Goal: Task Accomplishment & Management: Complete application form

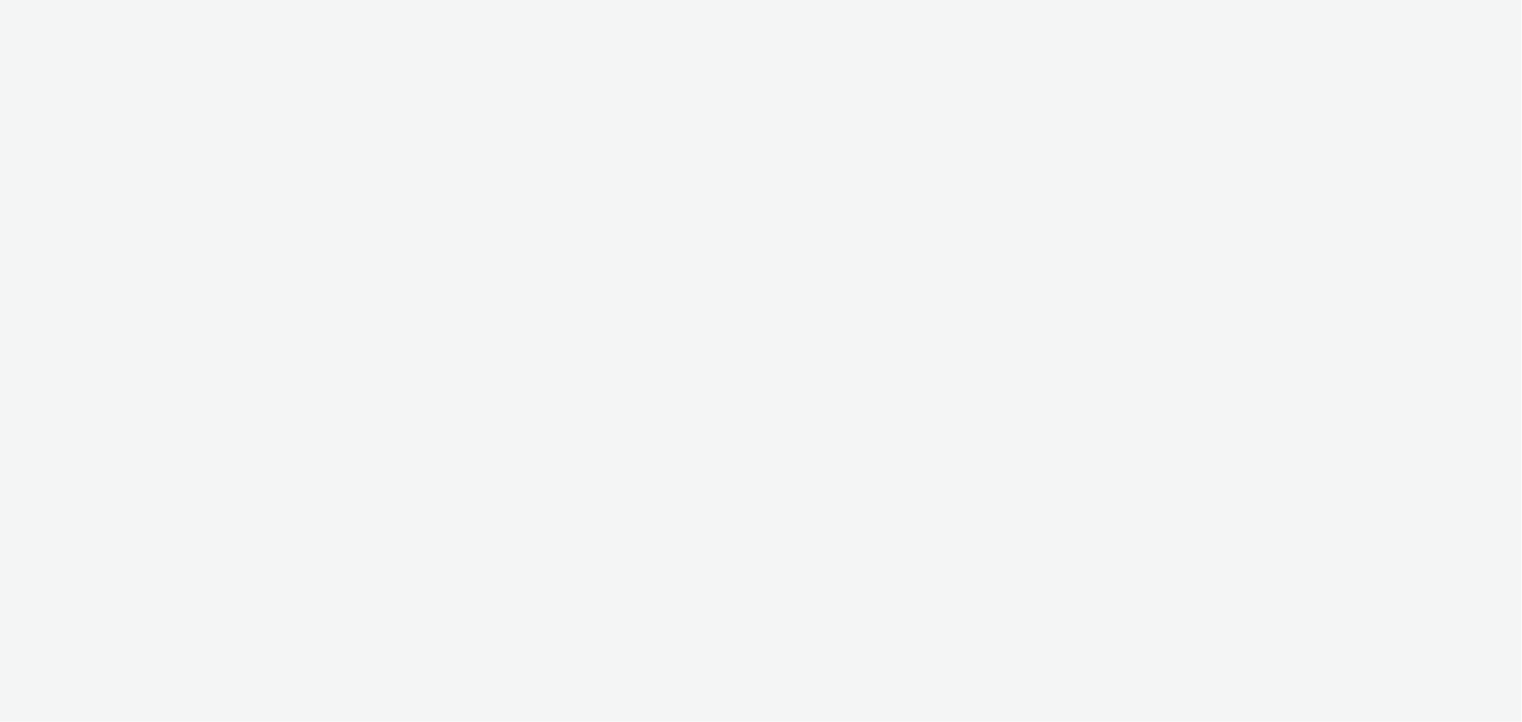
select select "b626f941-834b-427f-b453-0a2b95f57350"
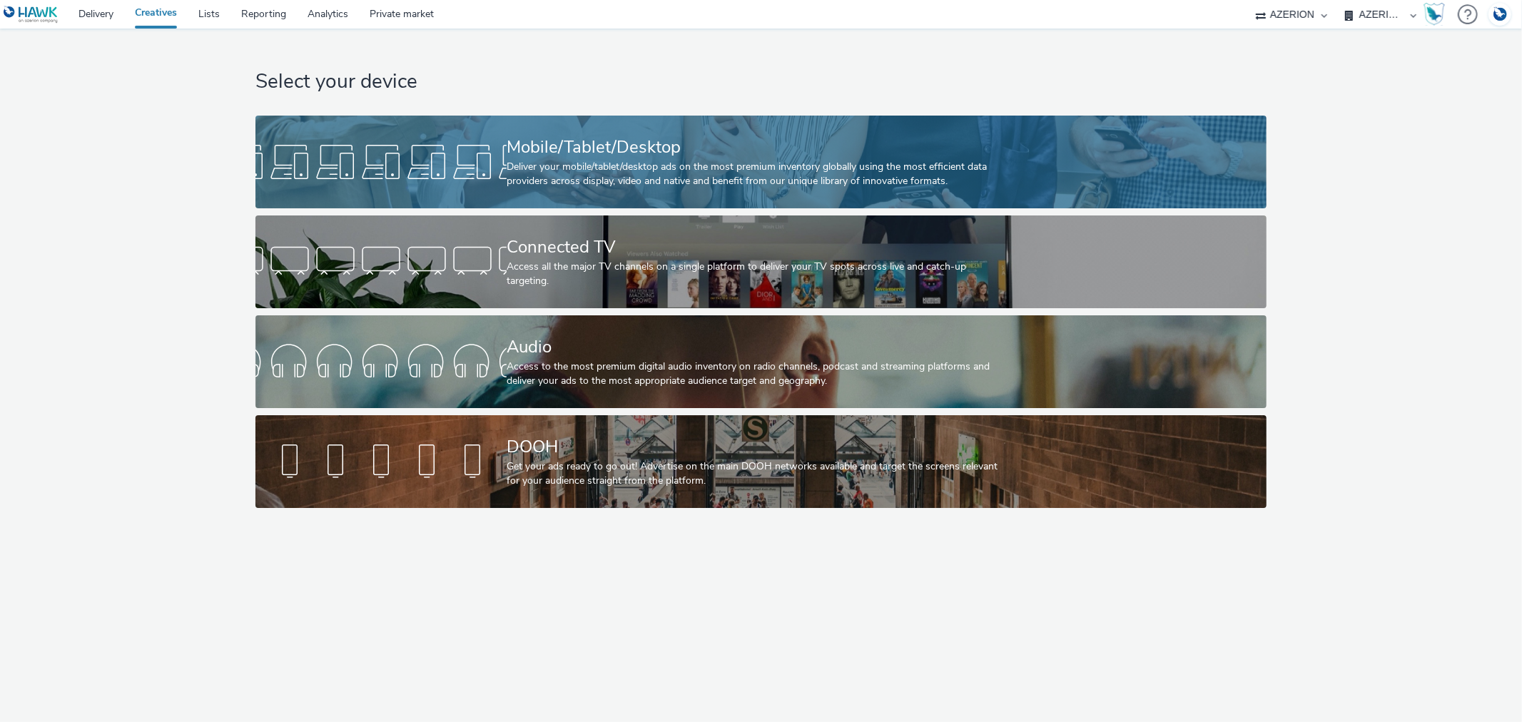
click at [544, 164] on div "Deliver your mobile/tablet/desktop ads on the most premium inventory globally u…" at bounding box center [757, 174] width 503 height 29
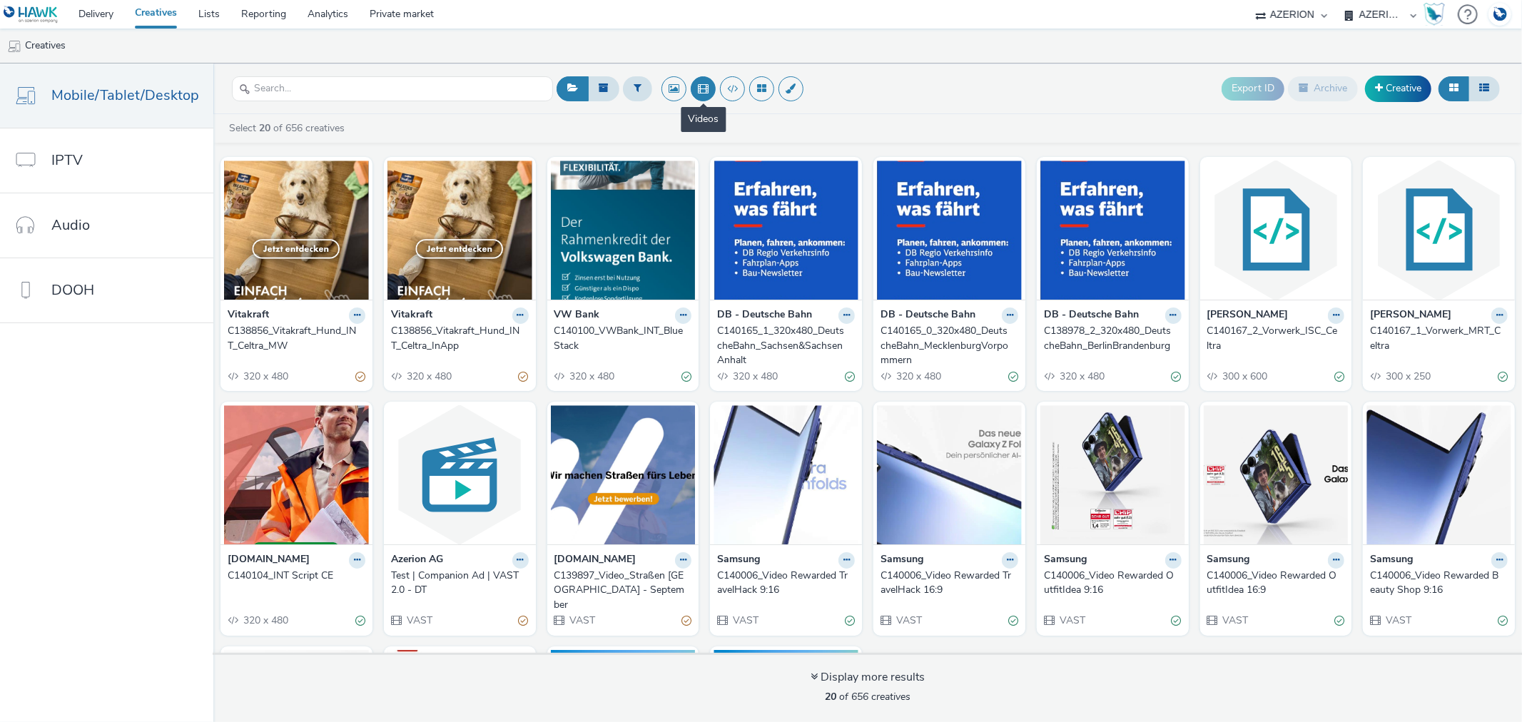
click at [702, 86] on button at bounding box center [703, 88] width 25 height 25
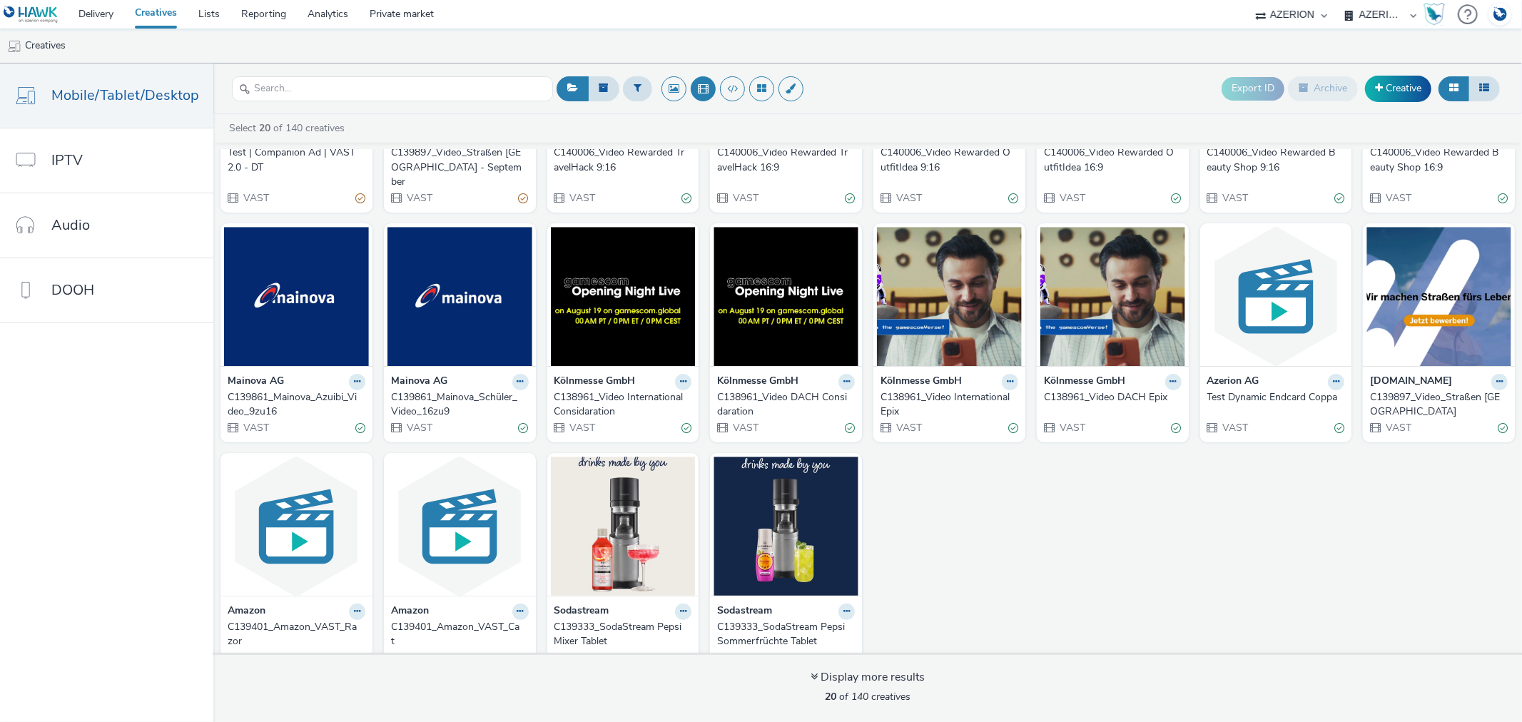
scroll to position [188, 0]
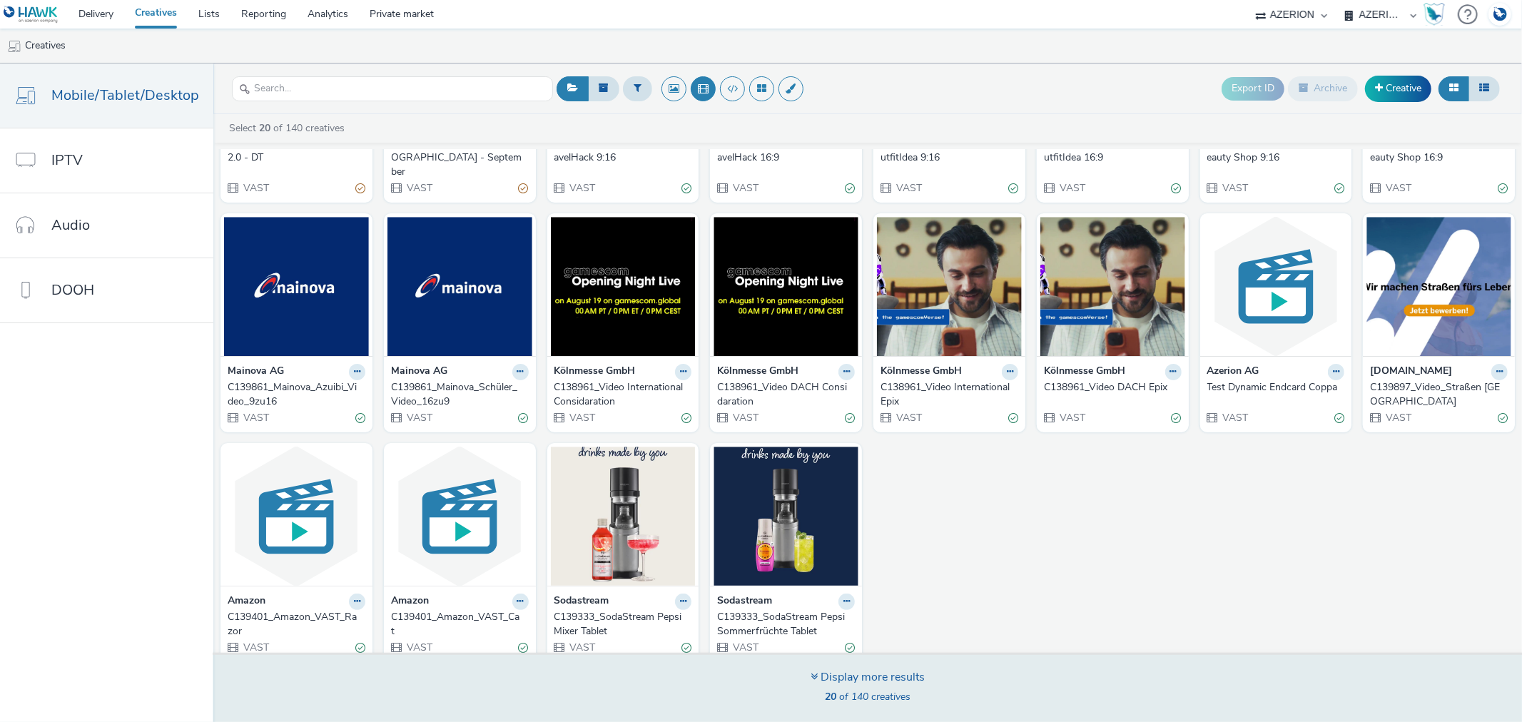
click at [902, 678] on div "Display more results" at bounding box center [867, 677] width 114 height 16
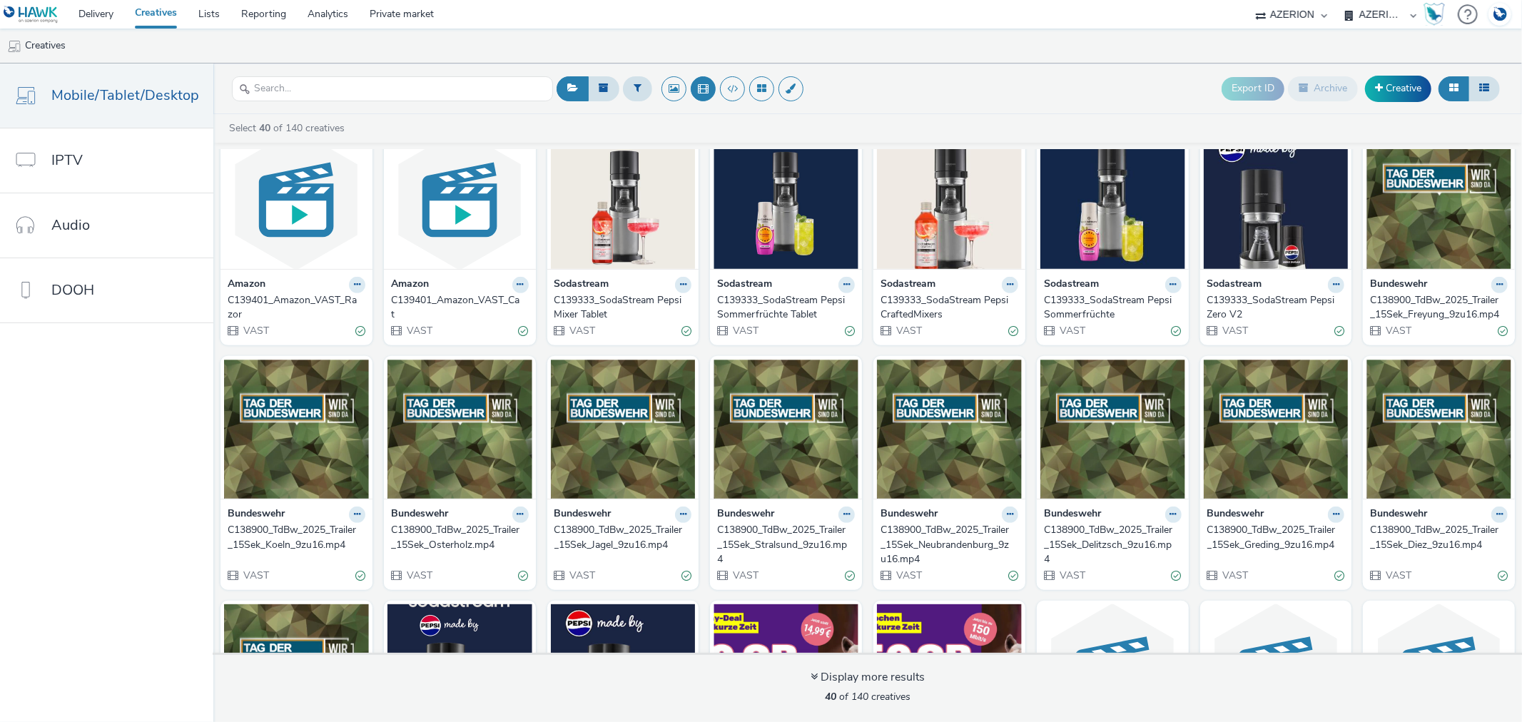
scroll to position [692, 0]
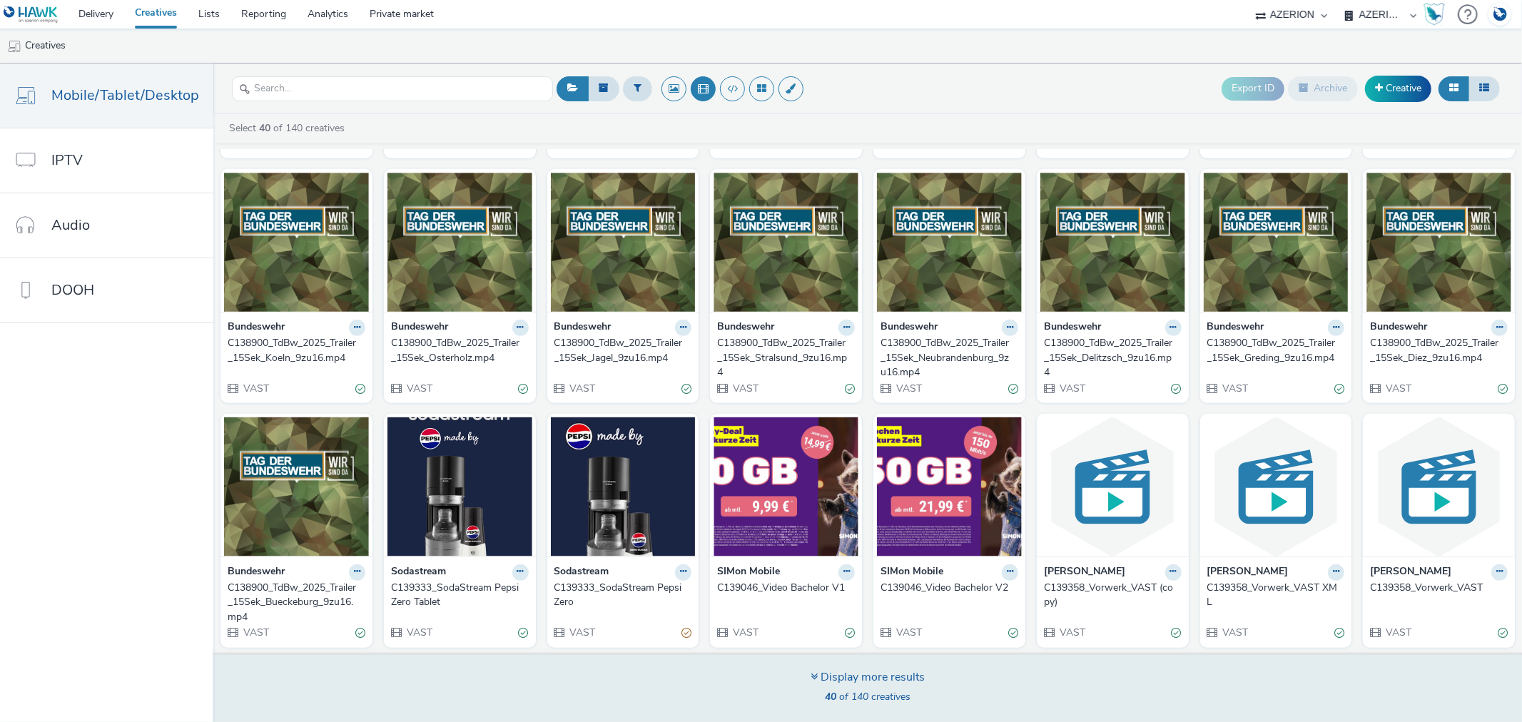
click at [877, 686] on div "Display more results" at bounding box center [867, 677] width 114 height 16
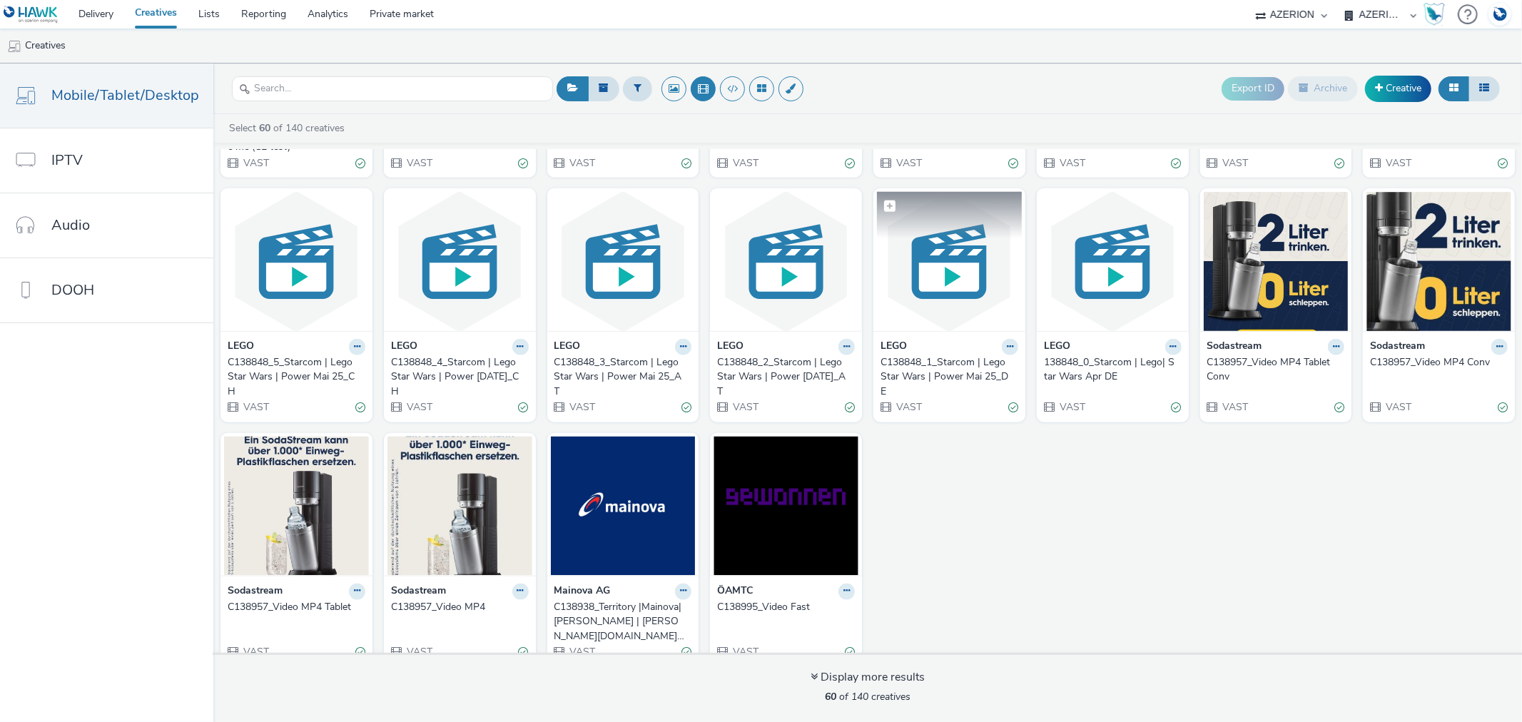
scroll to position [1410, 0]
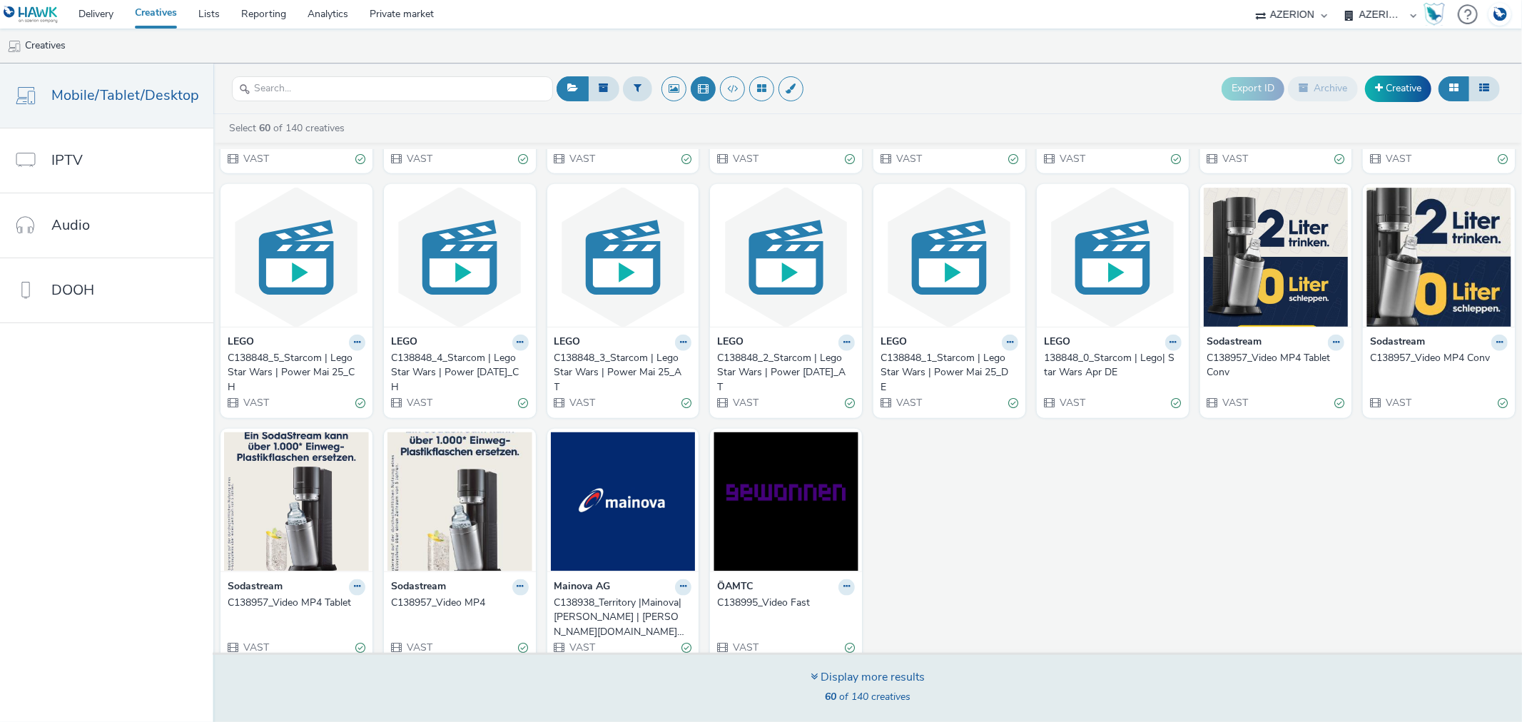
click at [846, 669] on div "Display more results" at bounding box center [867, 677] width 114 height 16
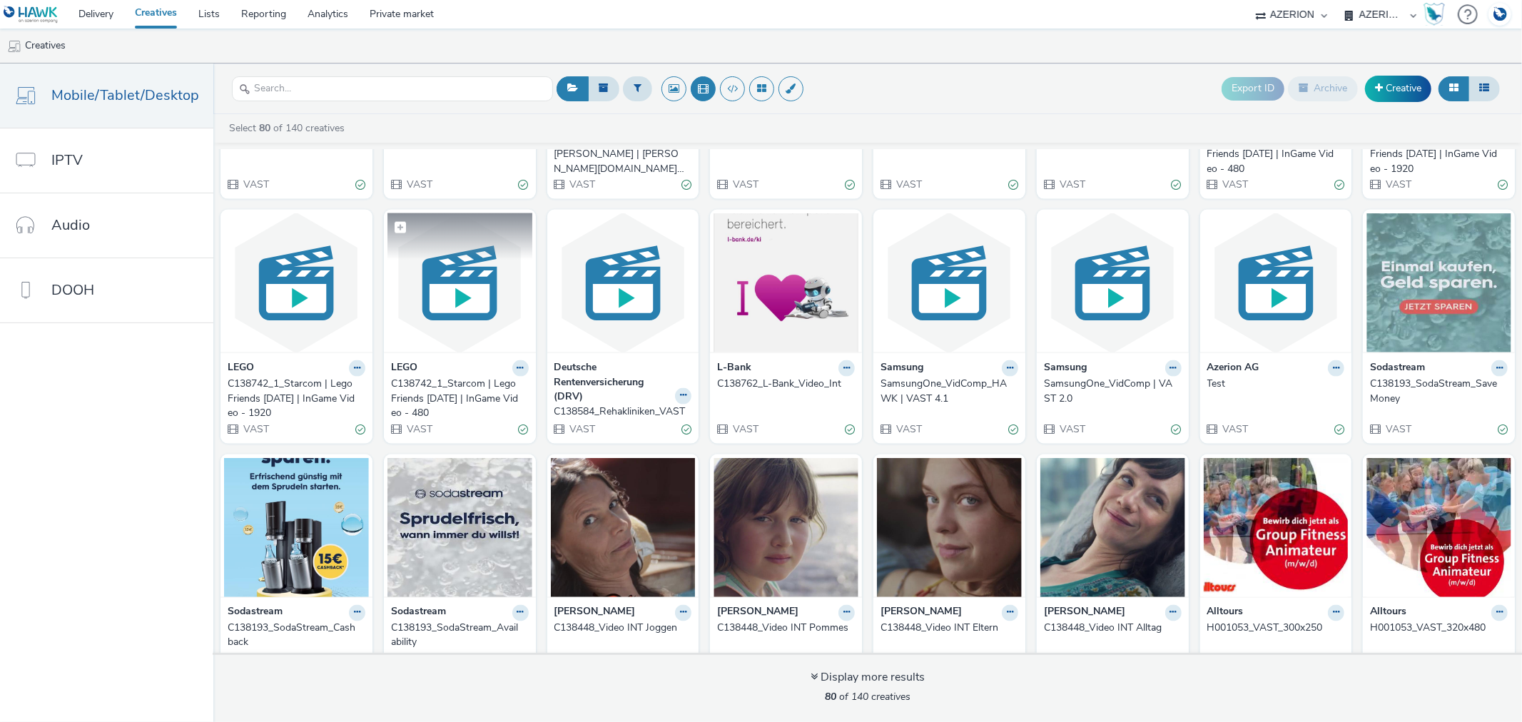
scroll to position [1913, 0]
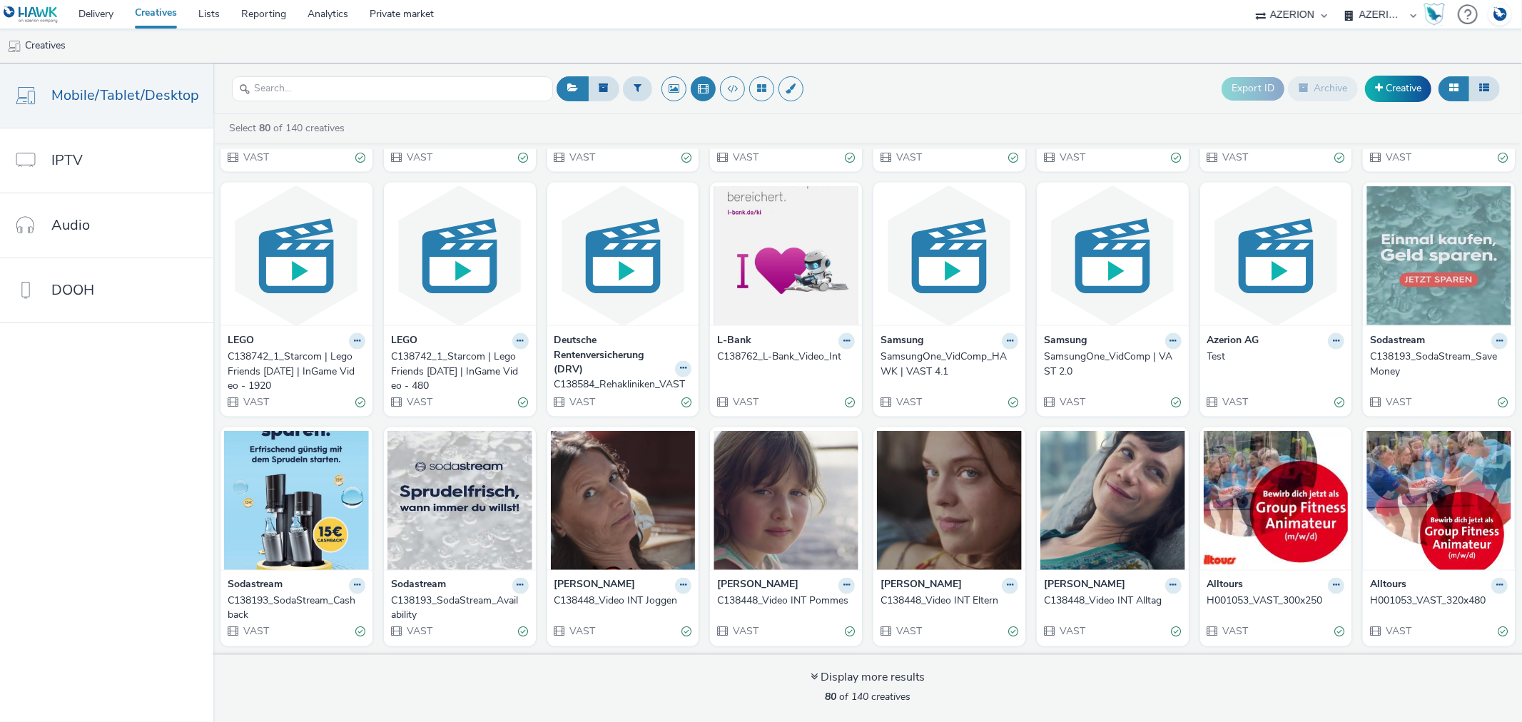
drag, startPoint x: 447, startPoint y: 120, endPoint x: 459, endPoint y: 143, distance: 25.5
drag, startPoint x: 459, startPoint y: 143, endPoint x: 1390, endPoint y: 83, distance: 932.8
click at [1390, 83] on link "Creative" at bounding box center [1398, 89] width 66 height 26
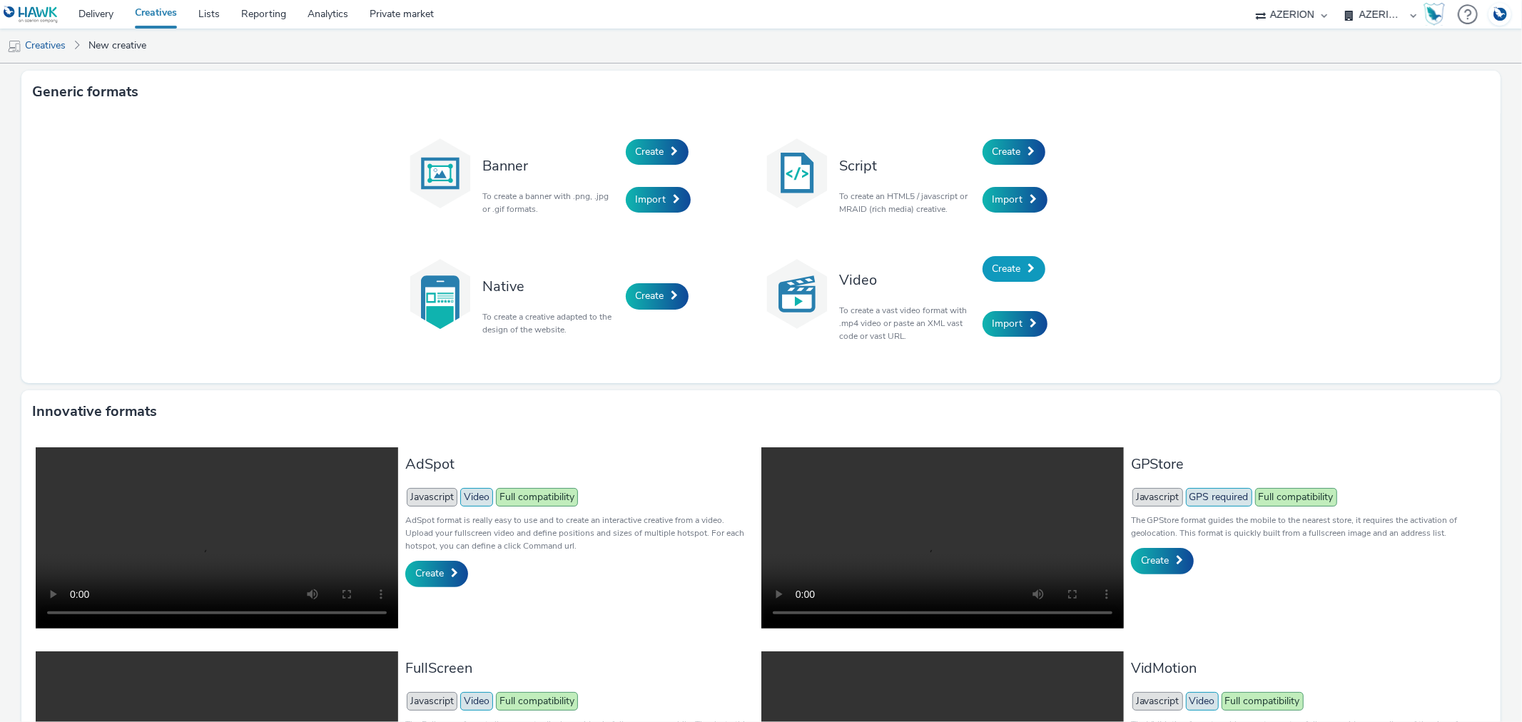
click at [1003, 265] on span "Create" at bounding box center [1006, 269] width 29 height 14
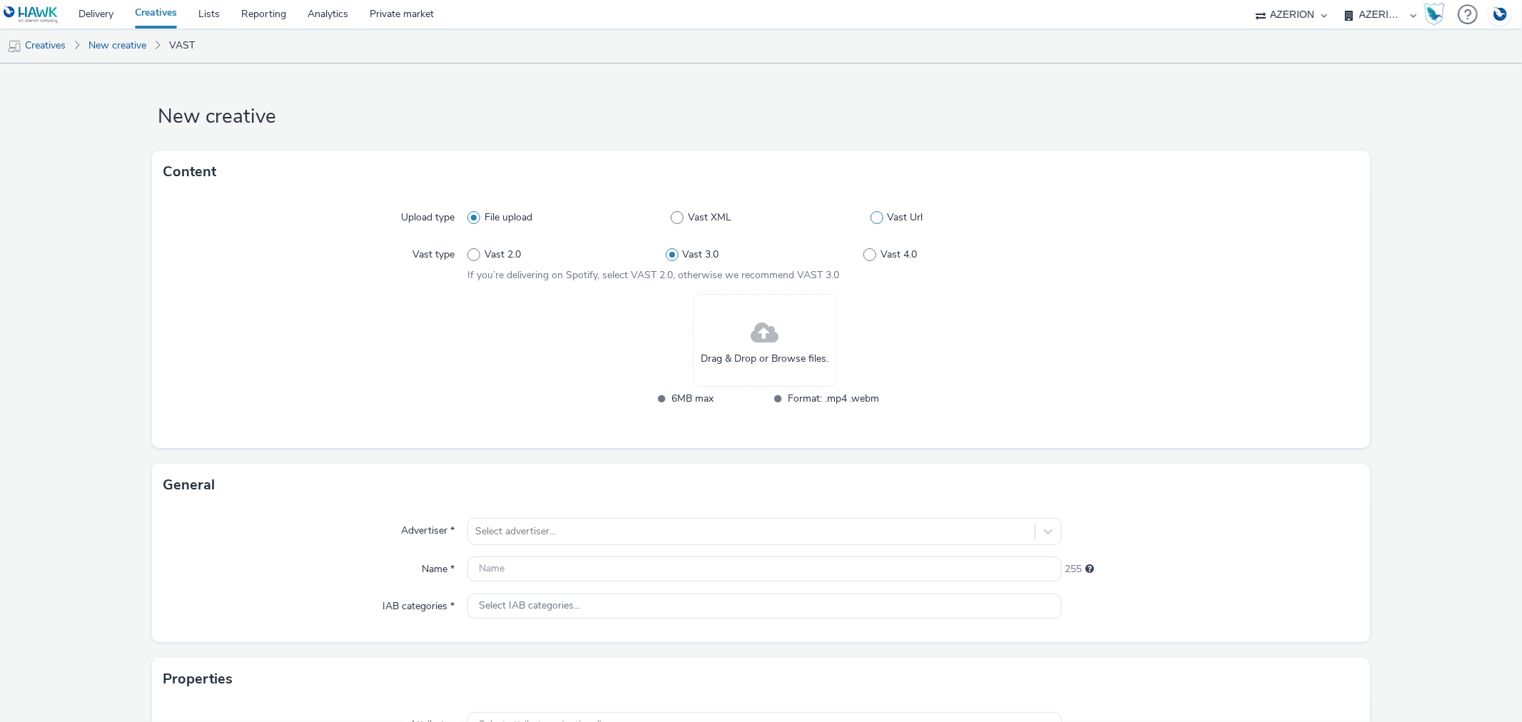
click at [890, 218] on span "Vast Url" at bounding box center [905, 217] width 36 height 14
click at [880, 218] on input "Vast Url" at bounding box center [874, 217] width 9 height 9
radio input "false"
radio input "true"
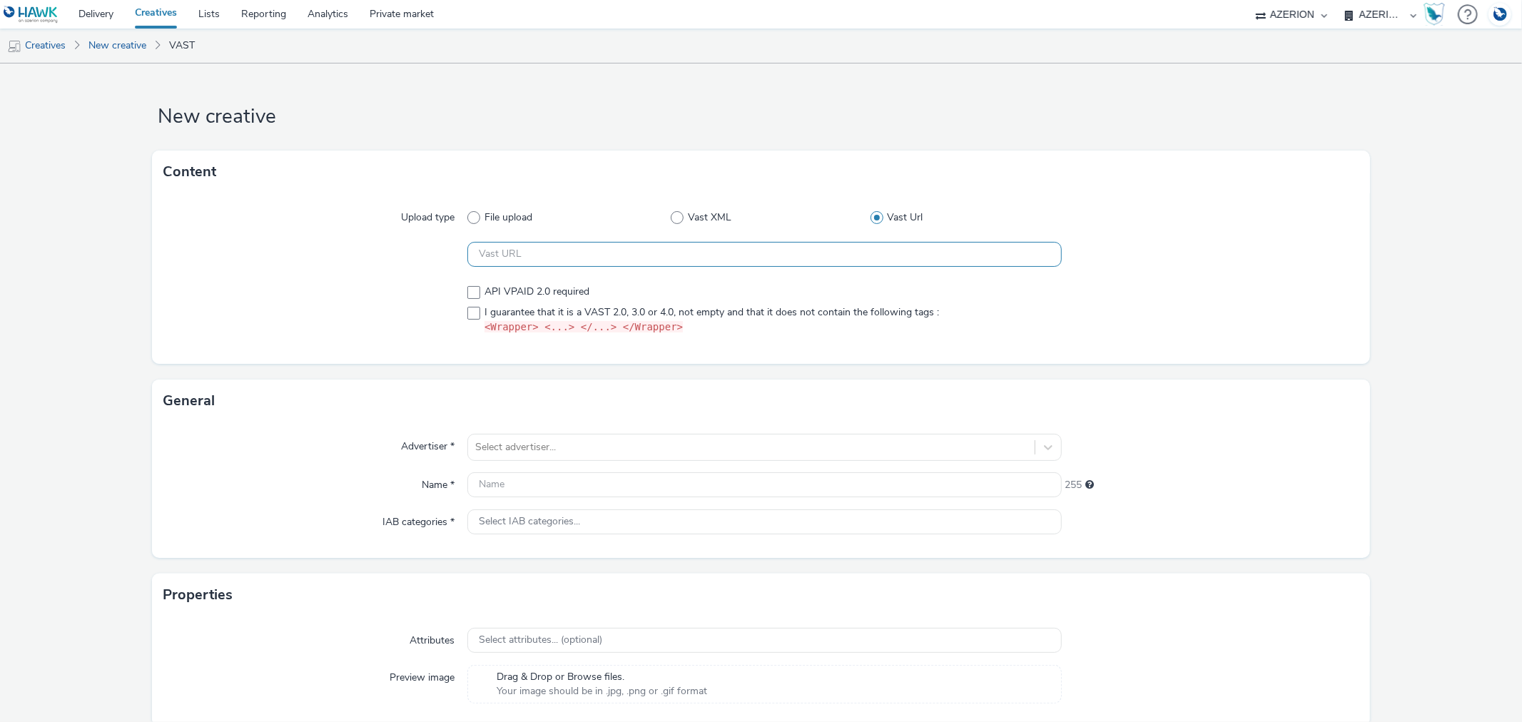
click at [519, 253] on input "text" at bounding box center [764, 254] width 594 height 25
paste input "https://vast.doubleverify.com/v3/vast?_media=1&ctx=13643514&cmp=3910210&sid=206…"
type input "https://vast.doubleverify.com/v3/vast?_media=1&ctx=13643514&cmp=3910210&sid=206…"
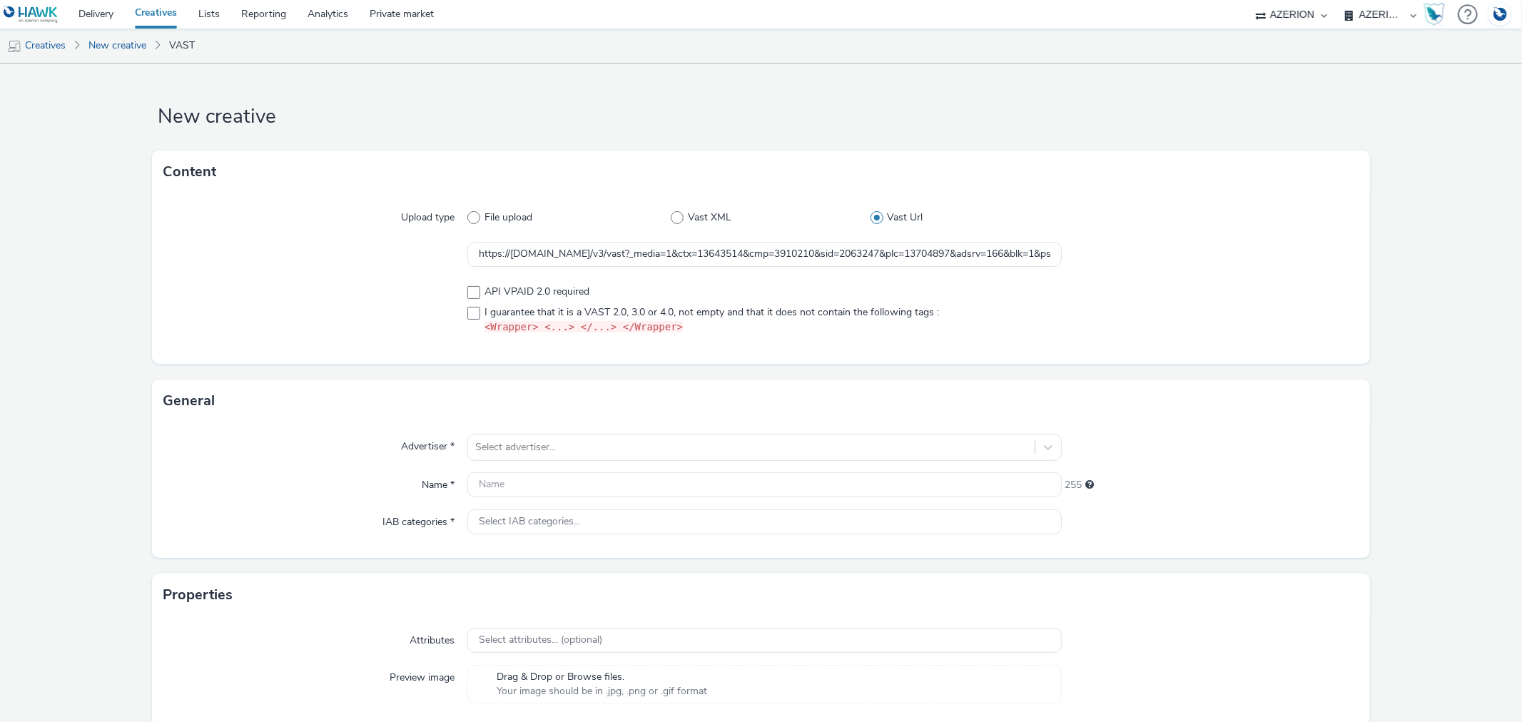
click at [462, 293] on div at bounding box center [315, 309] width 304 height 61
click at [472, 312] on span at bounding box center [473, 313] width 13 height 13
checkbox input "true"
click at [472, 291] on span at bounding box center [473, 292] width 13 height 13
checkbox input "true"
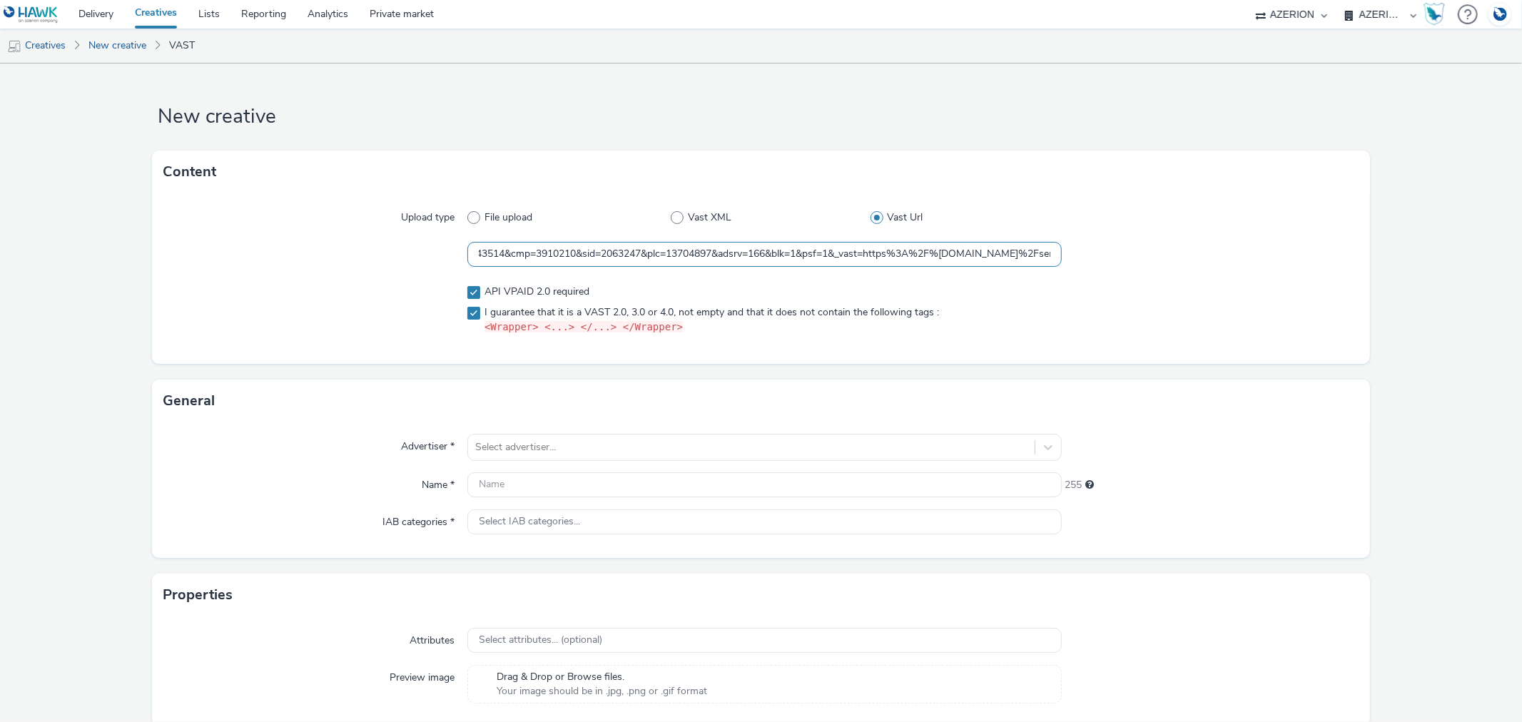
scroll to position [0, 959]
drag, startPoint x: 974, startPoint y: 254, endPoint x: 965, endPoint y: 258, distance: 10.2
click at [965, 258] on input "https://vast.doubleverify.com/v3/vast?_media=1&ctx=13643514&cmp=3910210&sid=206…" at bounding box center [764, 254] width 594 height 25
click at [699, 261] on input "https://vast.doubleverify.com/v3/vast?_media=1&ctx=13643514&cmp=3910210&sid=206…" at bounding box center [764, 254] width 594 height 25
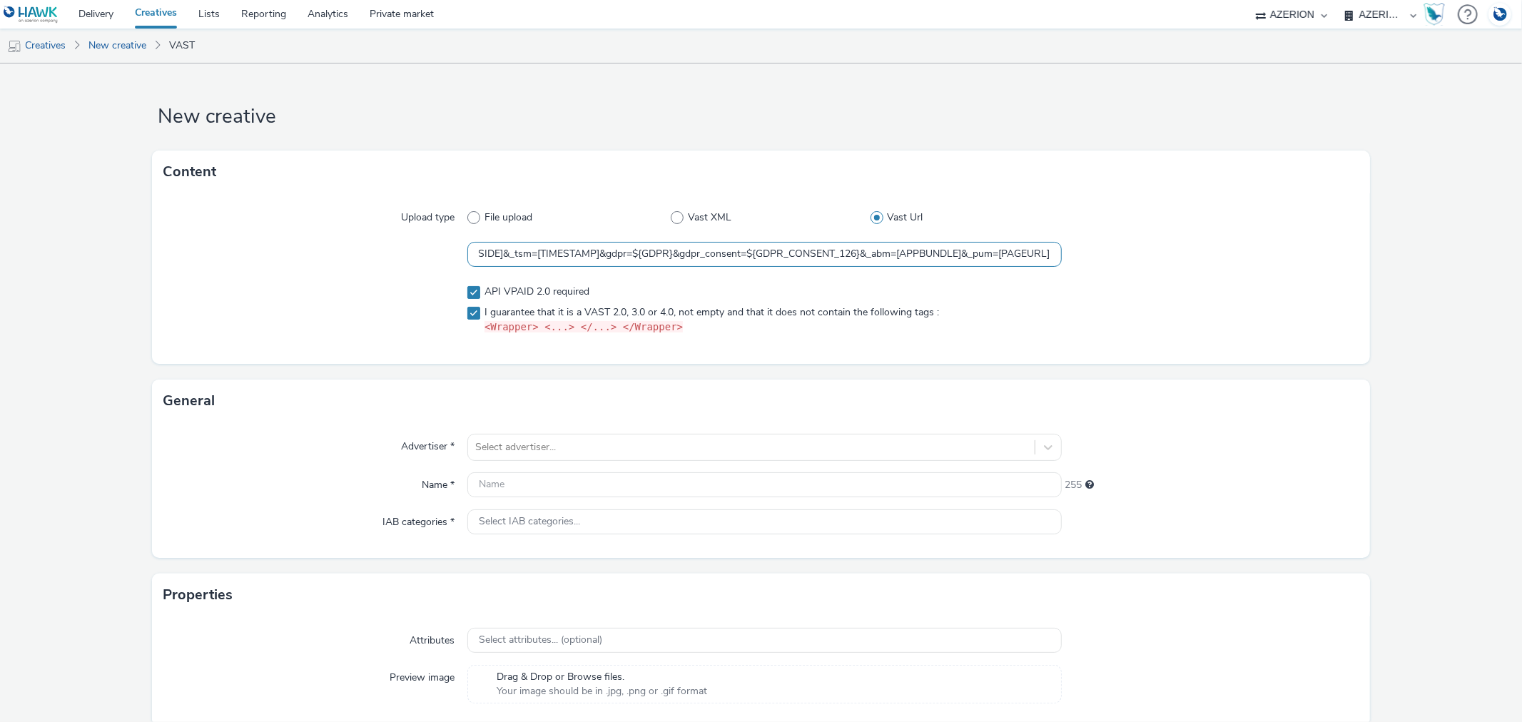
drag, startPoint x: 994, startPoint y: 253, endPoint x: 1049, endPoint y: 255, distance: 55.7
click at [1049, 255] on input "https://vast.doubleverify.com/v3/vast?_media=1&ctx=13643514&cmp=3910210&sid=206…" at bounding box center [764, 254] width 594 height 25
click at [525, 262] on input "https://vast.doubleverify.com/v3/vast?_media=1&ctx=13643514&cmp=3910210&sid=206…" at bounding box center [764, 254] width 594 height 25
drag, startPoint x: 524, startPoint y: 255, endPoint x: 554, endPoint y: 255, distance: 30.7
click at [554, 255] on input "https://vast.doubleverify.com/v3/vast?_media=1&ctx=13643514&cmp=3910210&sid=206…" at bounding box center [764, 254] width 594 height 25
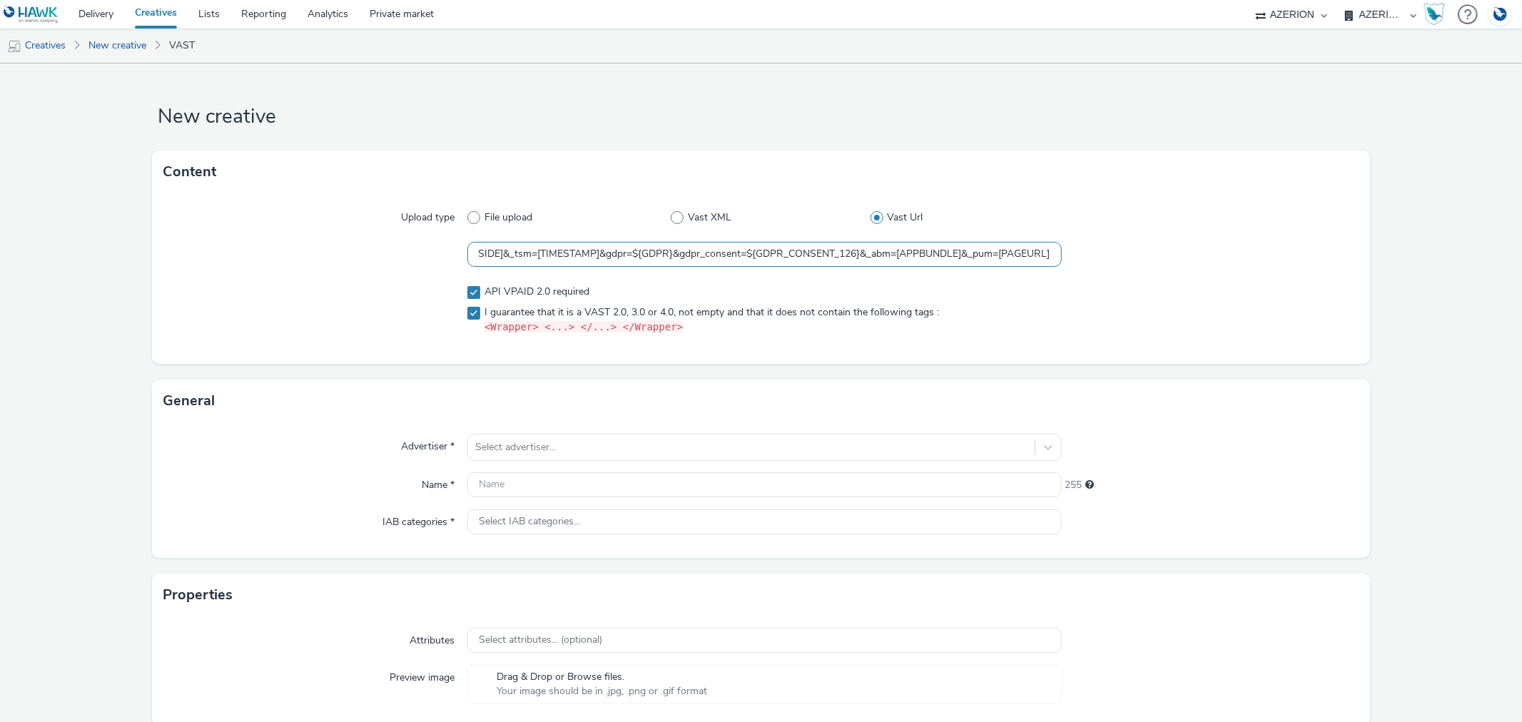
drag, startPoint x: 618, startPoint y: 254, endPoint x: 658, endPoint y: 255, distance: 40.0
click at [658, 255] on input "https://vast.doubleverify.com/v3/vast?_media=1&ctx=13643514&cmp=3910210&sid=206…" at bounding box center [764, 254] width 594 height 25
drag, startPoint x: 523, startPoint y: 250, endPoint x: 586, endPoint y: 253, distance: 62.8
click at [586, 253] on input "https://vast.doubleverify.com/v3/vast?_media=1&ctx=13643514&cmp=3910210&sid=206…" at bounding box center [764, 254] width 594 height 25
paste input "${GDPR"
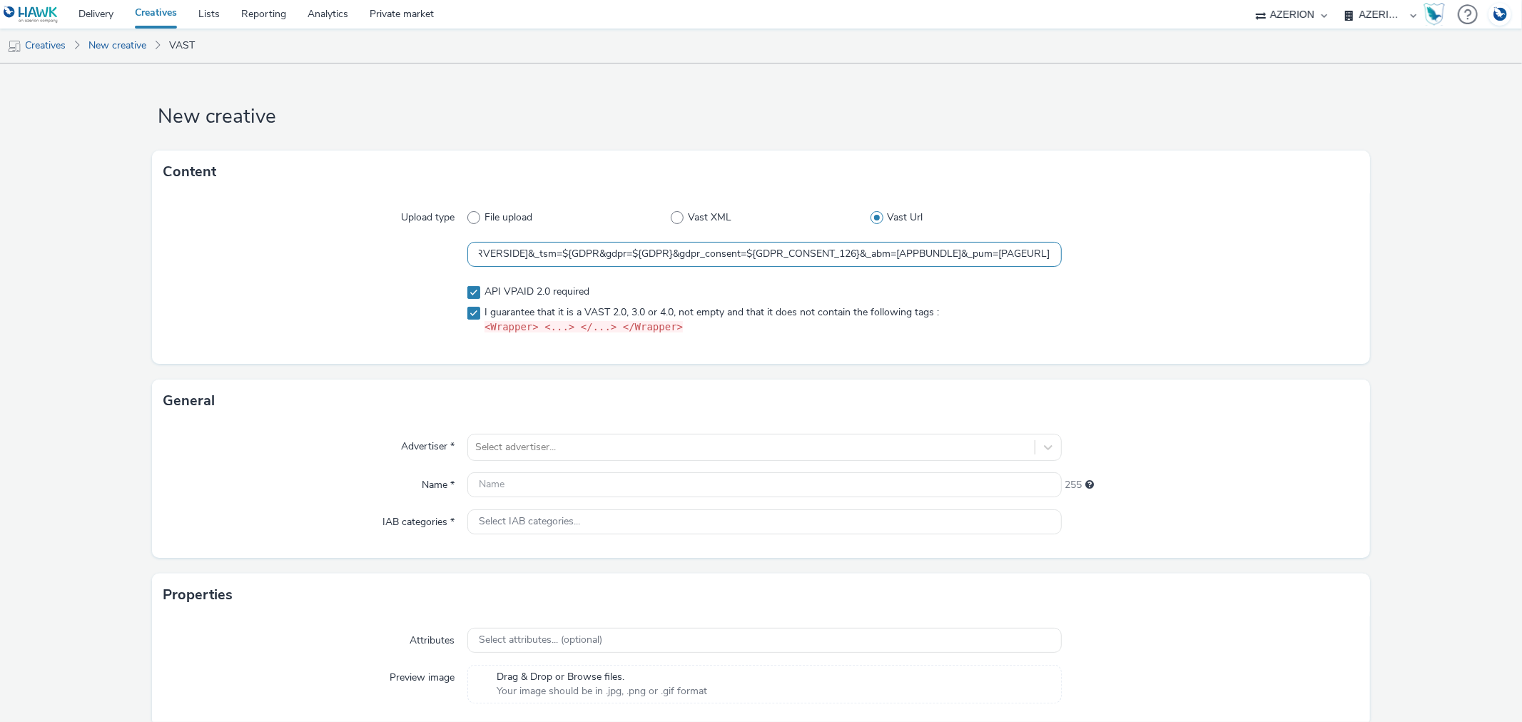
scroll to position [0, 1953]
drag, startPoint x: 558, startPoint y: 257, endPoint x: 568, endPoint y: 267, distance: 14.1
click at [582, 258] on input "https://vast.doubleverify.com/v3/vast?_media=1&ctx=13643514&cmp=3910210&sid=206…" at bounding box center [764, 254] width 594 height 25
click at [571, 250] on input "https://vast.doubleverify.com/v3/vast?_media=1&ctx=13643514&cmp=3910210&sid=206…" at bounding box center [764, 254] width 594 height 25
click at [587, 251] on input "https://vast.doubleverify.com/v3/vast?_media=1&ctx=13643514&cmp=3910210&sid=206…" at bounding box center [764, 254] width 594 height 25
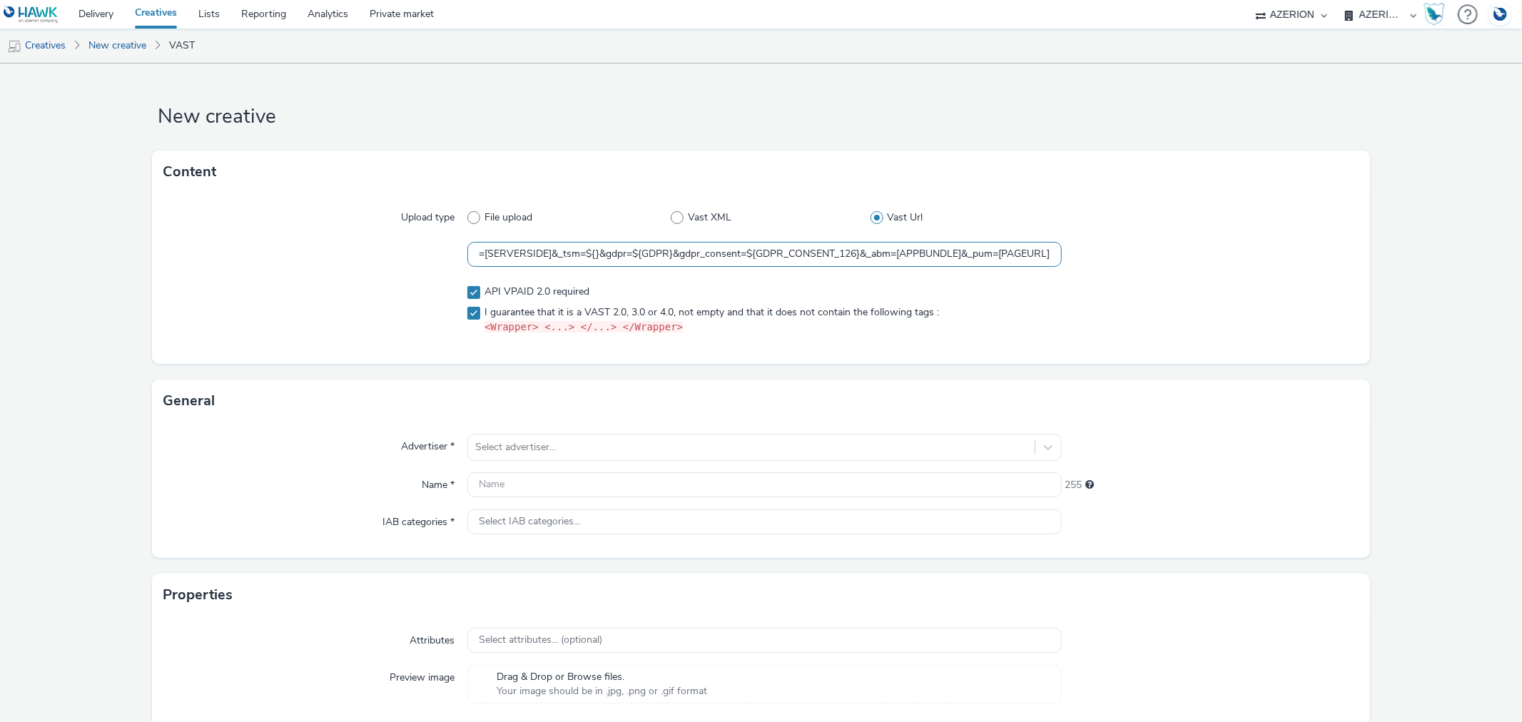
scroll to position [0, 1930]
drag, startPoint x: 574, startPoint y: 255, endPoint x: 658, endPoint y: 255, distance: 84.2
click at [658, 255] on input "https://vast.doubleverify.com/v3/vast?_media=1&ctx=13643514&cmp=3910210&sid=206…" at bounding box center [764, 254] width 594 height 25
click at [907, 245] on input "https://vast.doubleverify.com/v3/vast?_media=1&ctx=13643514&cmp=3910210&sid=206…" at bounding box center [764, 254] width 594 height 25
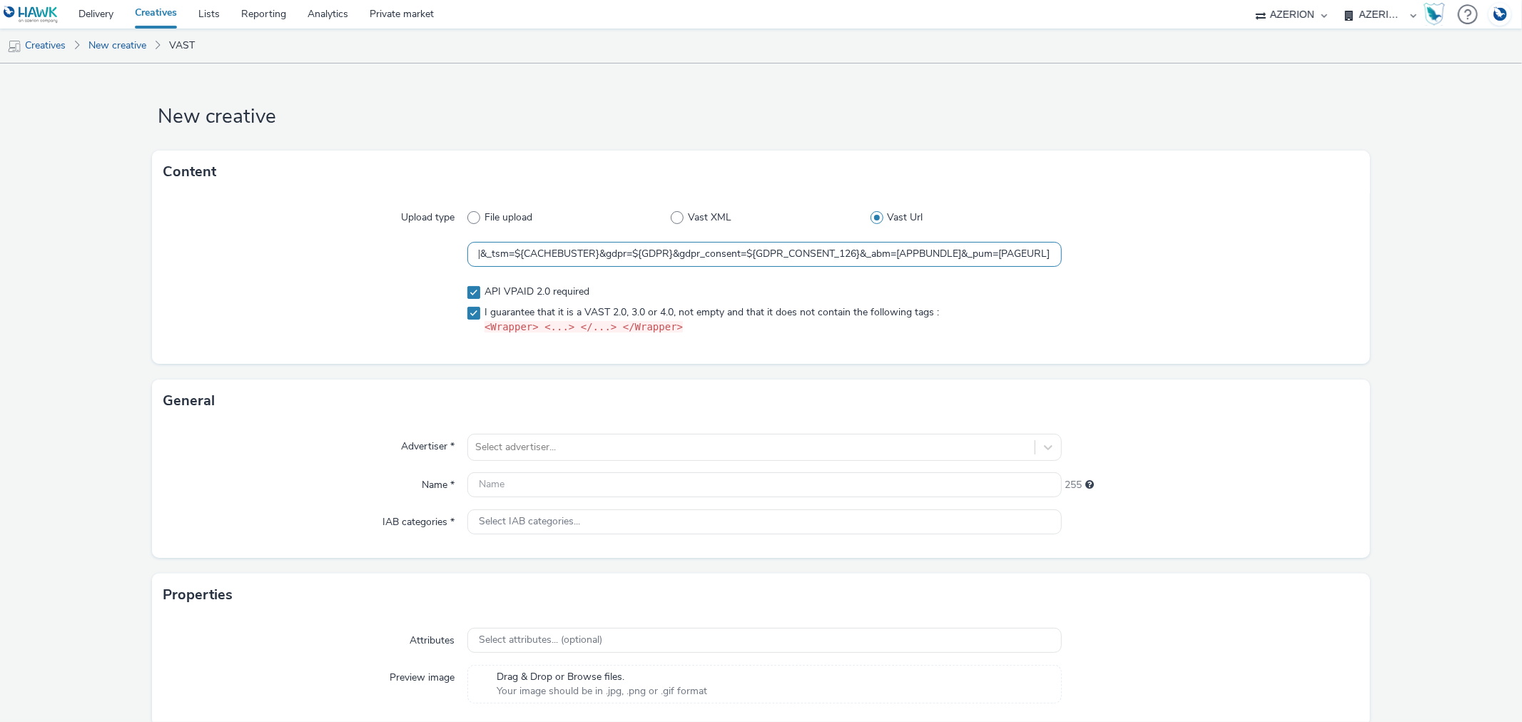
drag, startPoint x: 957, startPoint y: 253, endPoint x: 1117, endPoint y: 248, distance: 159.9
click at [1117, 248] on div "https://vast.doubleverify.com/v3/vast?_media=1&ctx=13643514&cmp=3910210&sid=206…" at bounding box center [760, 255] width 1194 height 26
click at [867, 250] on input "https://vast.doubleverify.com/v3/vast?_media=1&ctx=13643514&cmp=3910210&sid=206…" at bounding box center [764, 254] width 594 height 25
drag, startPoint x: 631, startPoint y: 255, endPoint x: 476, endPoint y: 253, distance: 155.5
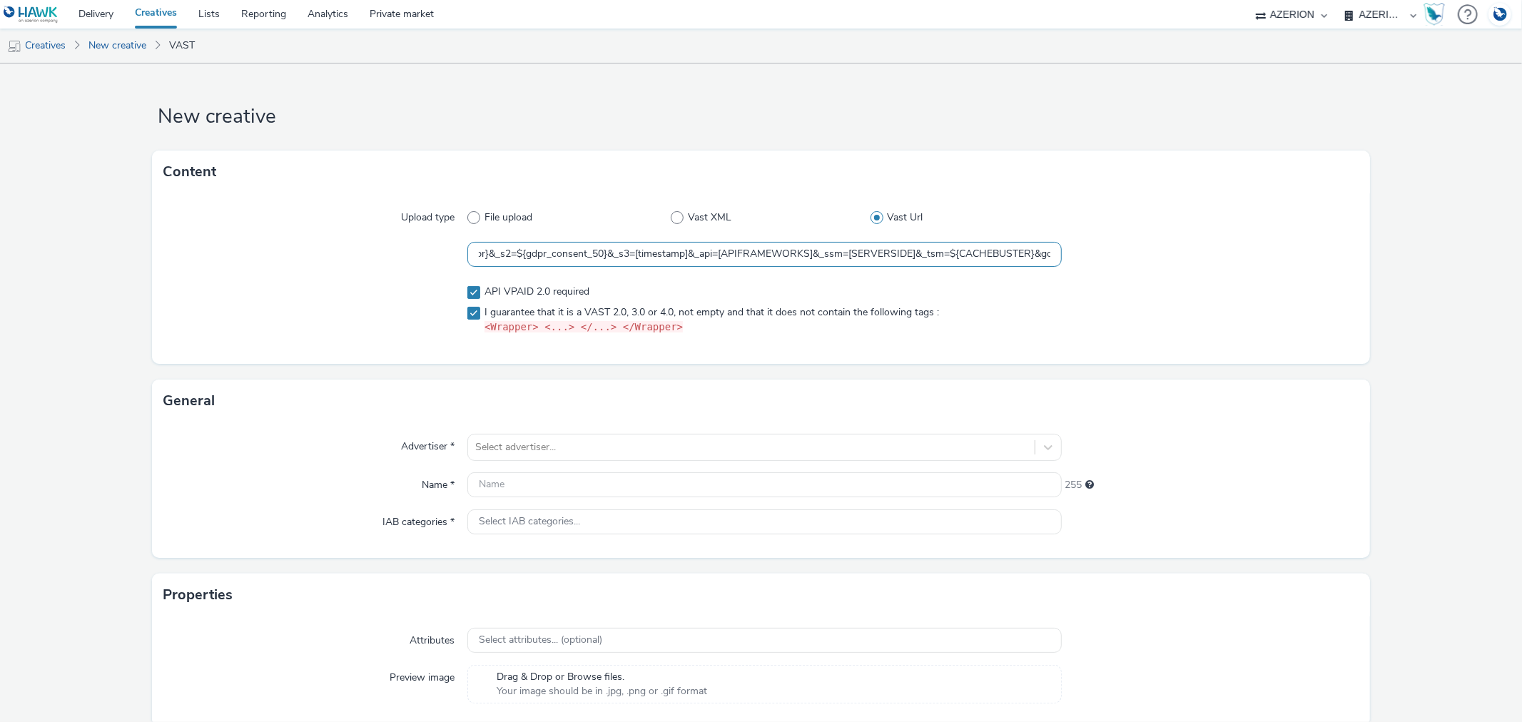
click at [476, 253] on input "https://vast.doubleverify.com/v3/vast?_media=1&ctx=13643514&cmp=3910210&sid=206…" at bounding box center [764, 254] width 594 height 25
click at [797, 247] on input "https://vast.doubleverify.com/v3/vast?_media=1&ctx=13643514&cmp=3910210&sid=206…" at bounding box center [764, 254] width 594 height 25
drag, startPoint x: 688, startPoint y: 253, endPoint x: 744, endPoint y: 255, distance: 56.4
click at [744, 255] on input "https://vast.doubleverify.com/v3/vast?_media=1&ctx=13643514&cmp=3910210&sid=206…" at bounding box center [764, 254] width 594 height 25
paste input "${CACHEBUSTER}"
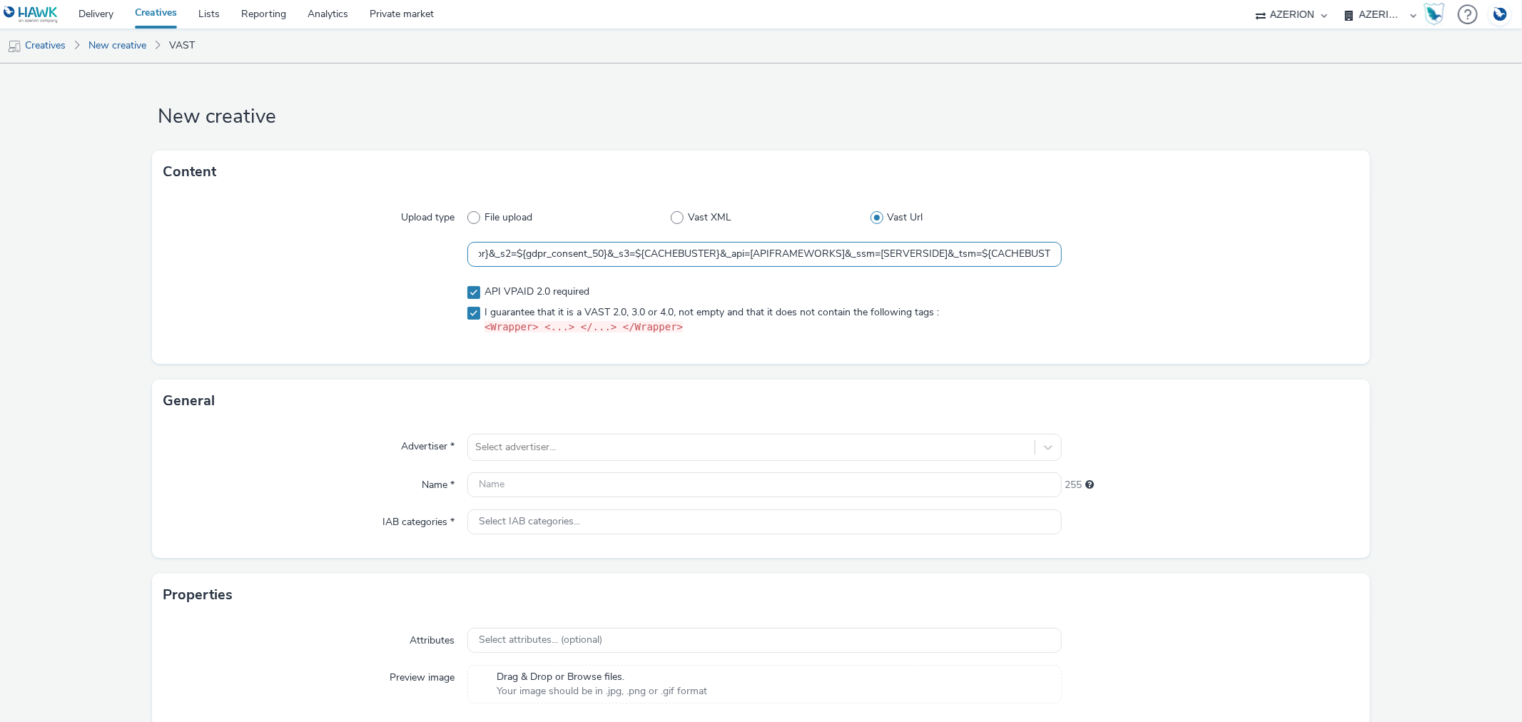
scroll to position [57, 0]
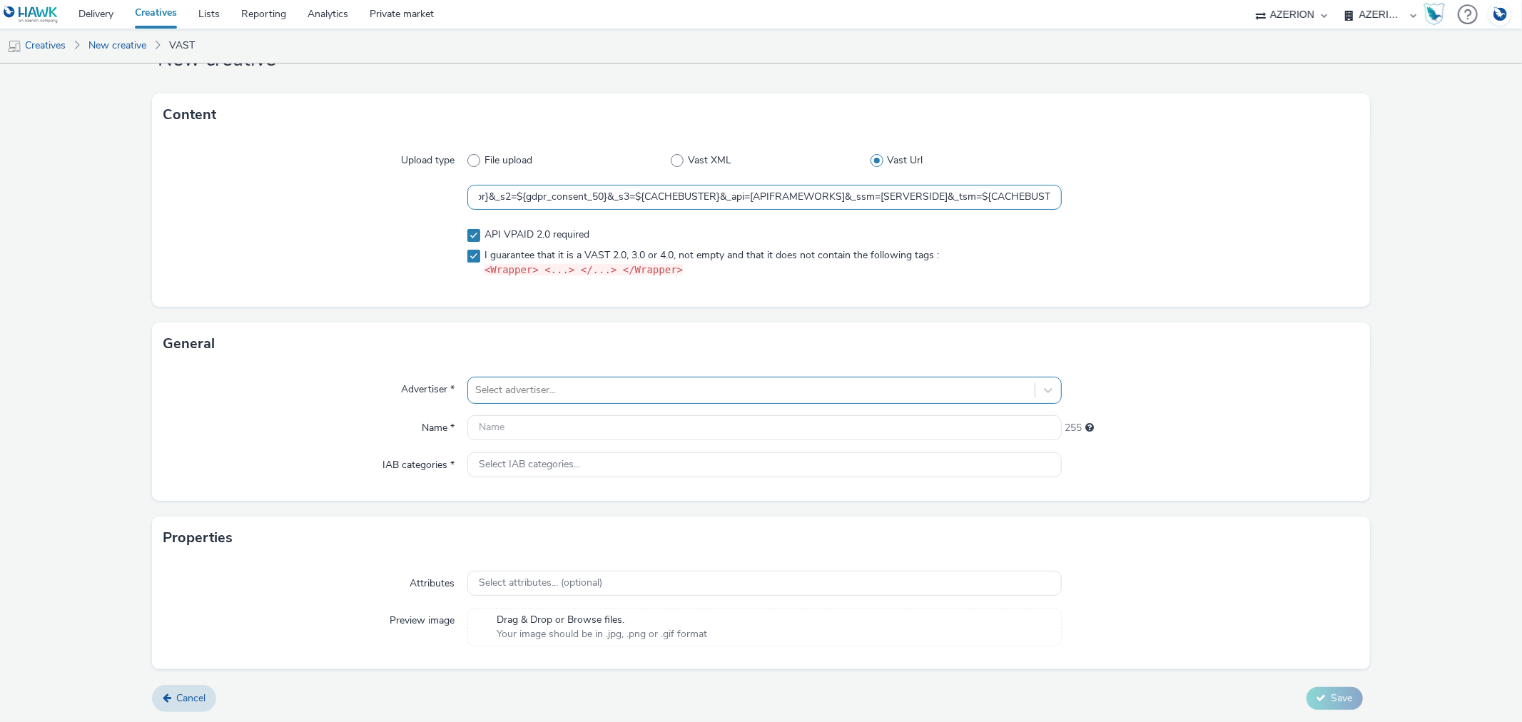
type input "https://[DOMAIN_NAME]/v3/vast?_media=1&ctx=13643514&cmp=3910210&sid=2063247&plc…"
click at [508, 384] on div at bounding box center [750, 390] width 551 height 17
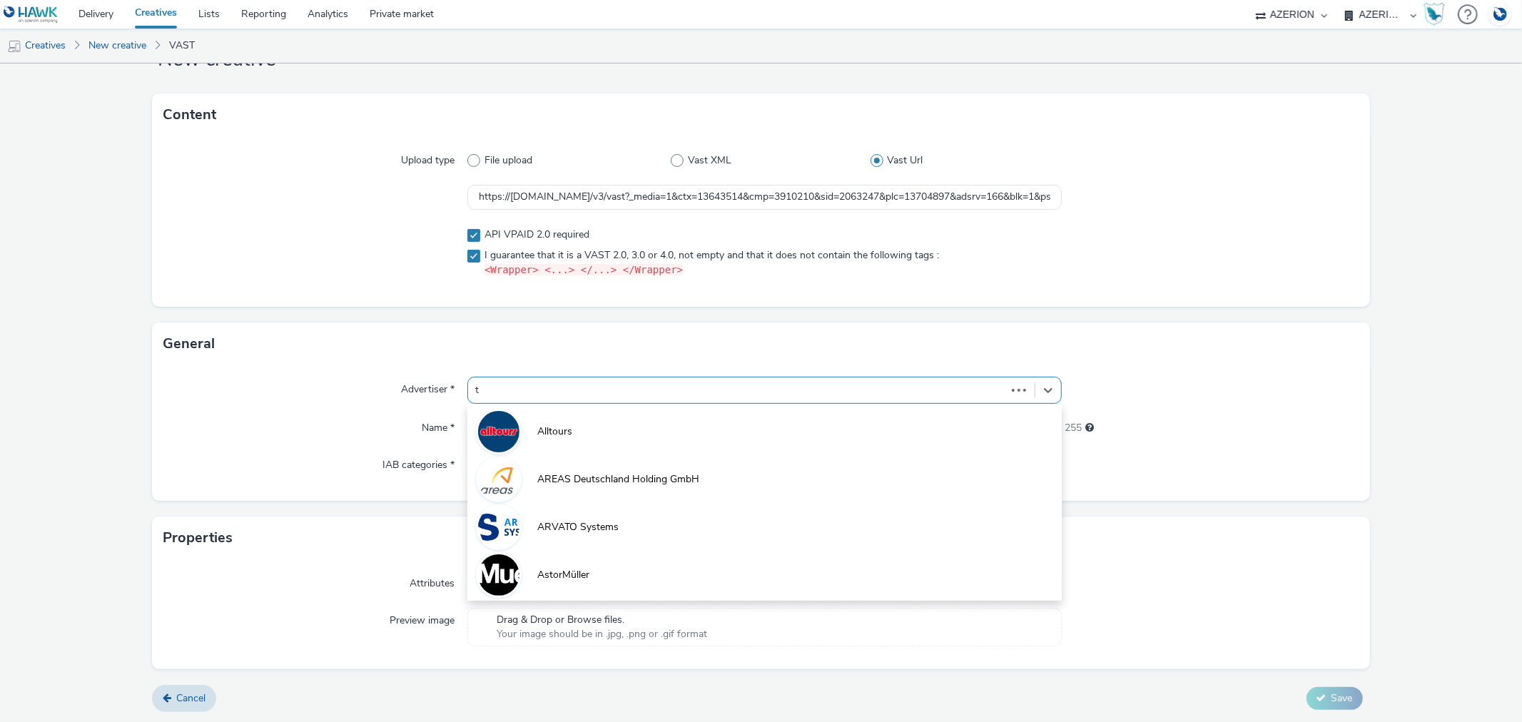
type input "te"
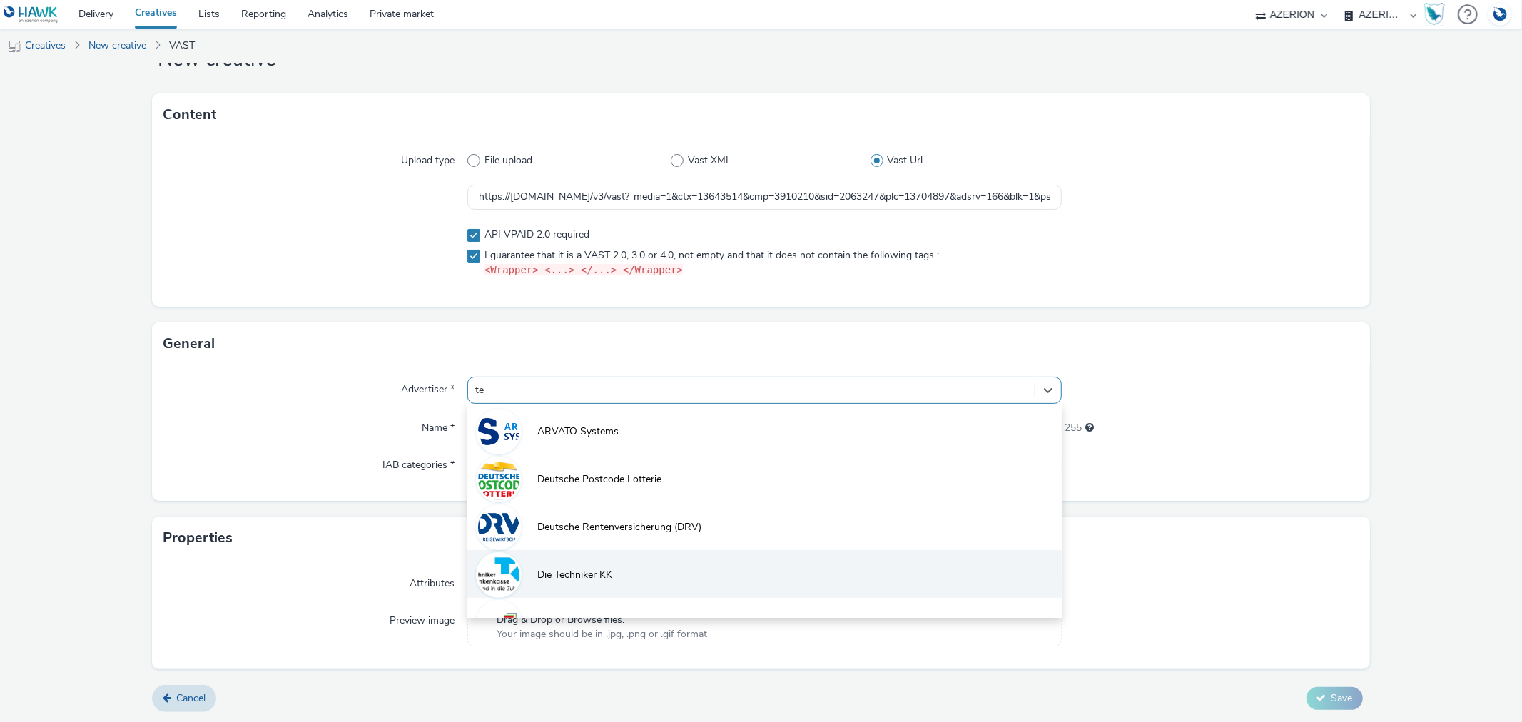
click at [581, 568] on span "Die Techniker KK" at bounding box center [574, 575] width 75 height 14
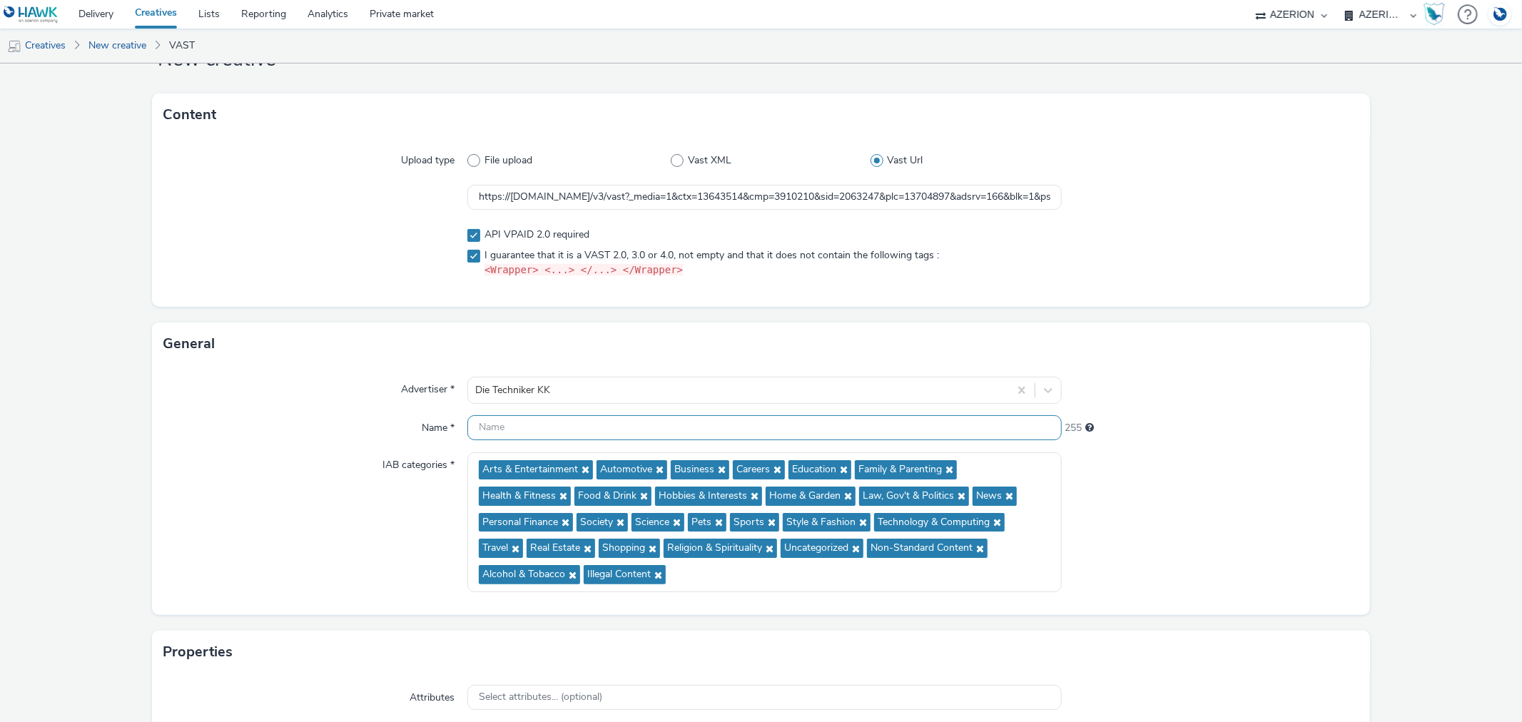
click at [532, 425] on input "text" at bounding box center [764, 427] width 594 height 25
paste input "C138276_0"
click at [582, 382] on div at bounding box center [738, 390] width 526 height 17
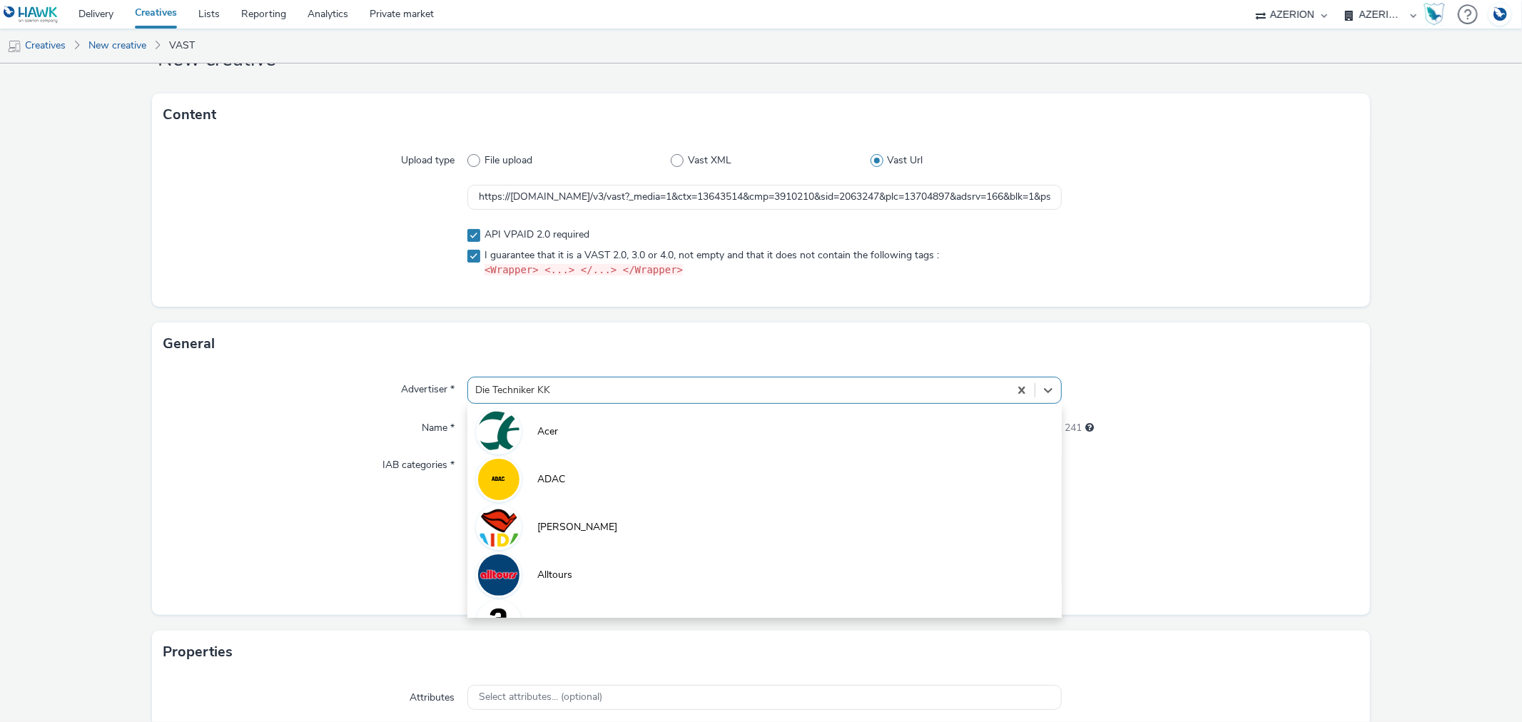
click at [394, 295] on div "Upload type File upload Vast XML Vast Url https://vast.doubleverify.com/v3/vast…" at bounding box center [760, 221] width 1217 height 170
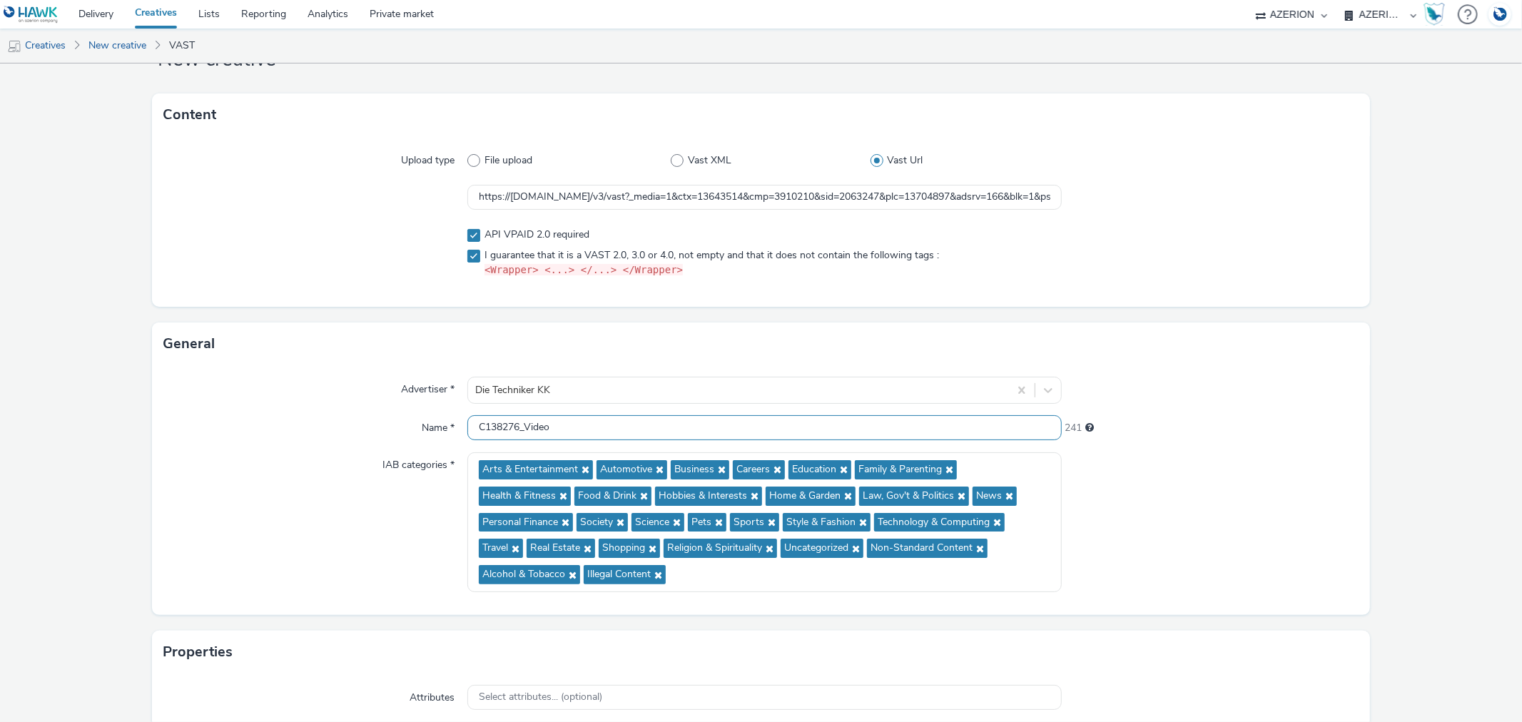
click at [654, 429] on input "C138276_Video" at bounding box center [764, 427] width 594 height 25
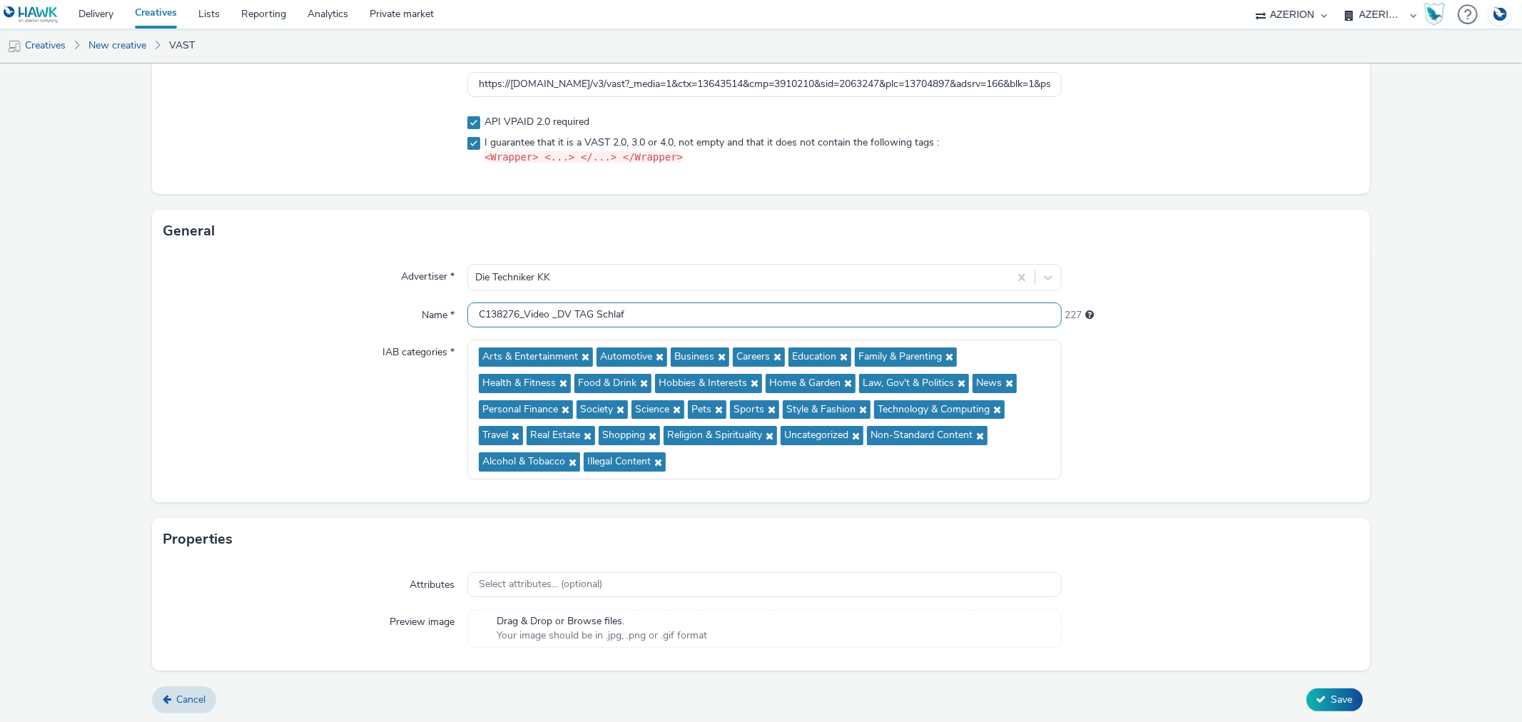
scroll to position [171, 0]
type input "C138276_Video _DV TAG Schlaf"
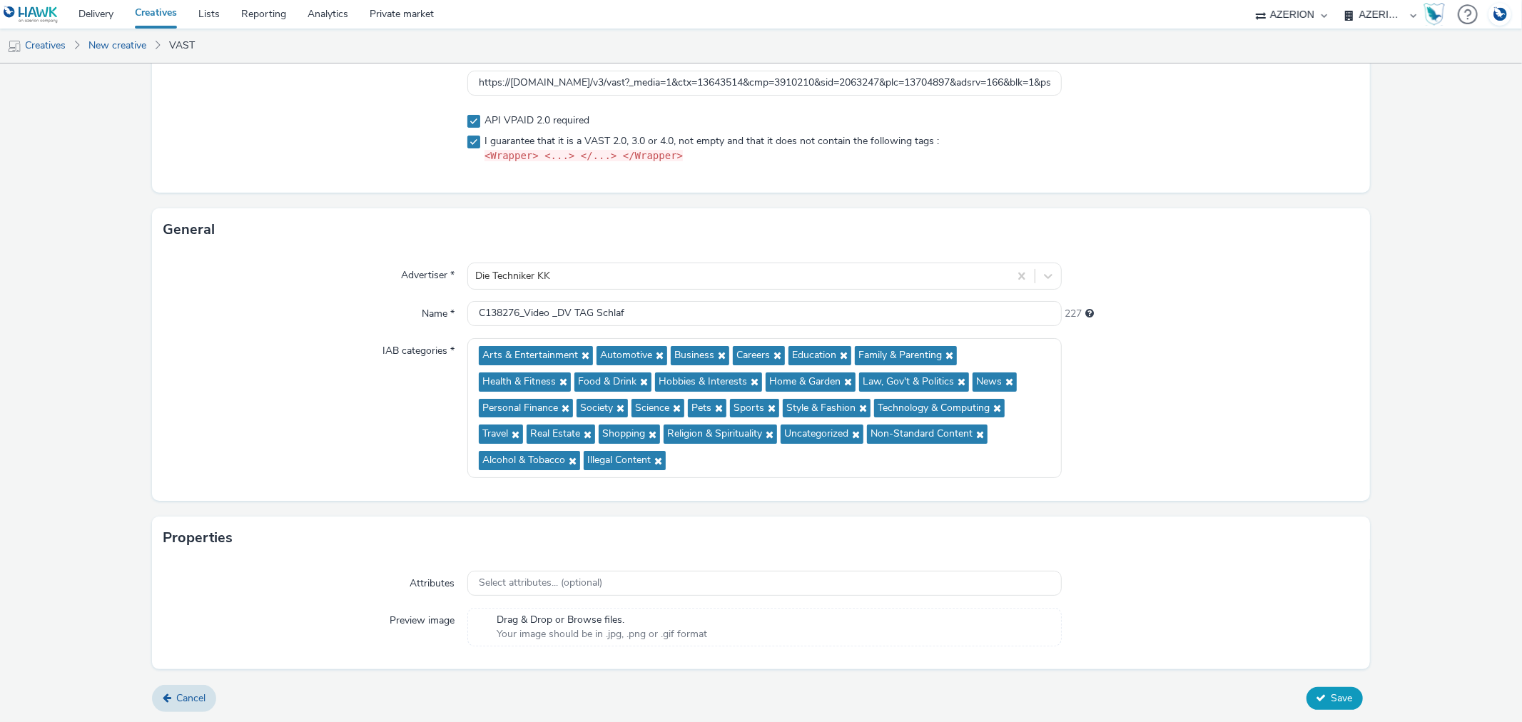
click at [1334, 703] on span "Save" at bounding box center [1341, 698] width 21 height 14
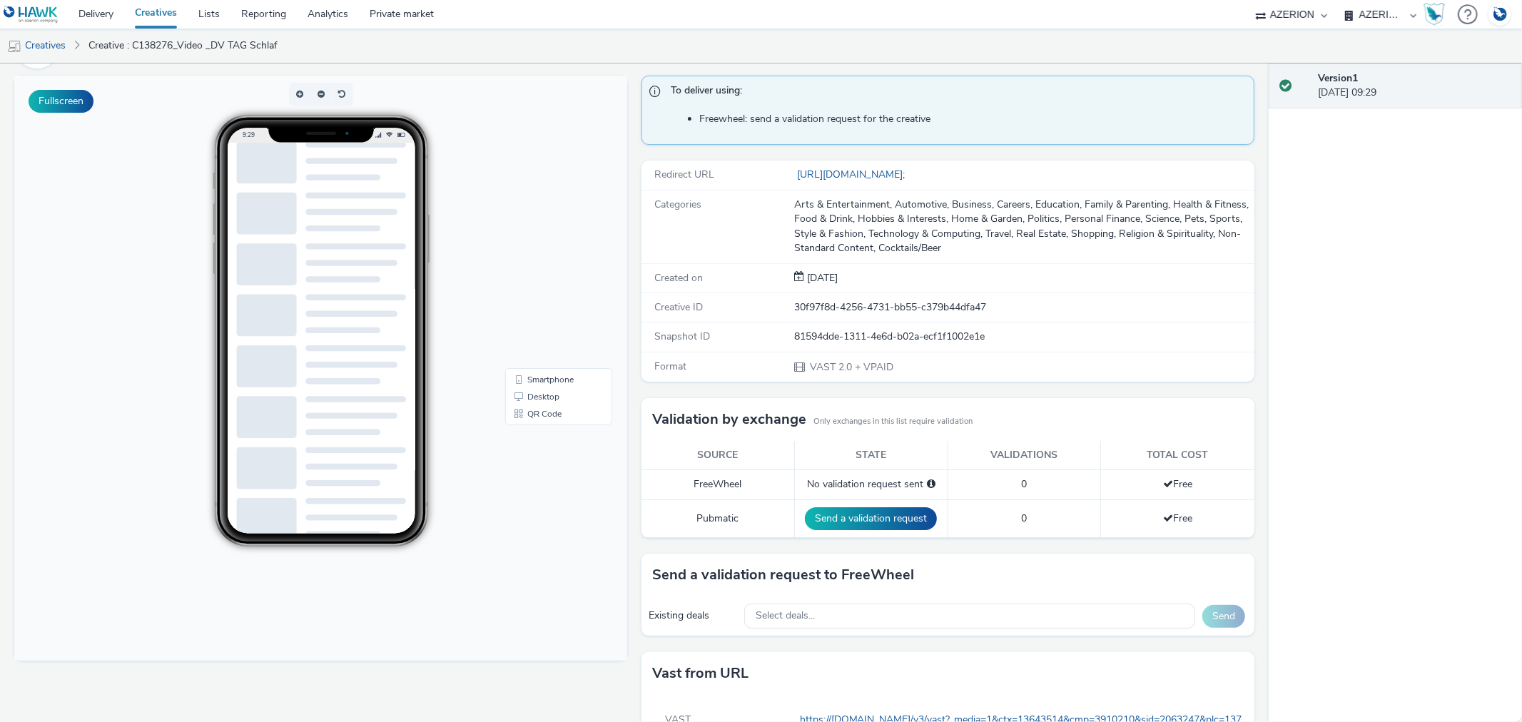
scroll to position [161, 0]
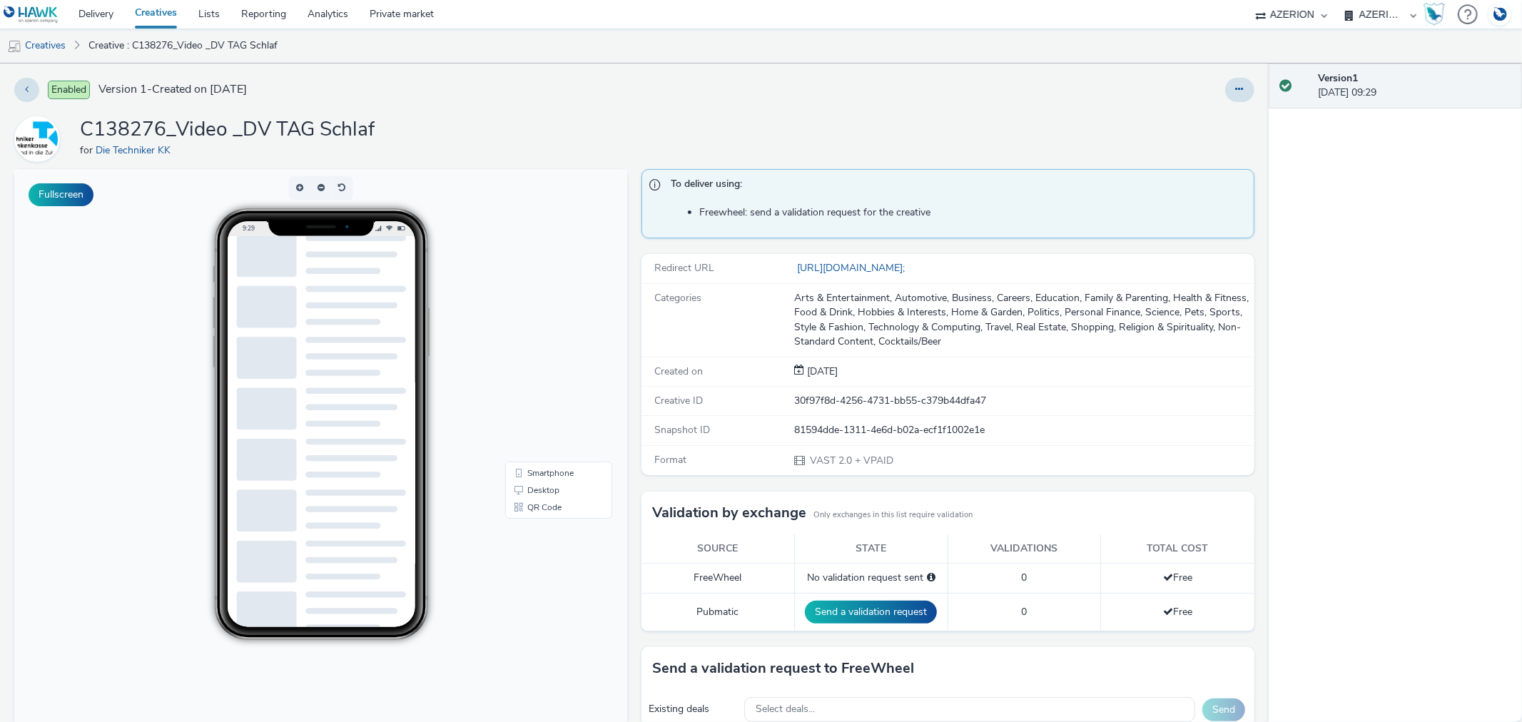
scroll to position [0, 0]
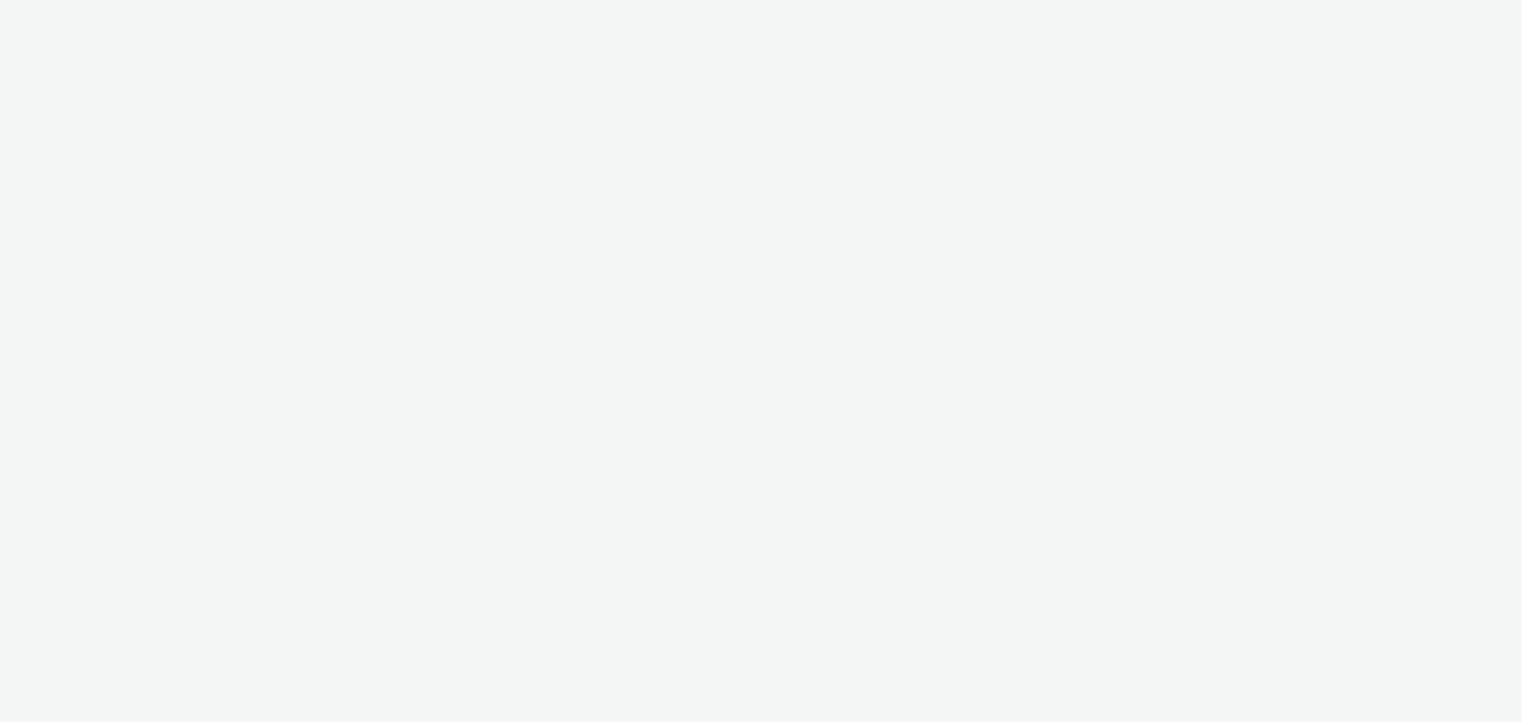
select select "b626f941-834b-427f-b453-0a2b95f57350"
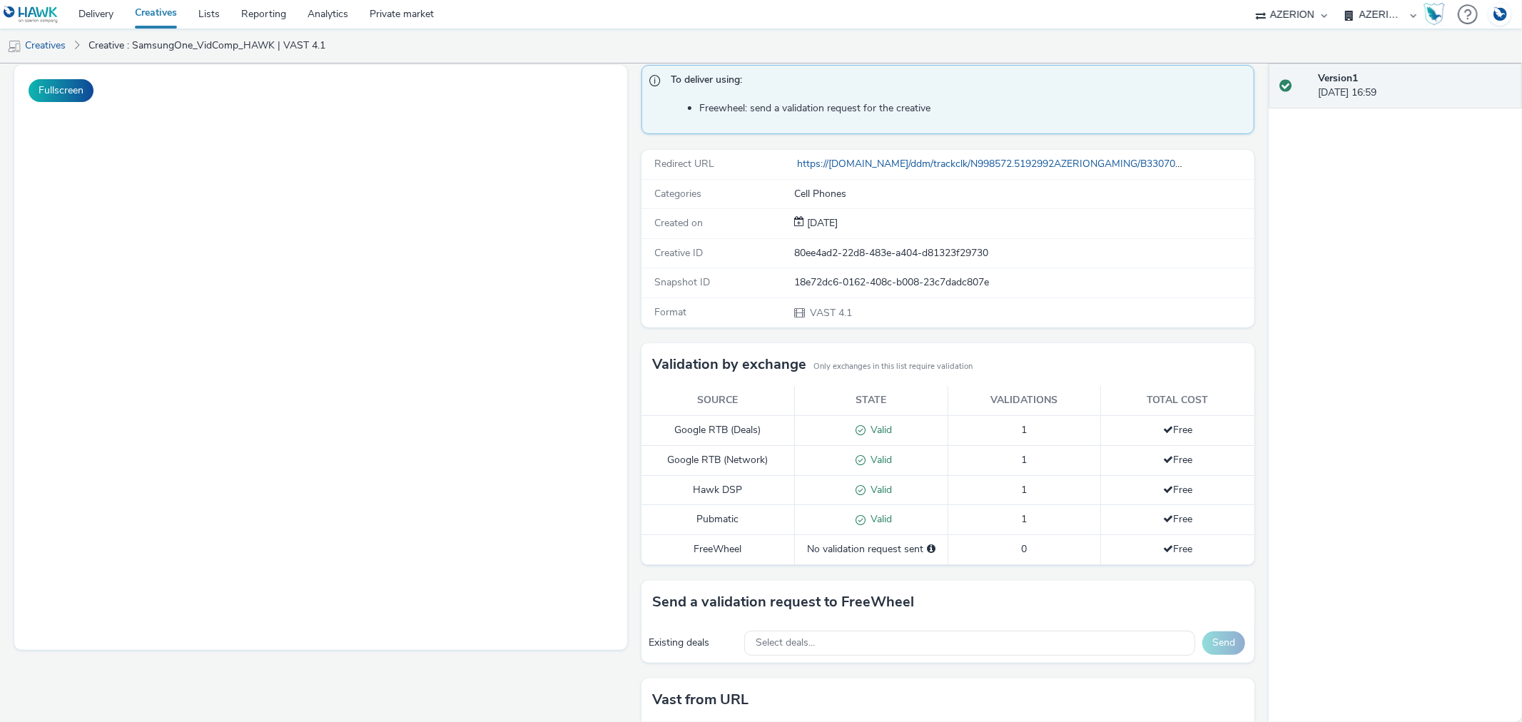
scroll to position [201, 0]
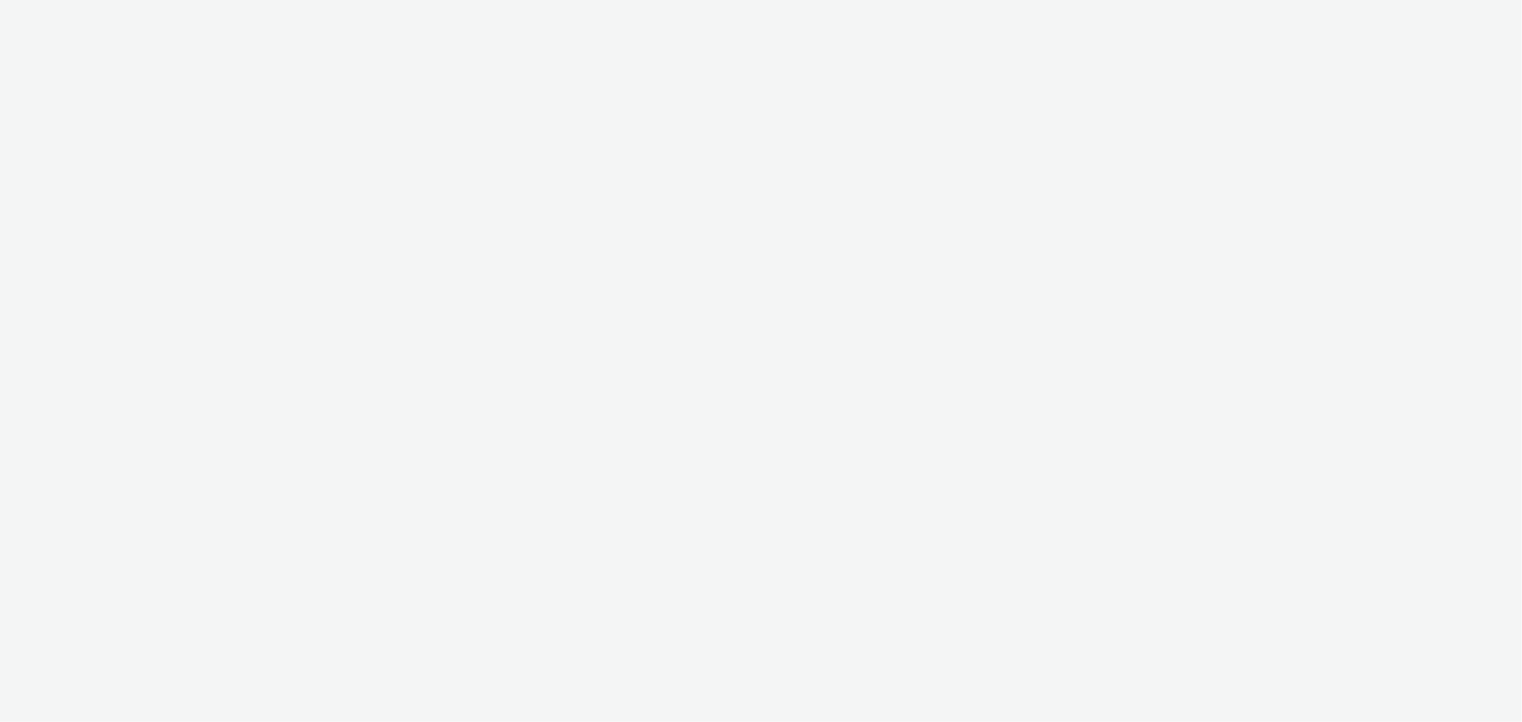
select select "b626f941-834b-427f-b453-0a2b95f57350"
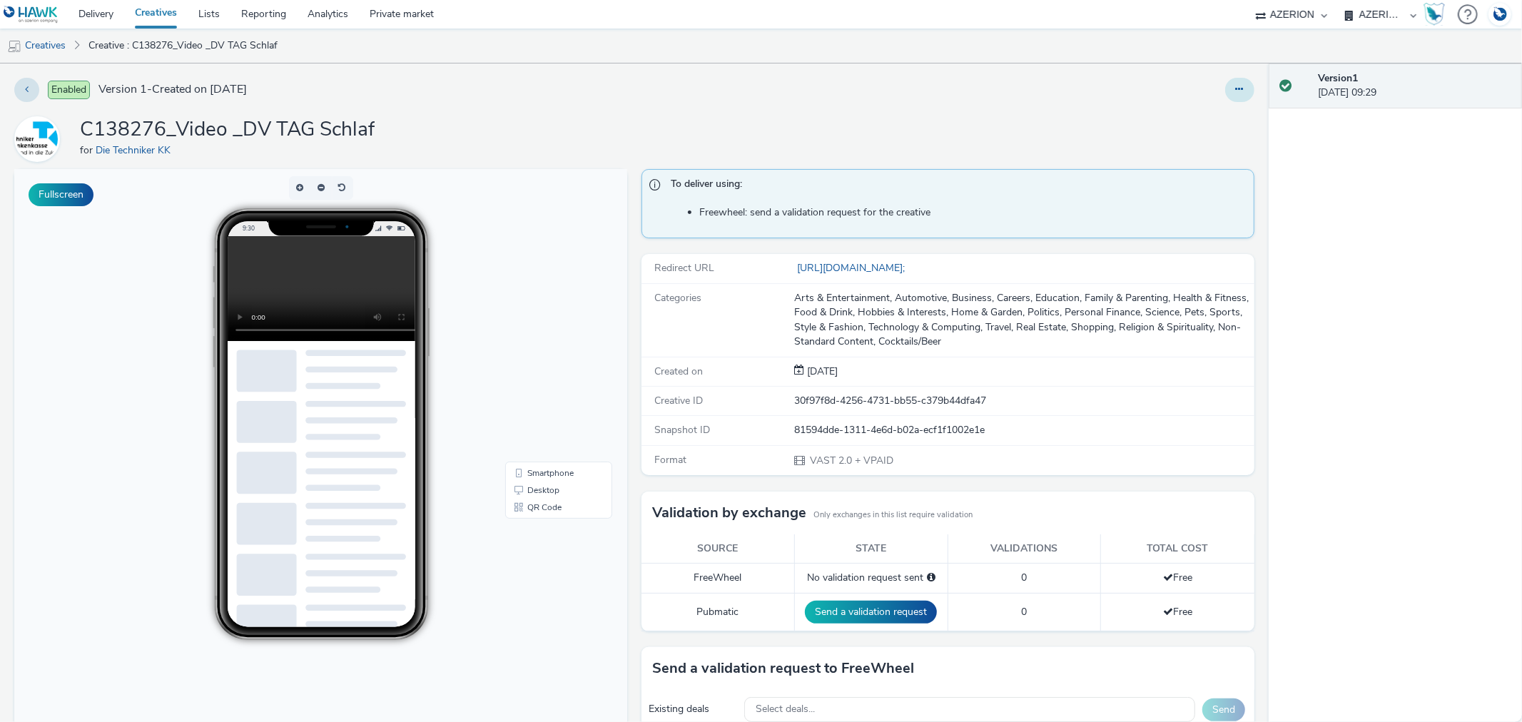
click at [1236, 91] on icon at bounding box center [1240, 89] width 8 height 10
click at [1196, 118] on link "Edit" at bounding box center [1200, 118] width 107 height 29
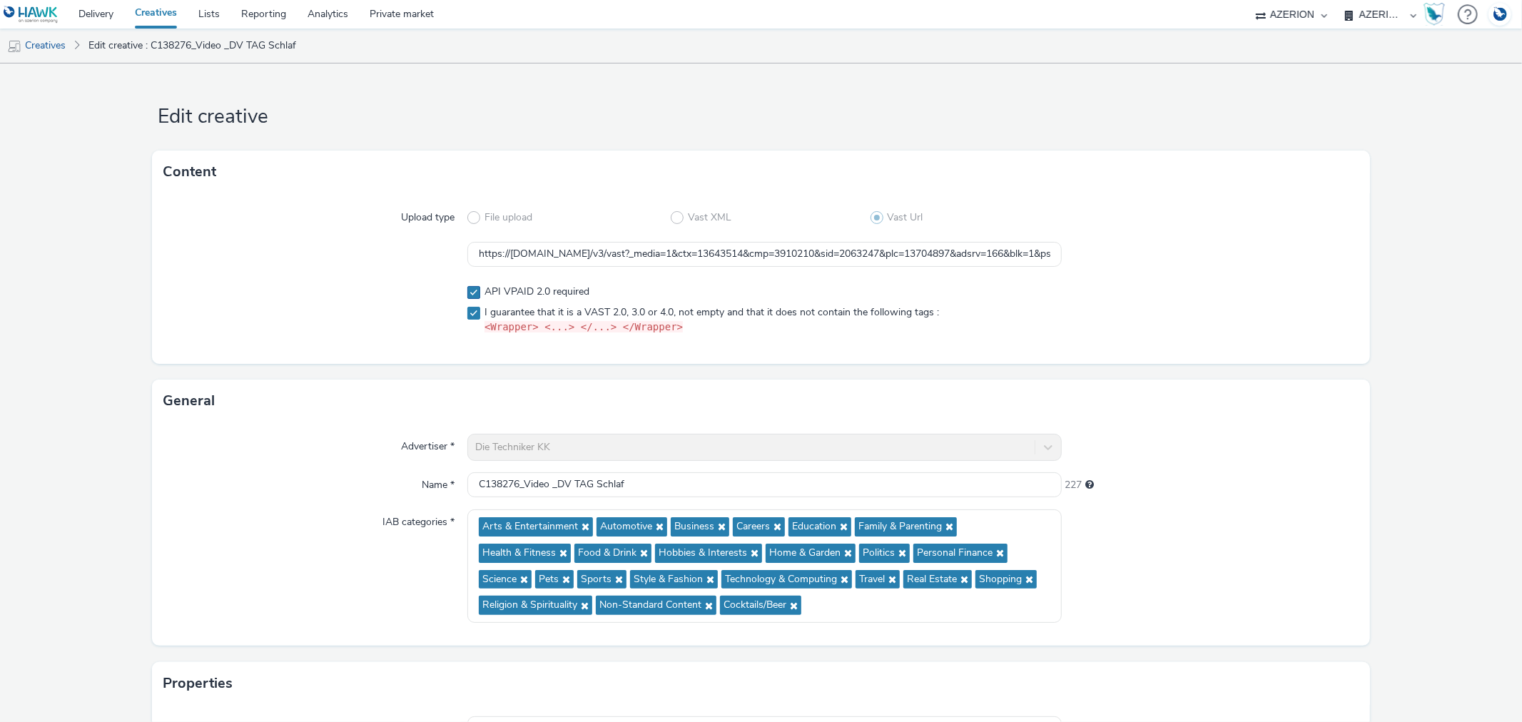
click at [478, 291] on label "API VPAID 2.0 required" at bounding box center [764, 292] width 594 height 14
checkbox input "false"
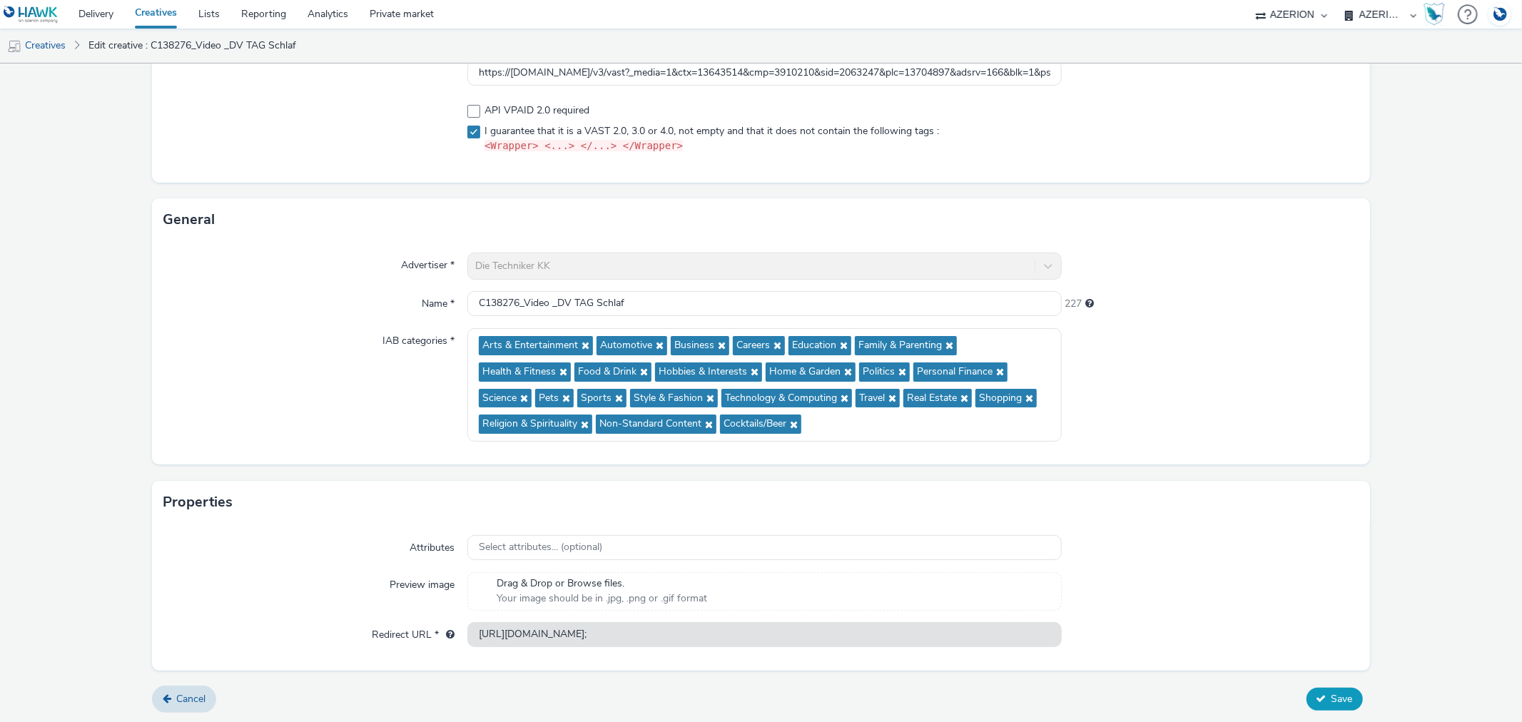
click at [1316, 693] on icon at bounding box center [1321, 698] width 10 height 10
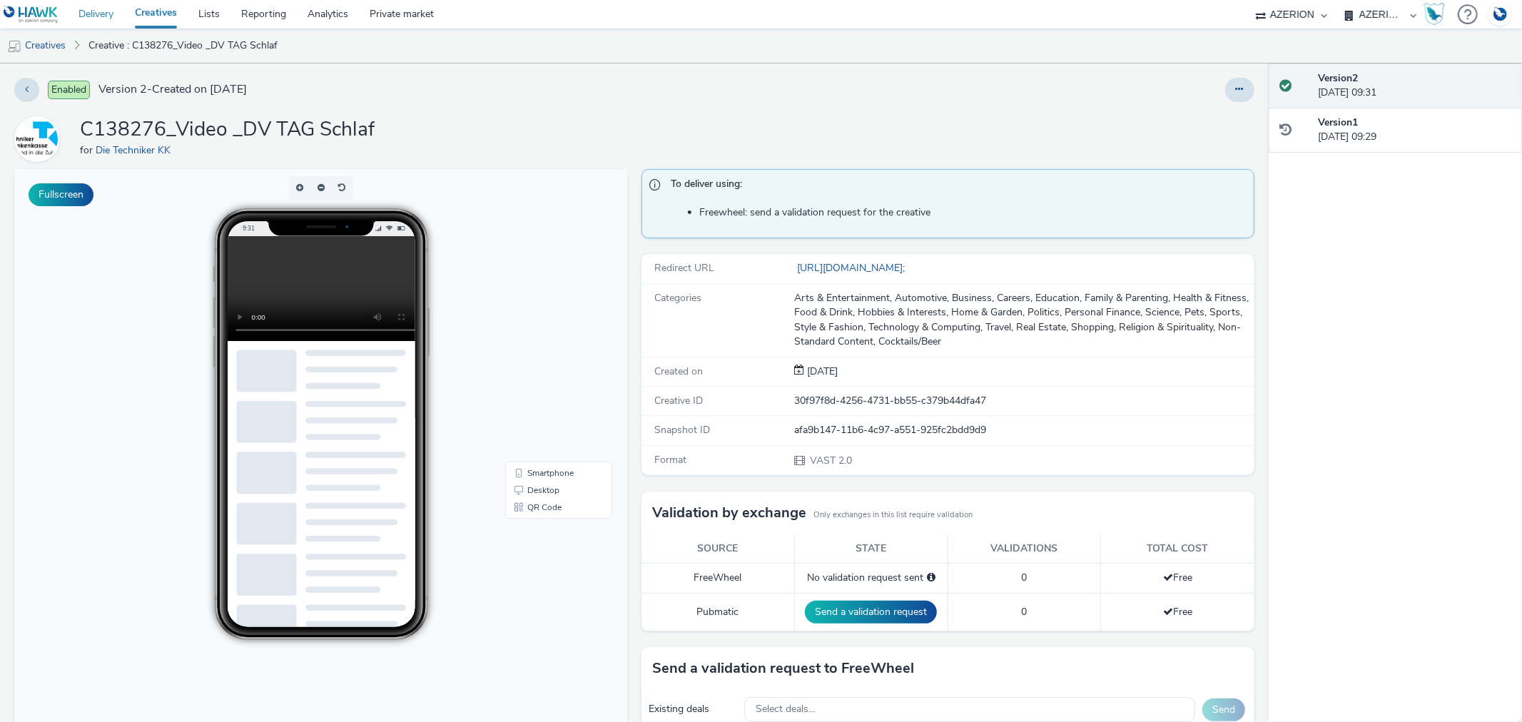
click at [88, 9] on link "Delivery" at bounding box center [96, 14] width 56 height 29
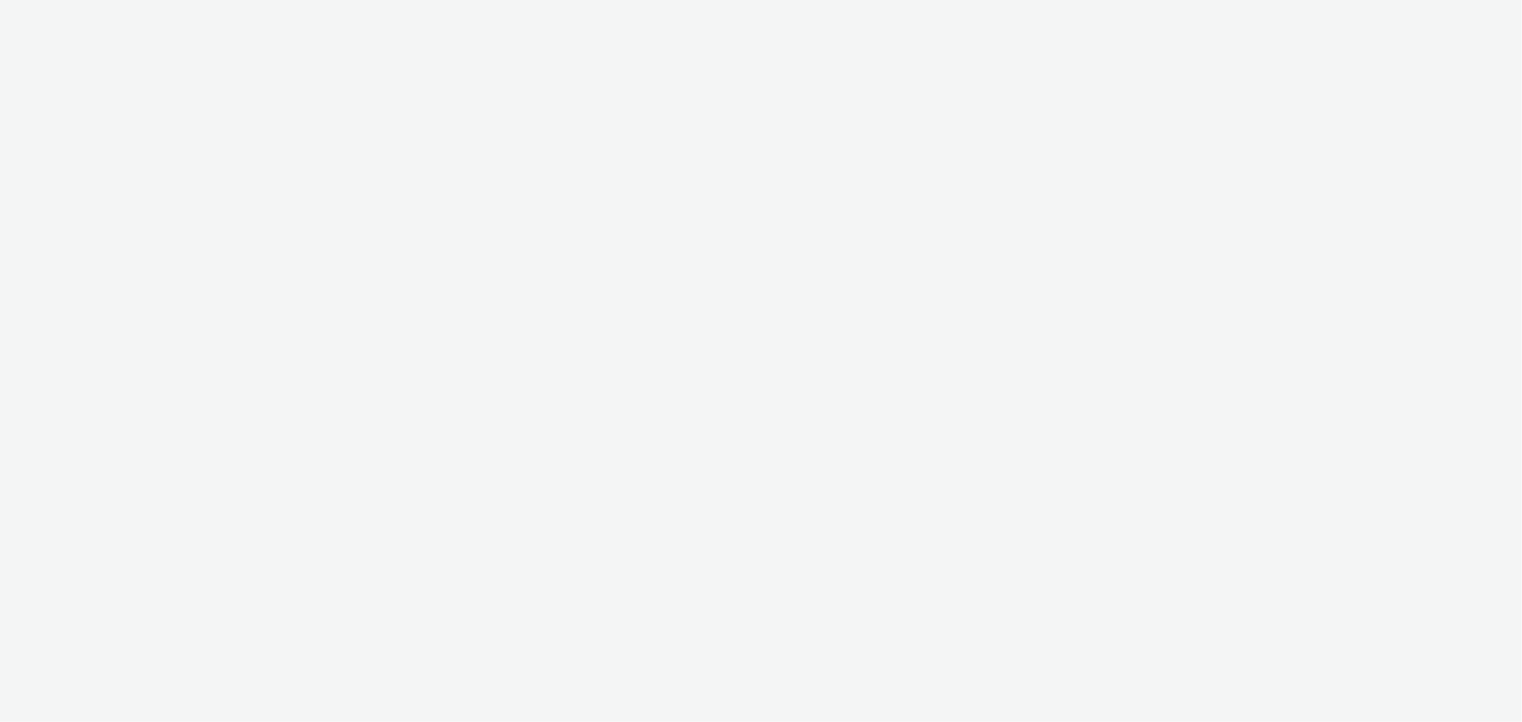
select select "b626f941-834b-427f-b453-0a2b95f57350"
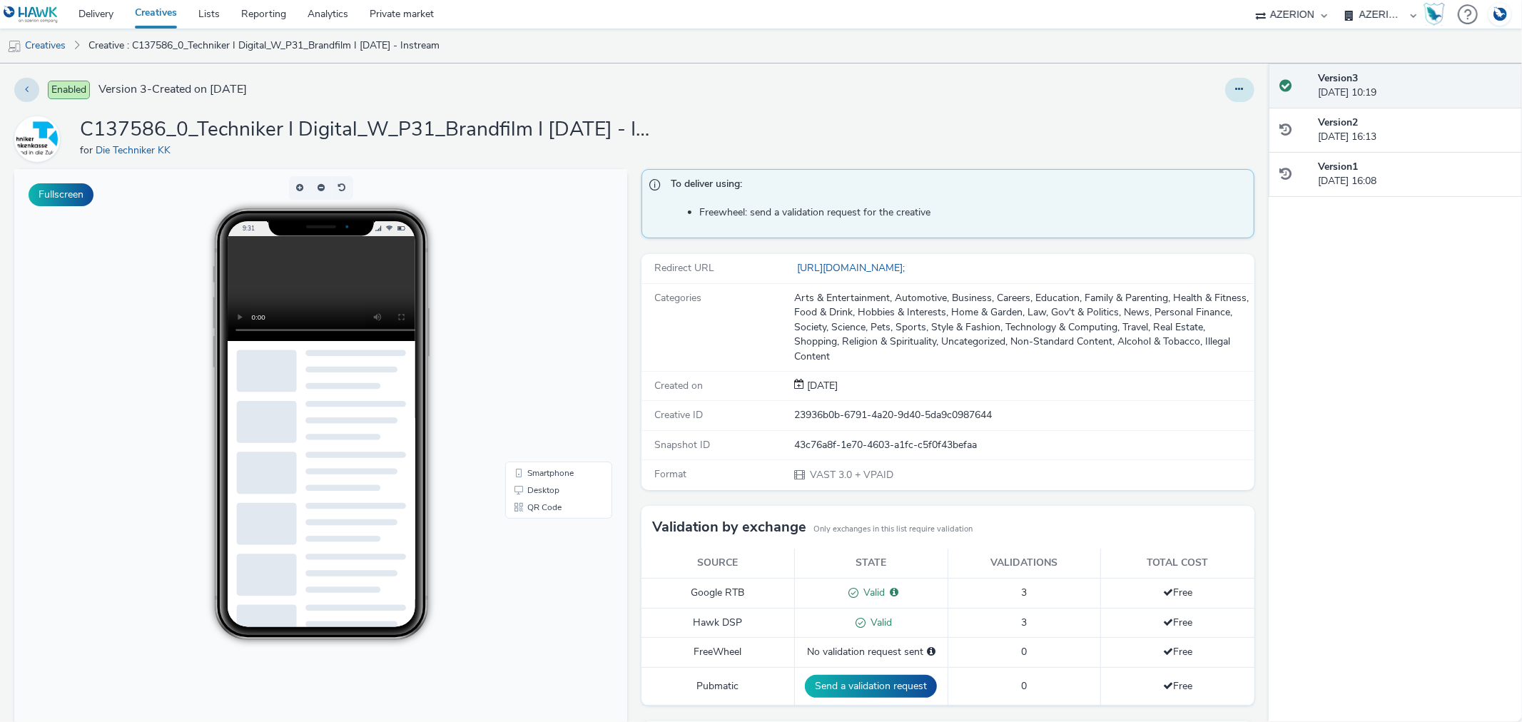
click at [1233, 86] on button at bounding box center [1239, 90] width 29 height 24
click at [1221, 116] on link "Edit" at bounding box center [1200, 118] width 107 height 29
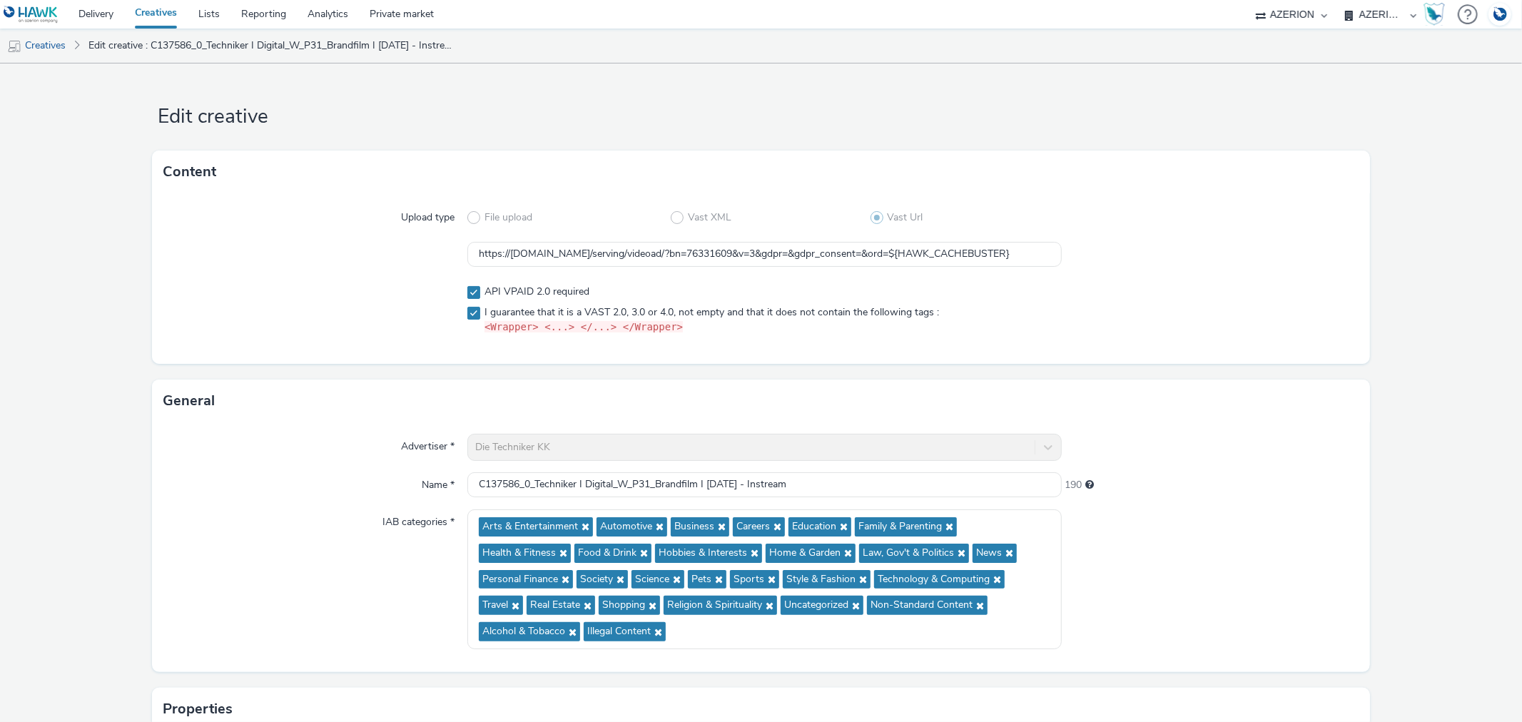
click at [146, 21] on link "Creatives" at bounding box center [155, 14] width 63 height 29
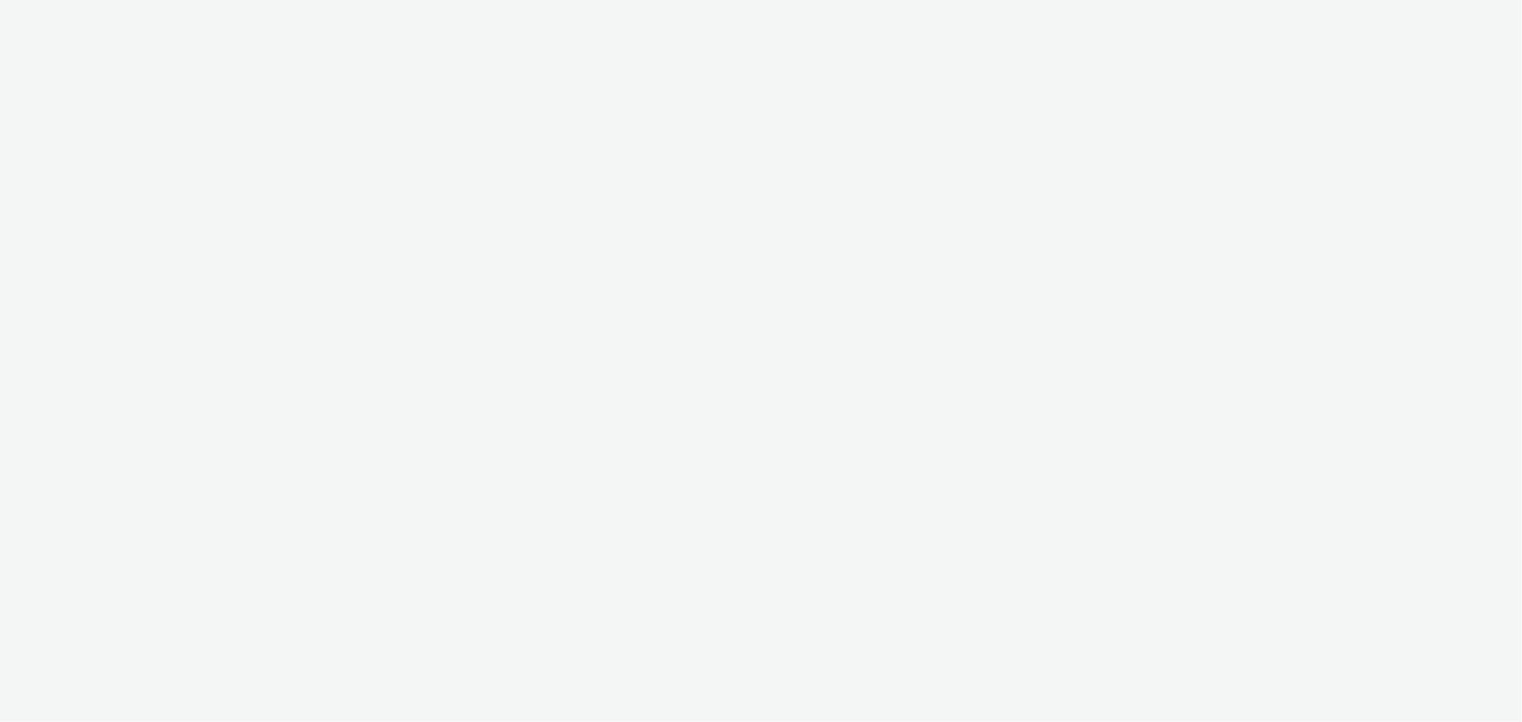
select select "b626f941-834b-427f-b453-0a2b95f57350"
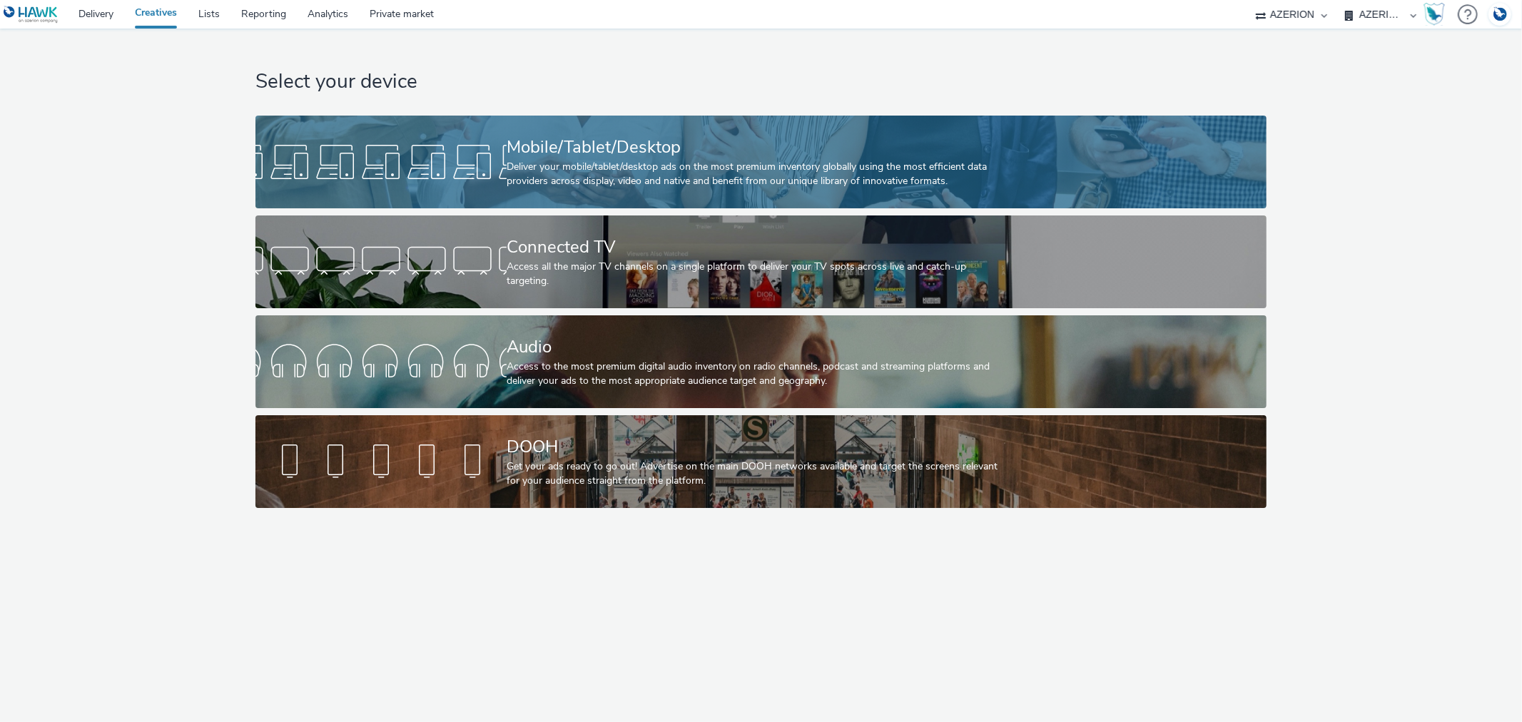
click at [693, 161] on div "Deliver your mobile/tablet/desktop ads on the most premium inventory globally u…" at bounding box center [757, 174] width 503 height 29
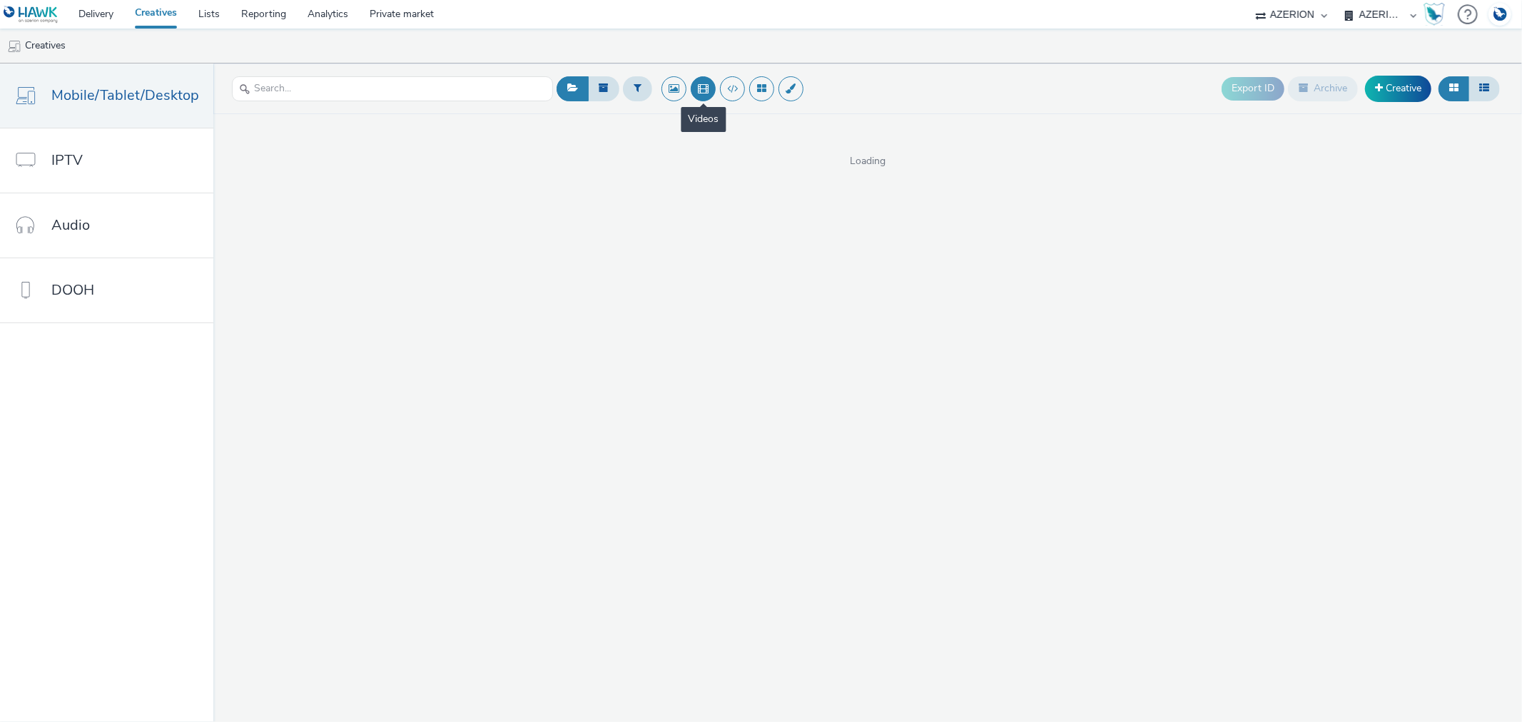
click at [697, 91] on button at bounding box center [703, 88] width 25 height 25
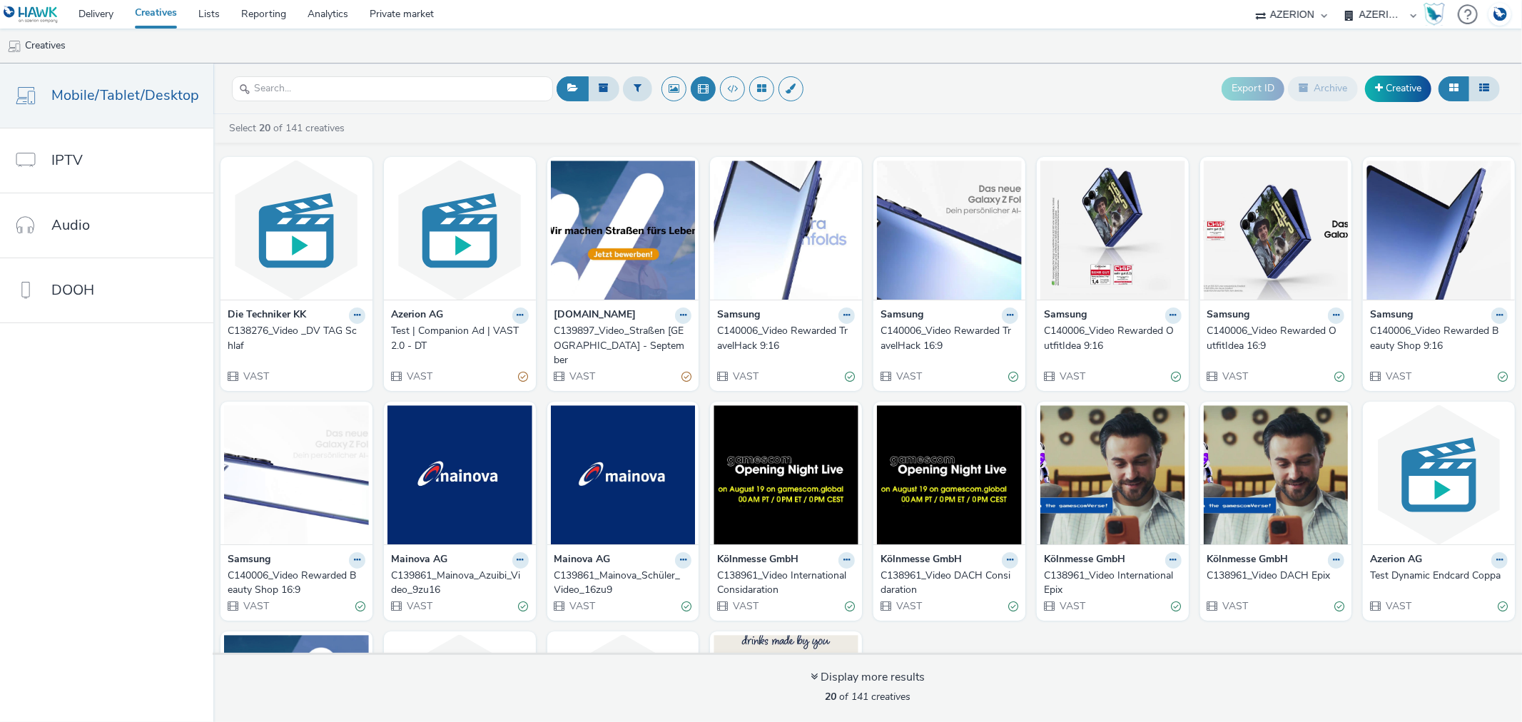
click at [248, 332] on div "C138276_Video _DV TAG Schlaf" at bounding box center [294, 338] width 132 height 29
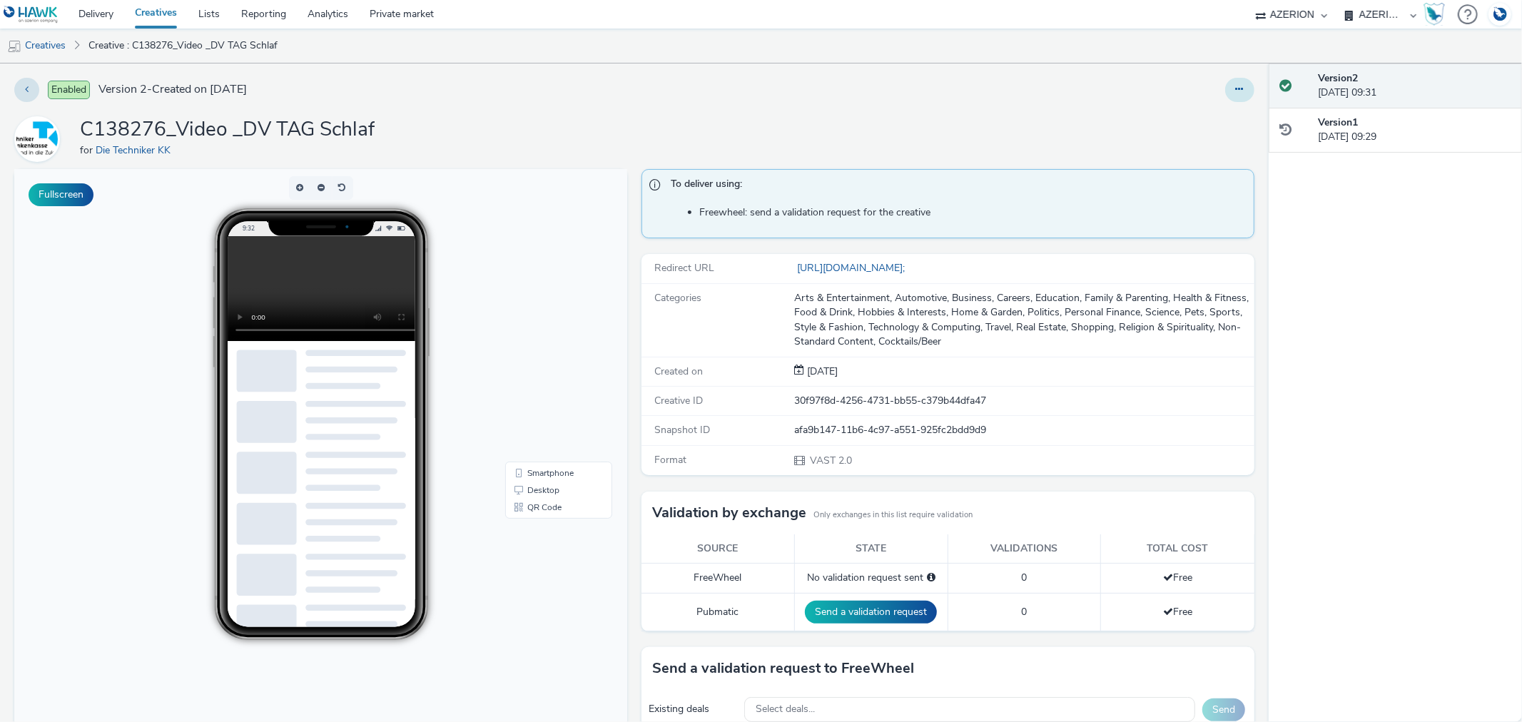
click at [1236, 87] on icon at bounding box center [1240, 89] width 8 height 10
click at [1180, 119] on link "Edit" at bounding box center [1200, 118] width 107 height 29
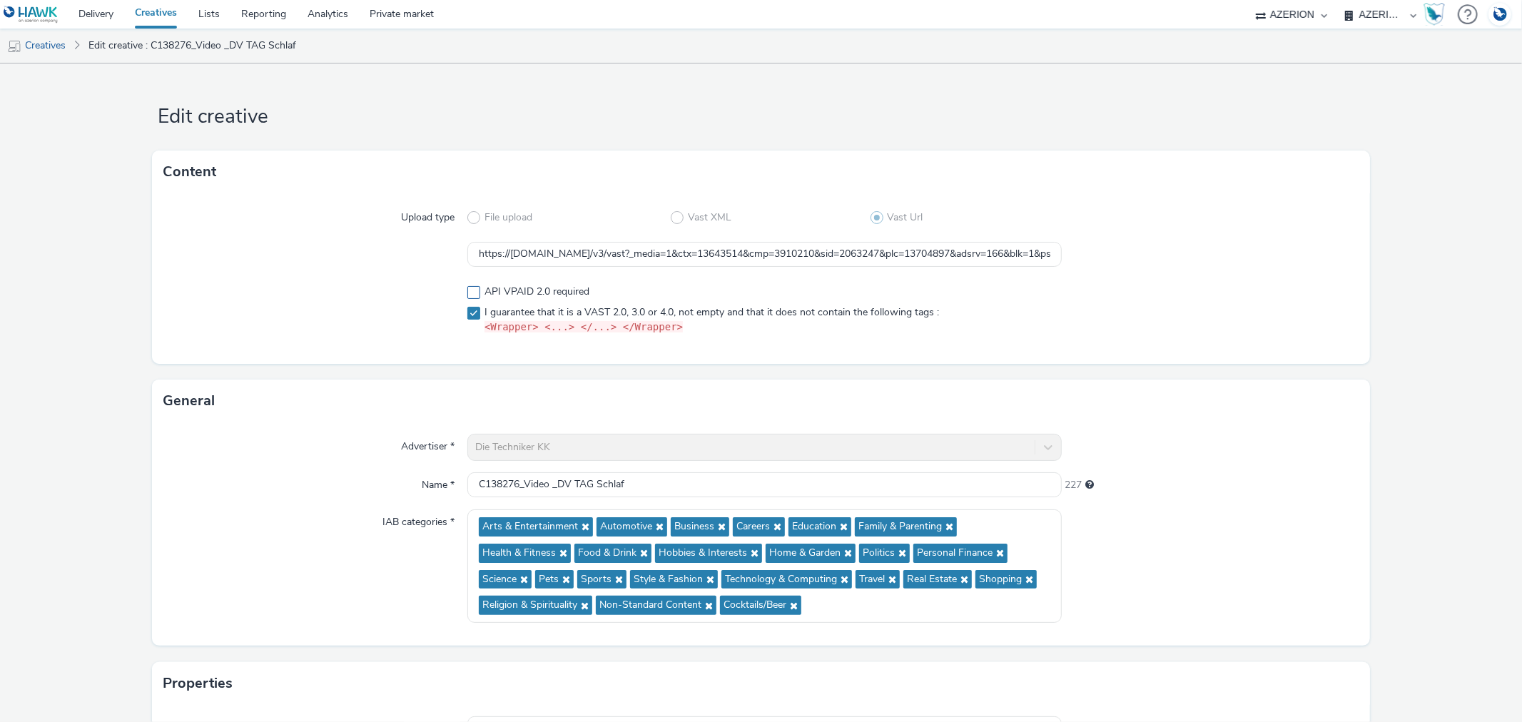
click at [496, 291] on span "API VPAID 2.0 required" at bounding box center [536, 292] width 105 height 14
checkbox input "true"
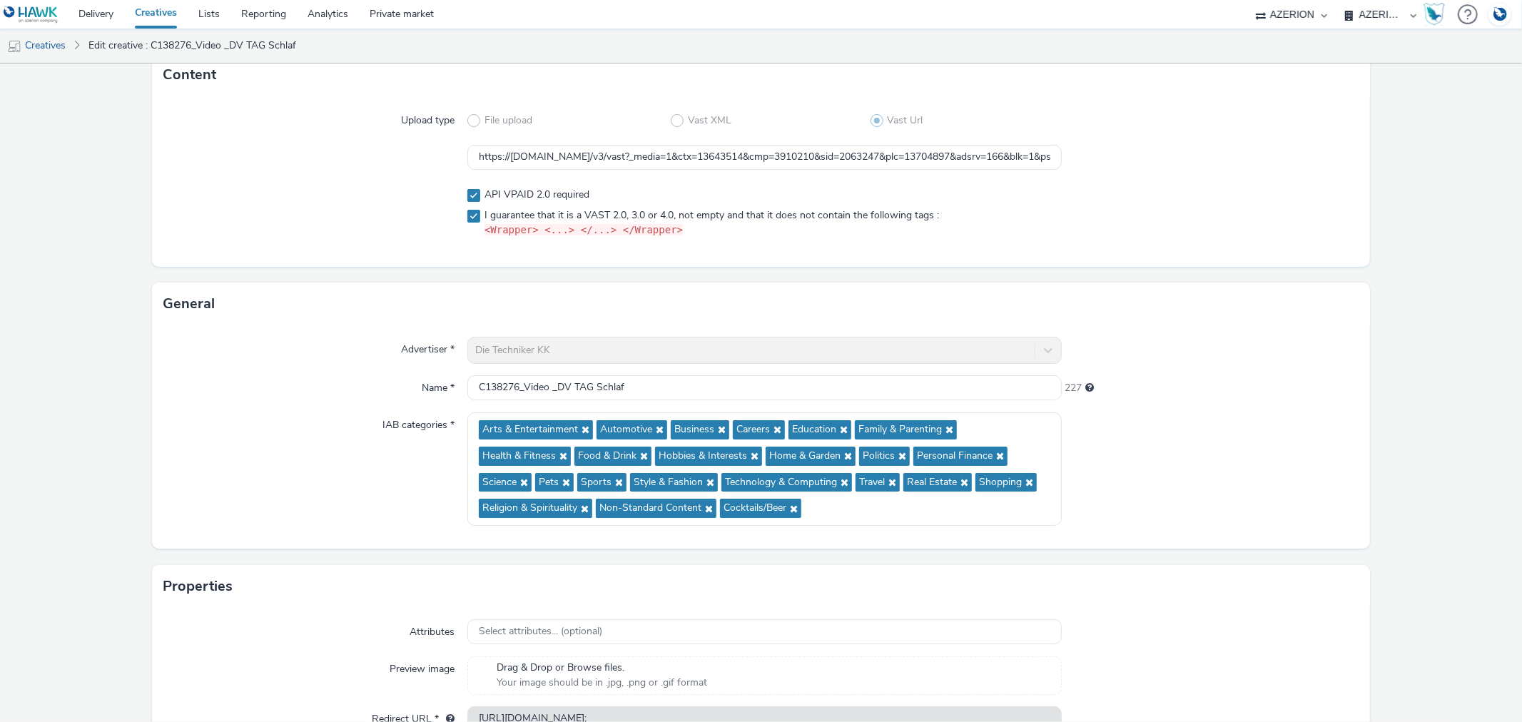
scroll to position [181, 0]
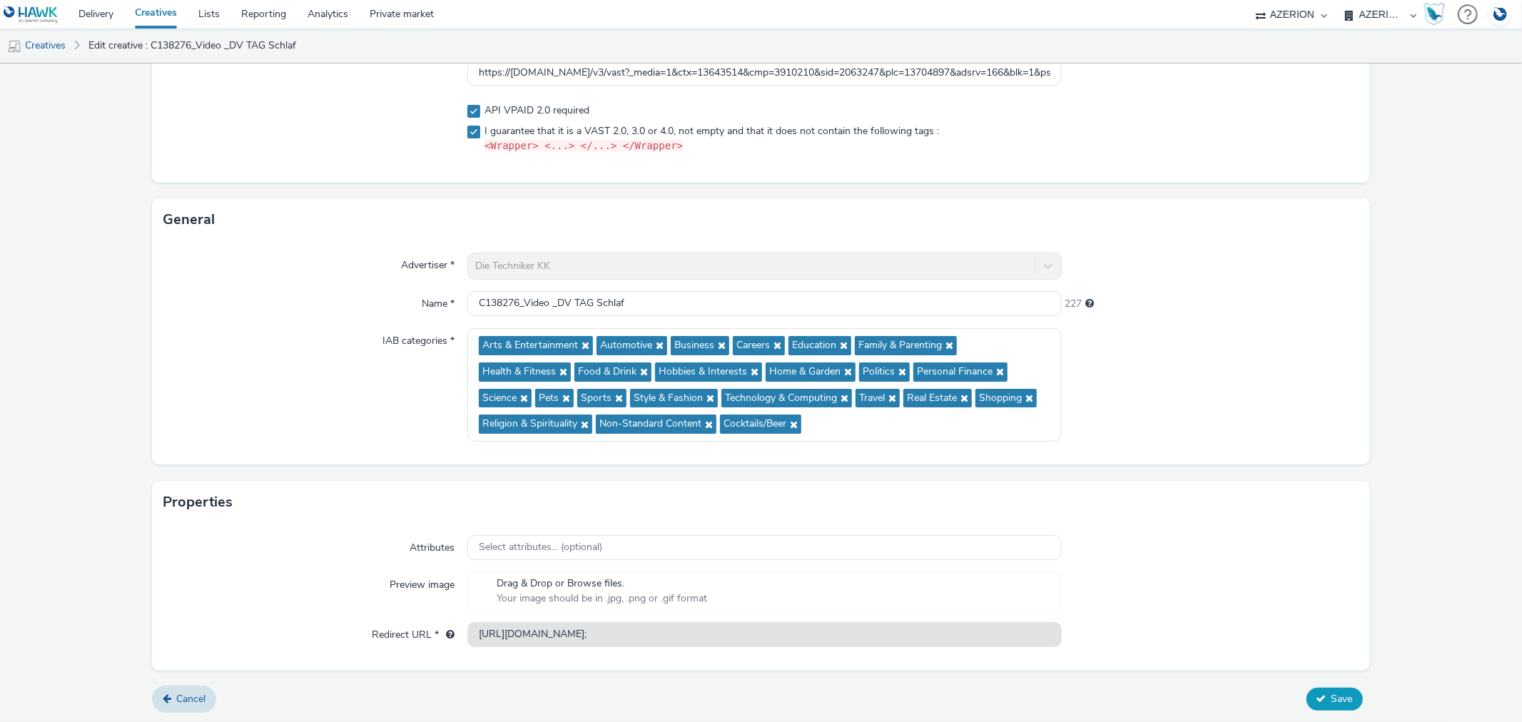
click at [1331, 695] on span "Save" at bounding box center [1341, 699] width 21 height 14
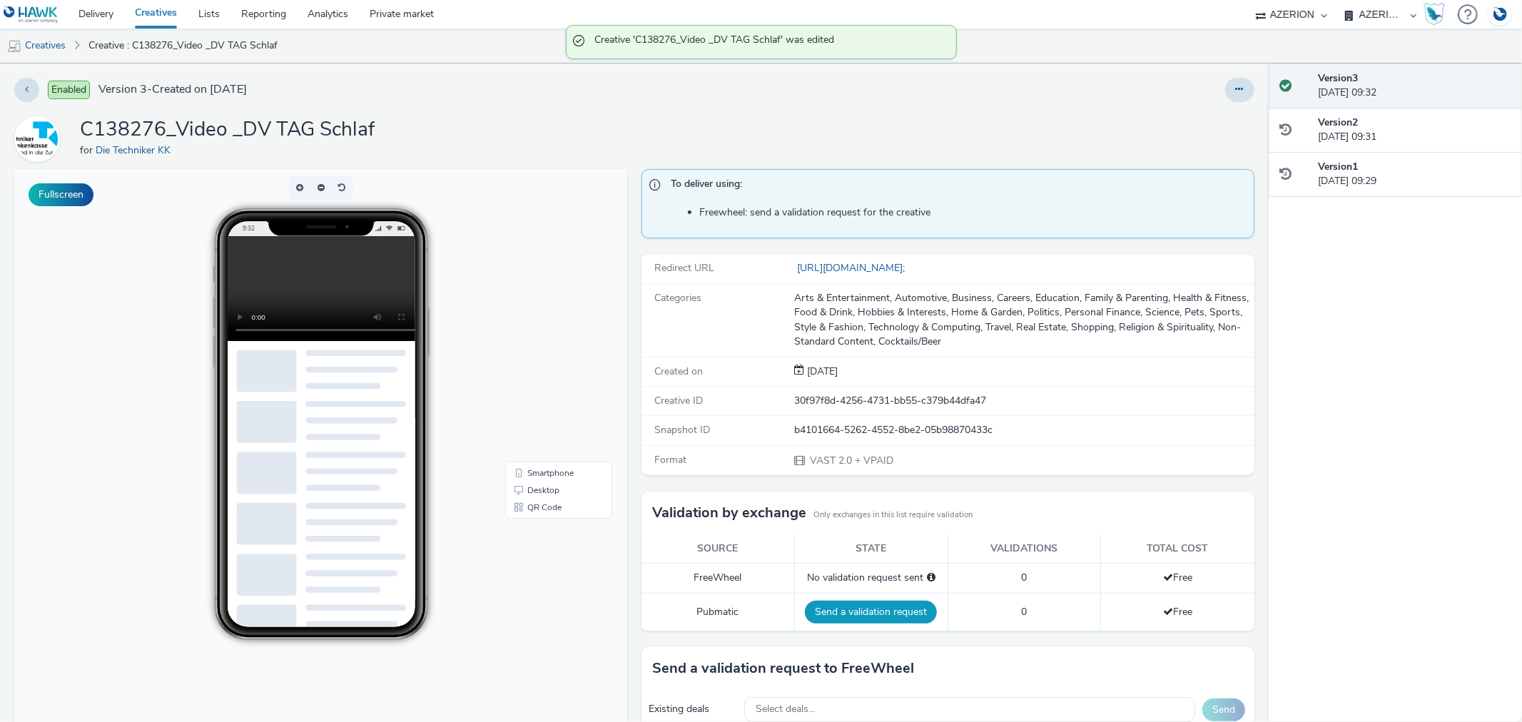
click at [869, 610] on button "Send a validation request" at bounding box center [871, 612] width 132 height 23
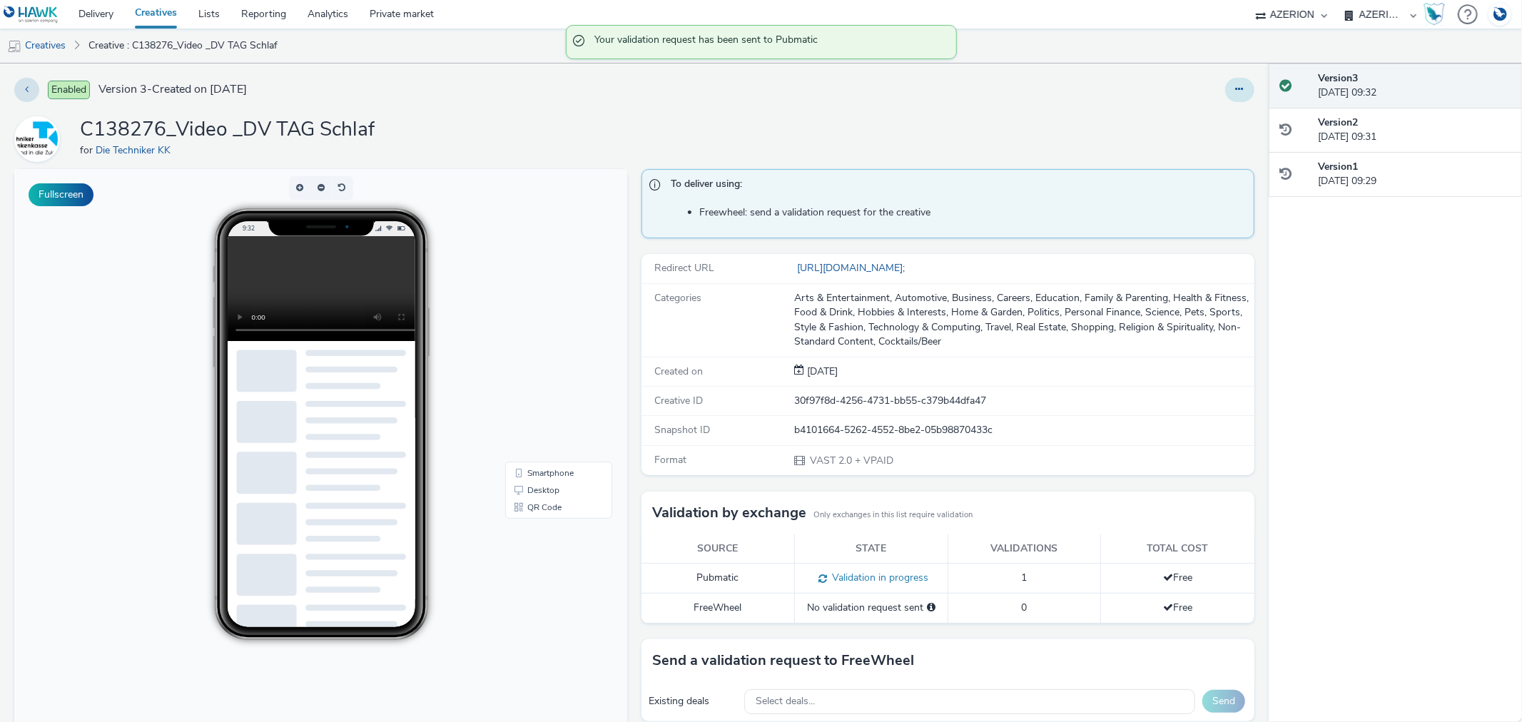
click at [1236, 88] on icon at bounding box center [1240, 89] width 8 height 10
click at [1175, 120] on link "Edit" at bounding box center [1200, 118] width 107 height 29
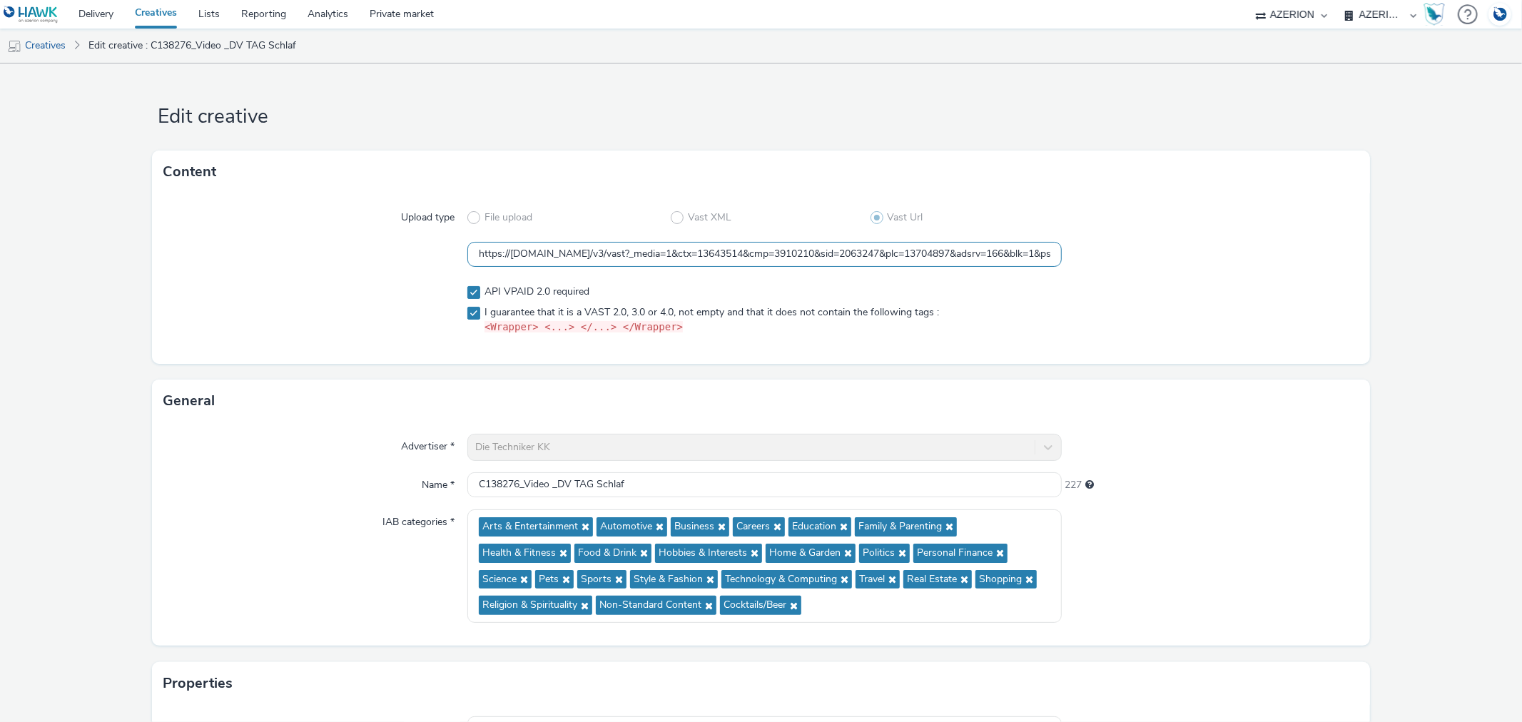
click at [638, 253] on input "https://[DOMAIN_NAME]/v3/vast?_media=1&ctx=13643514&cmp=3910210&sid=2063247&plc…" at bounding box center [764, 254] width 594 height 25
click at [47, 46] on link "Creatives" at bounding box center [36, 46] width 73 height 34
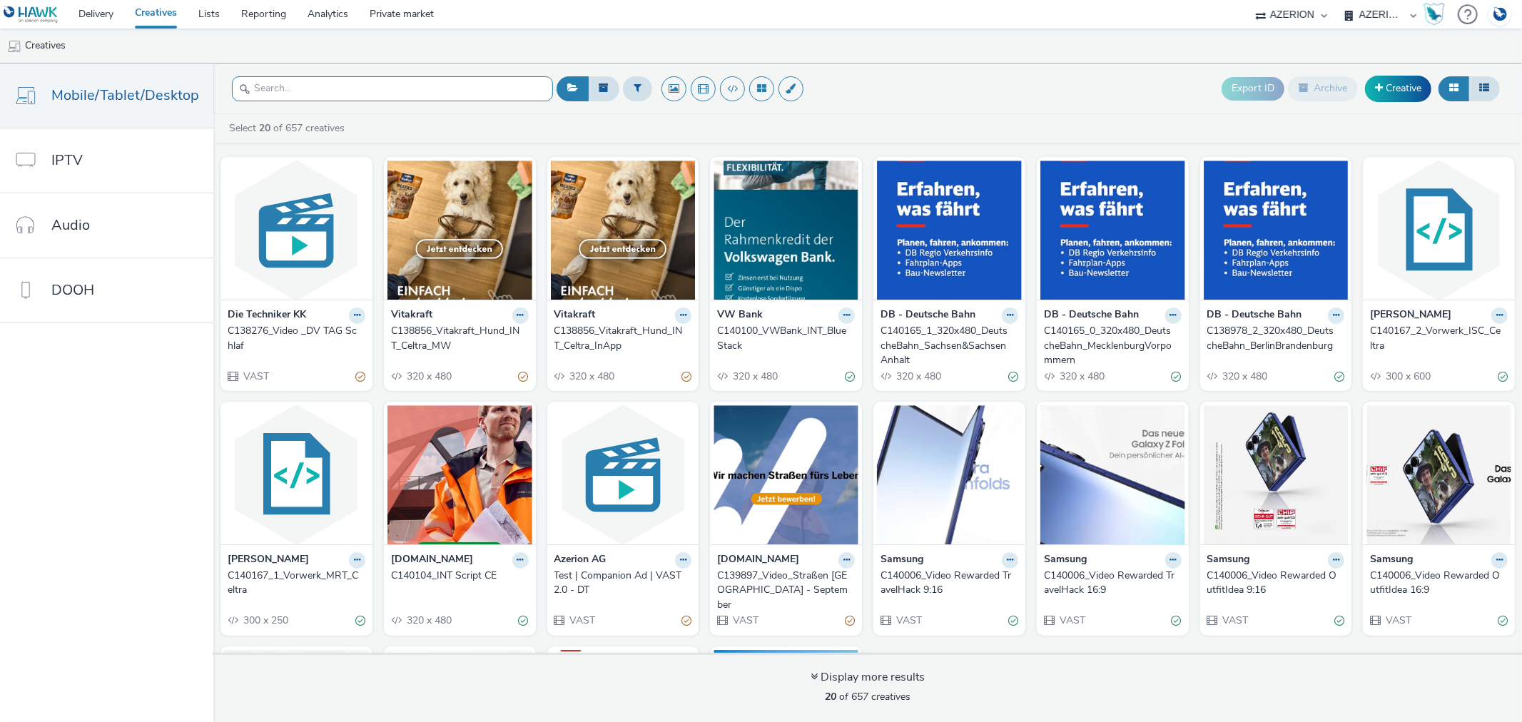
click at [323, 97] on input "text" at bounding box center [392, 88] width 321 height 25
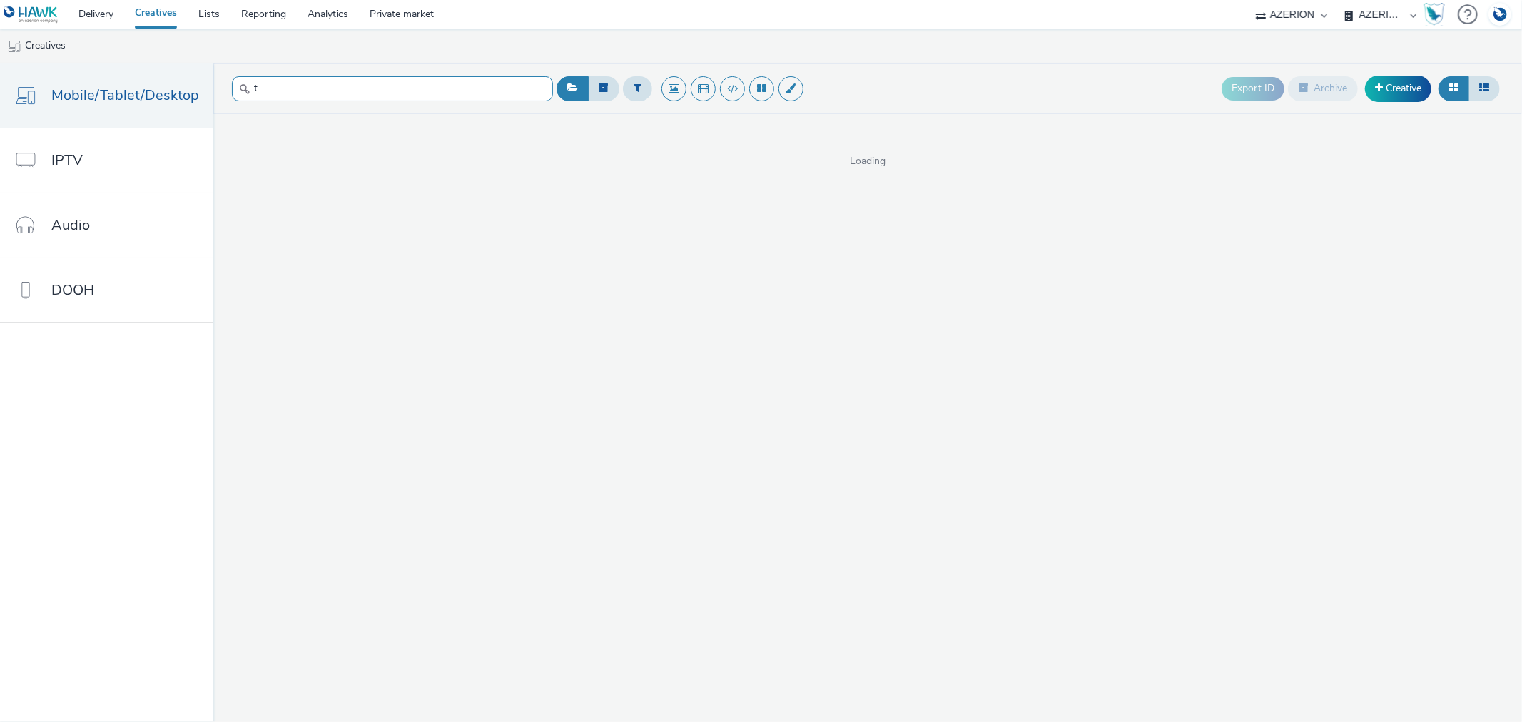
type input "tk"
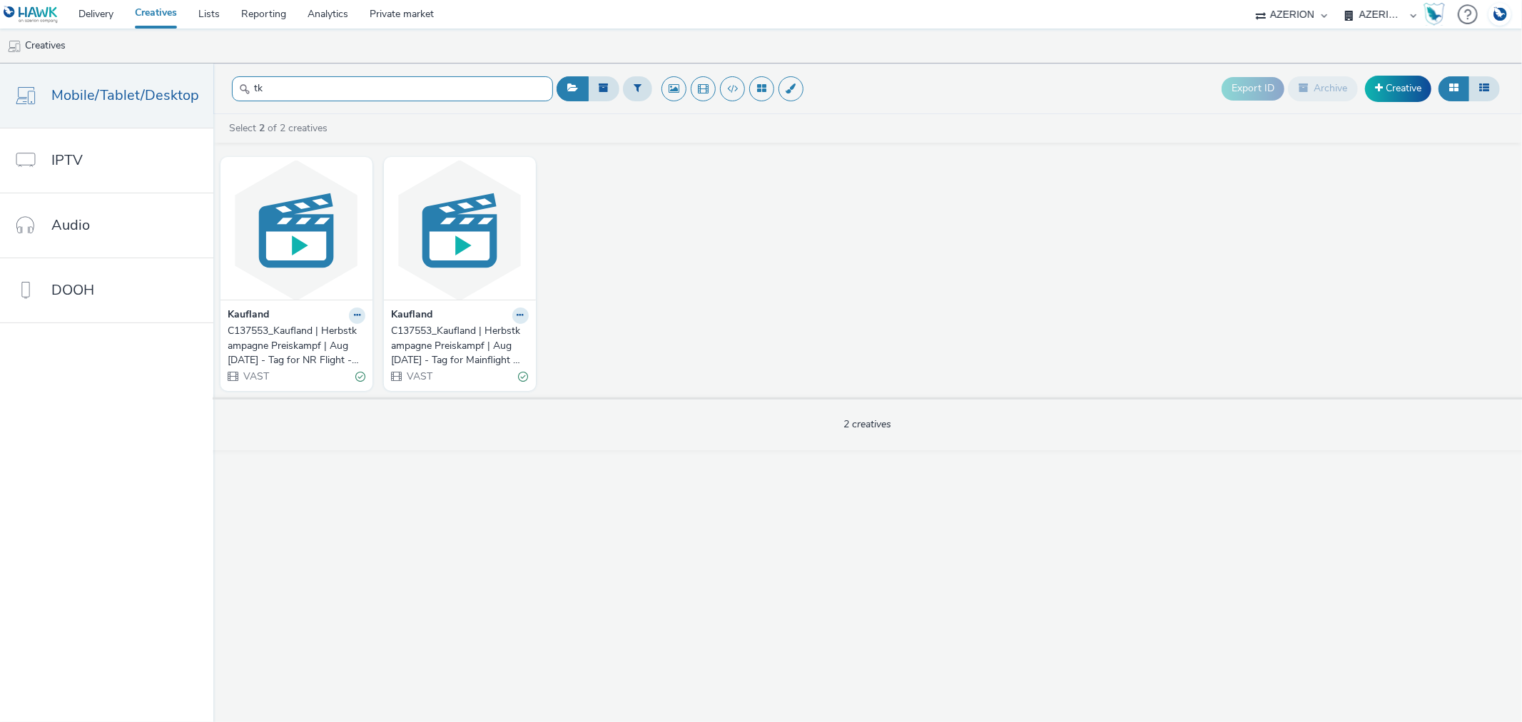
click at [267, 86] on input "tk" at bounding box center [392, 88] width 321 height 25
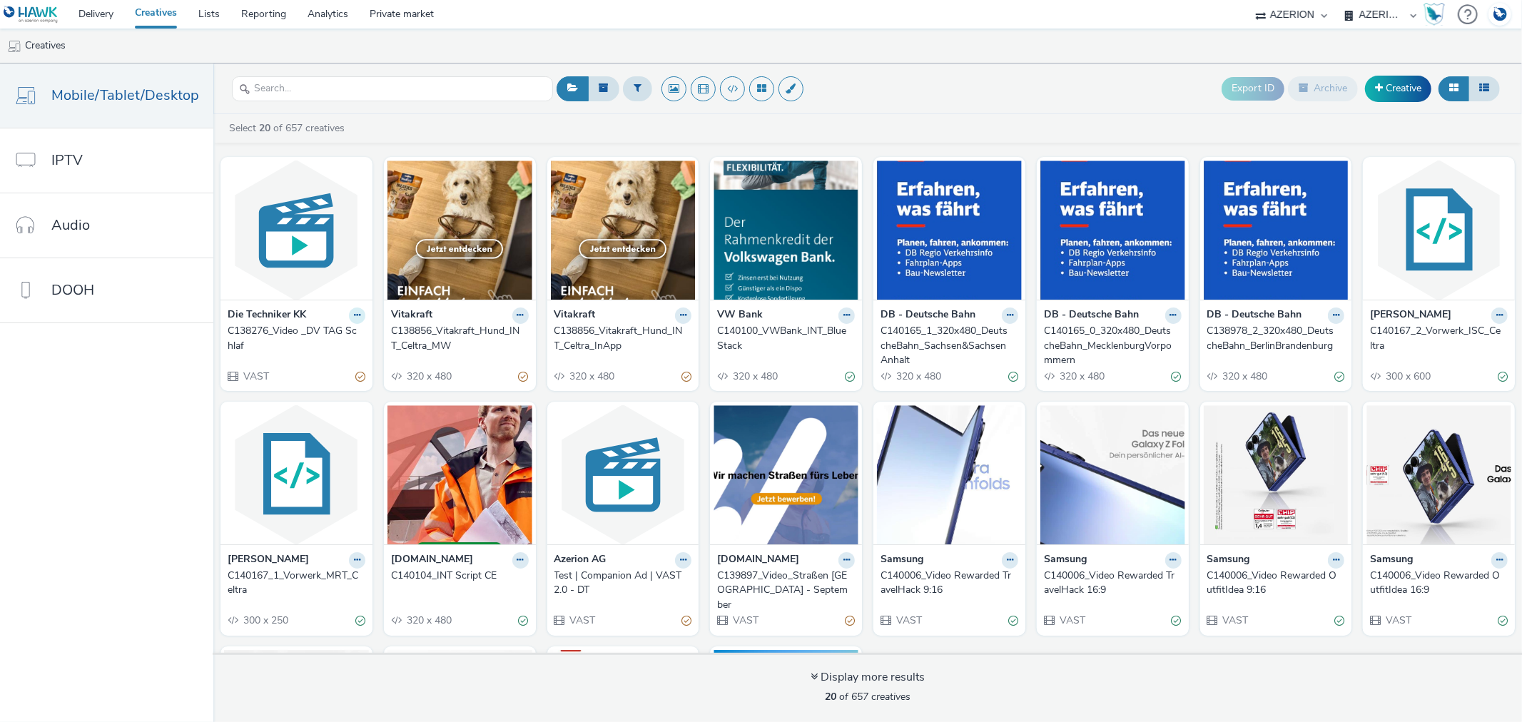
click at [354, 315] on icon at bounding box center [357, 315] width 6 height 9
click at [311, 362] on link "Duplicate" at bounding box center [311, 369] width 107 height 29
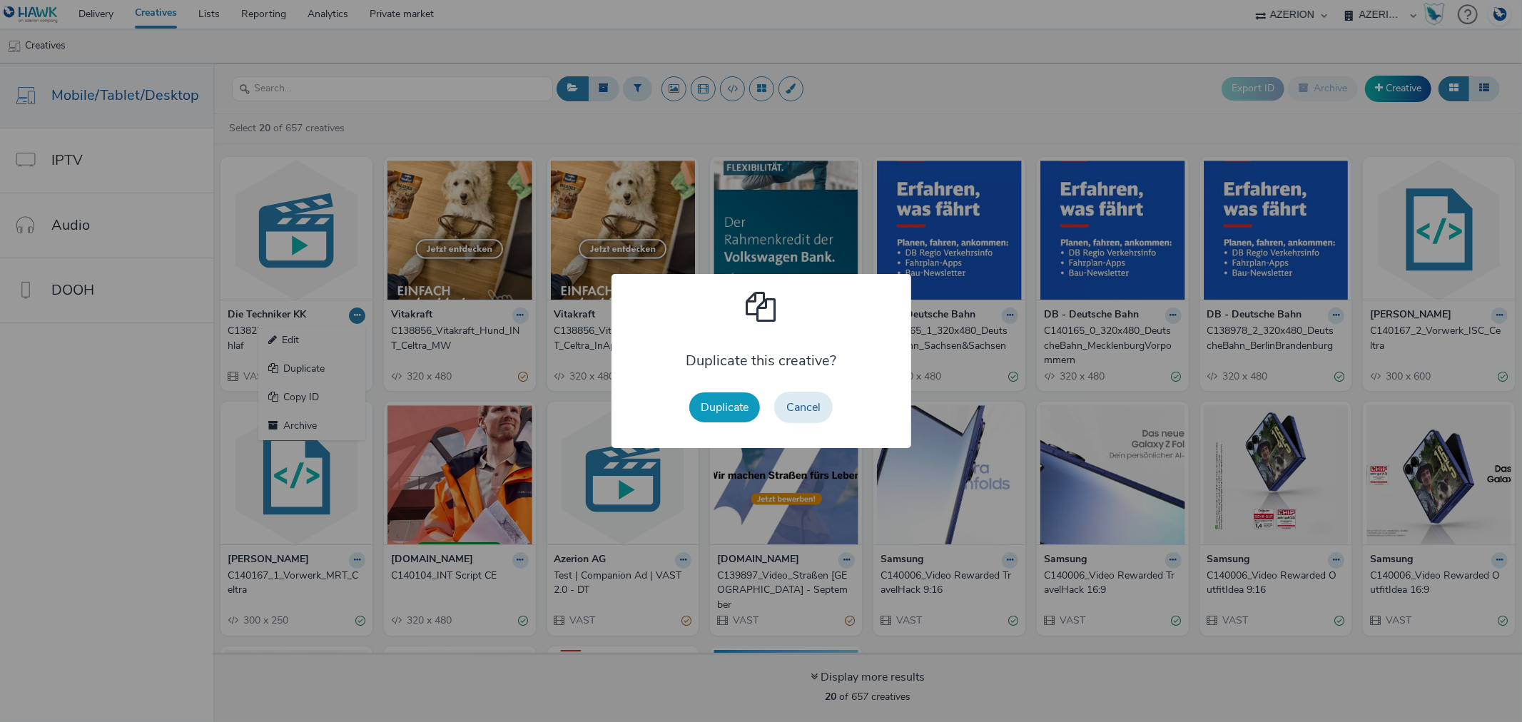
click at [732, 409] on button "Duplicate" at bounding box center [724, 407] width 71 height 30
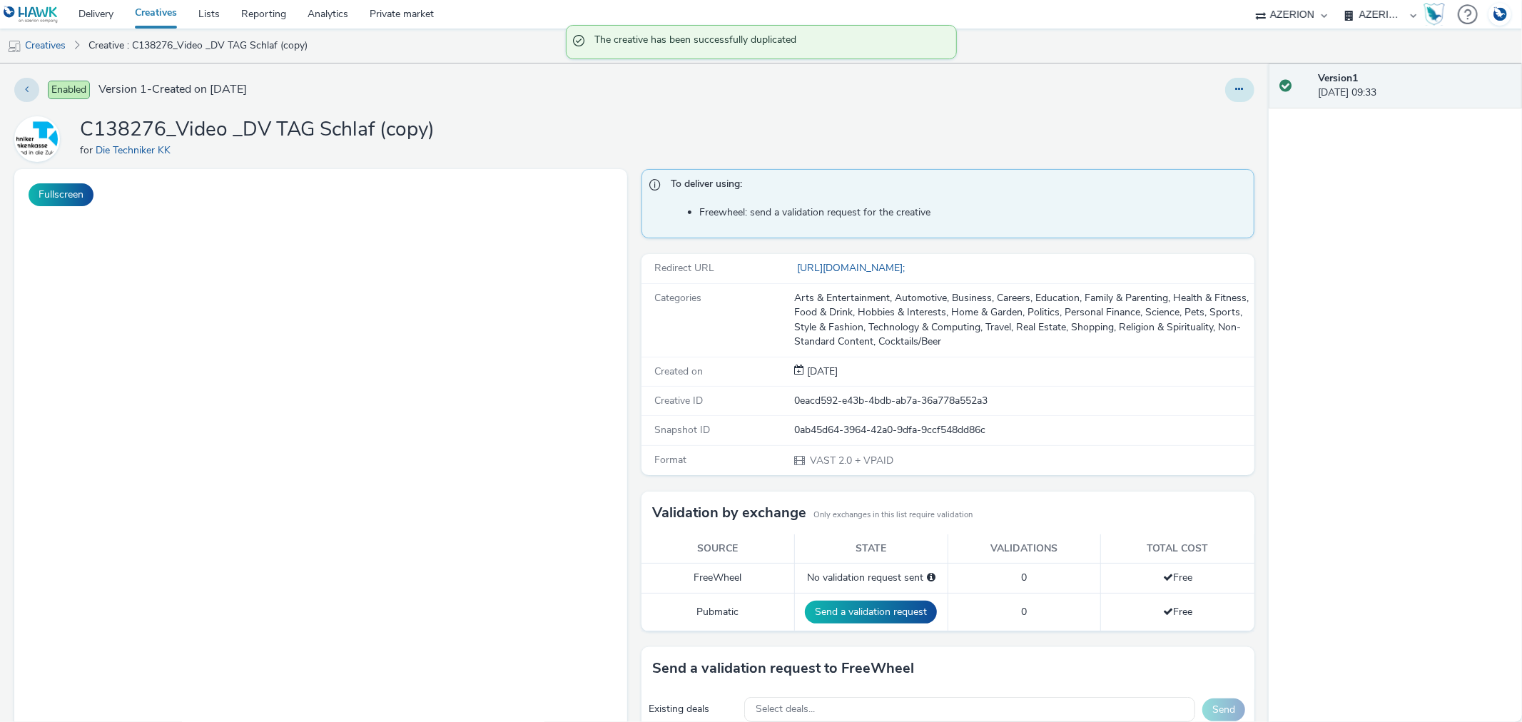
click at [1232, 90] on button at bounding box center [1239, 90] width 29 height 24
click at [1168, 118] on link "Edit" at bounding box center [1200, 118] width 107 height 29
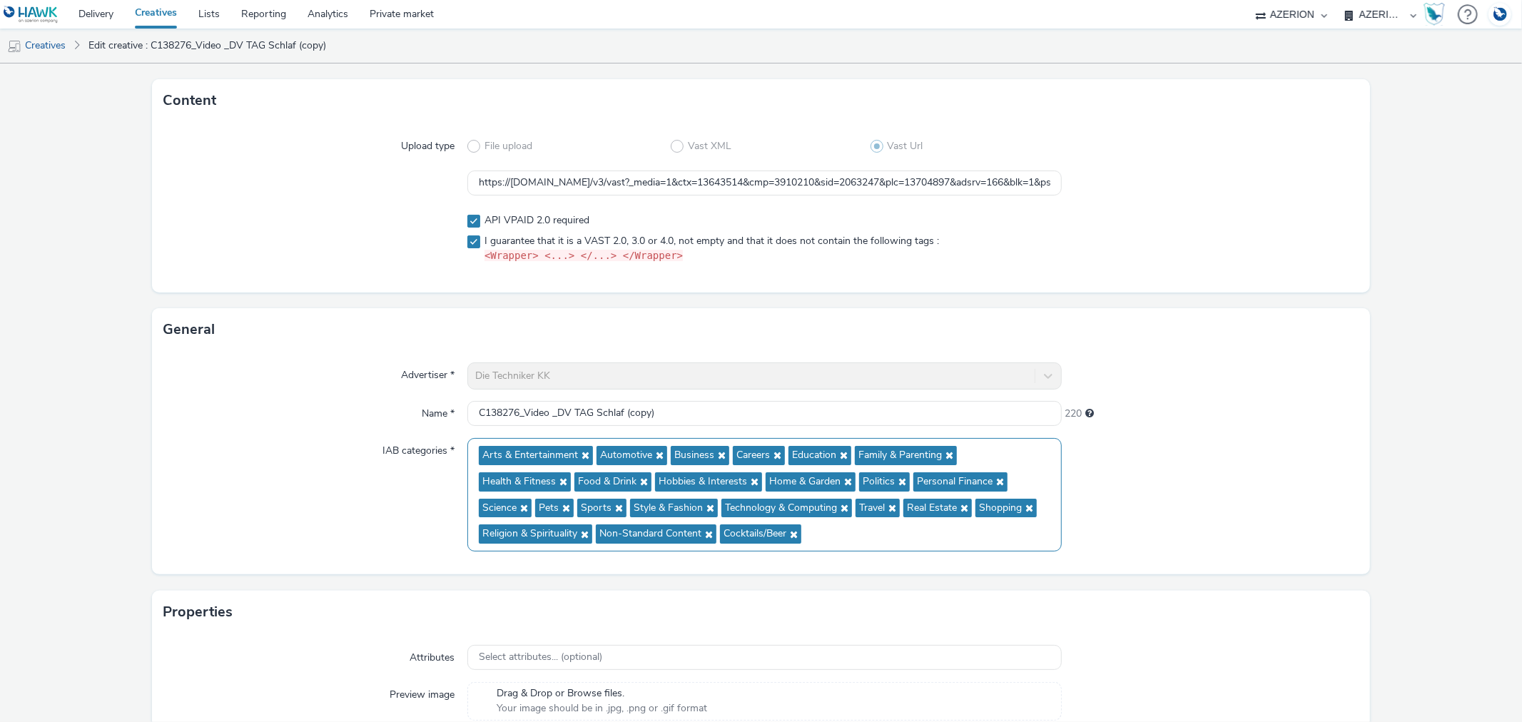
scroll to position [181, 0]
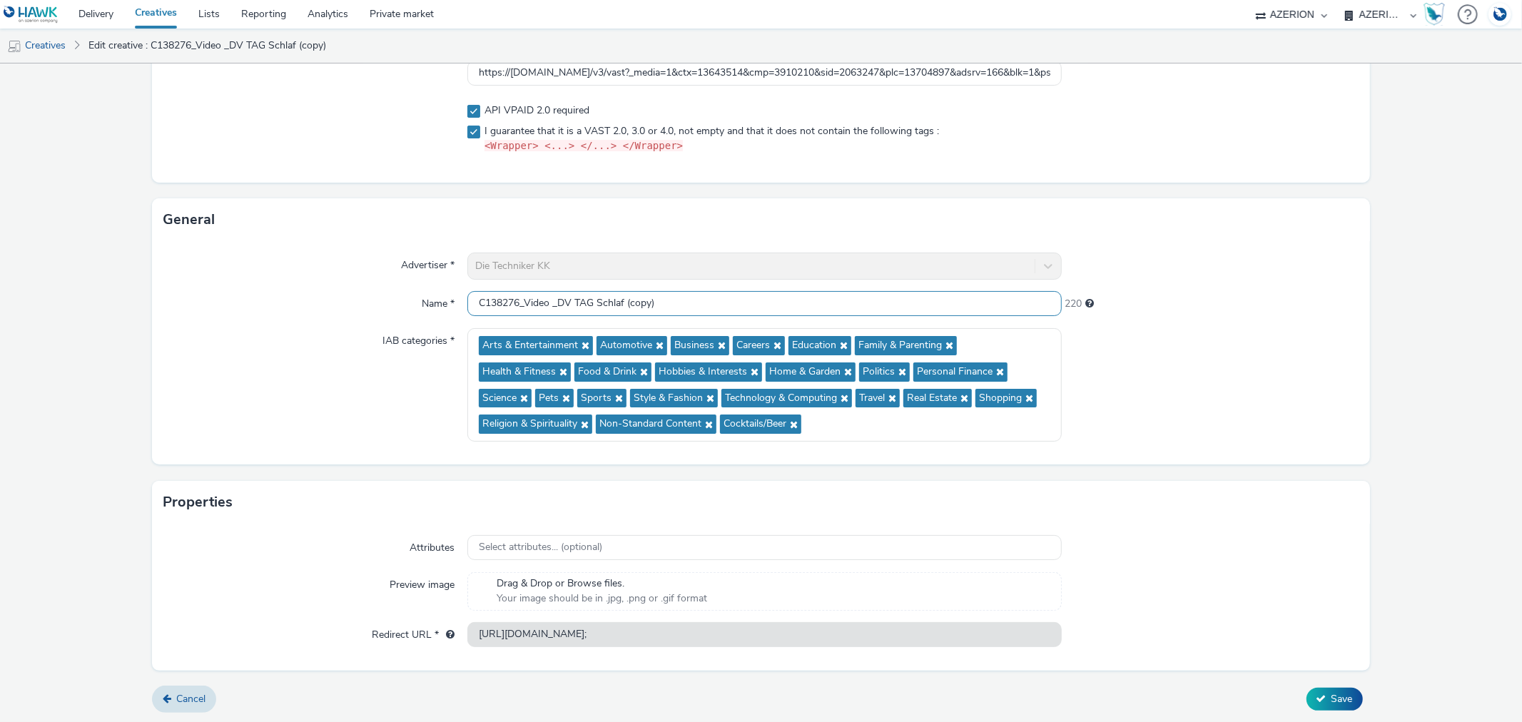
drag, startPoint x: 593, startPoint y: 295, endPoint x: 740, endPoint y: 304, distance: 147.2
click at [740, 304] on input "C138276_Video _DV TAG Schlaf (copy)" at bounding box center [764, 303] width 594 height 25
type input "C138276_Video _DV TAG Baby"
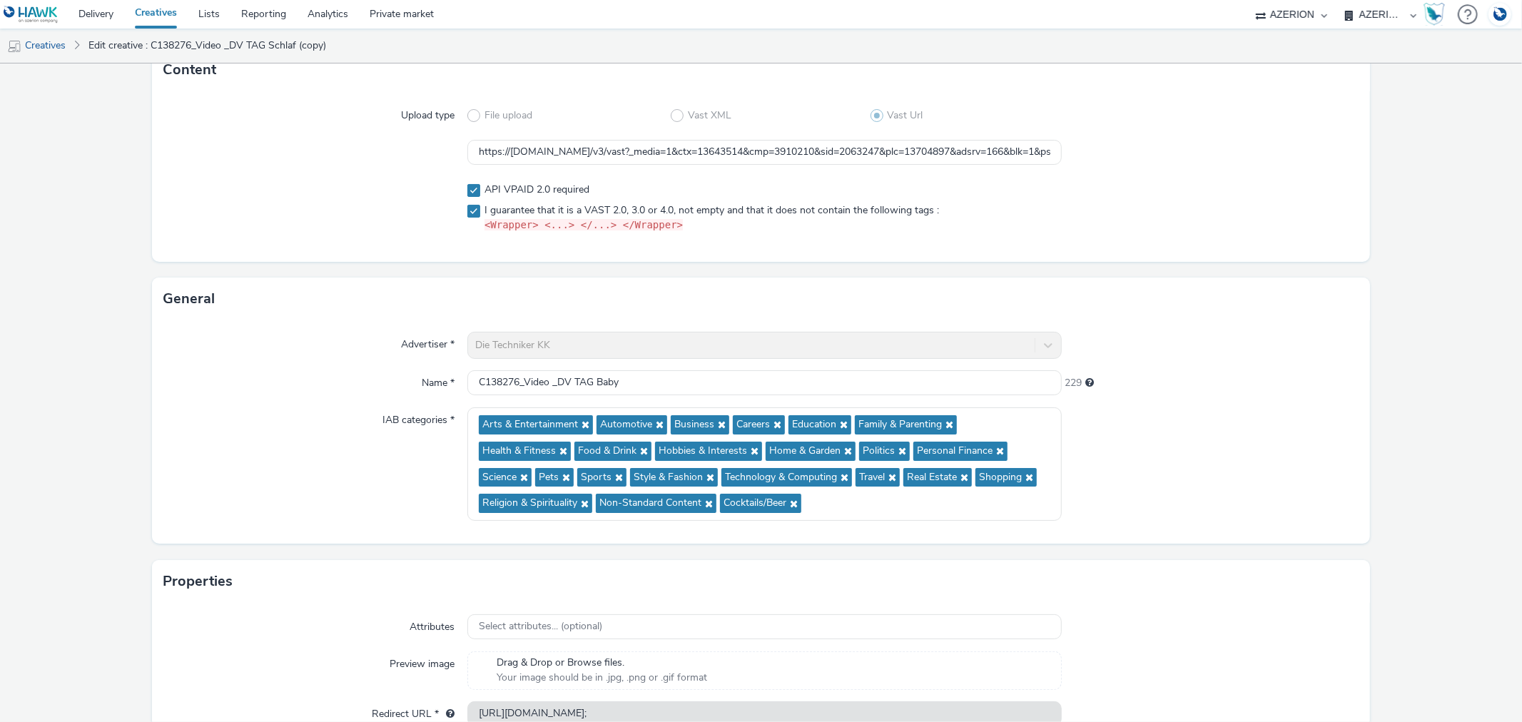
scroll to position [0, 0]
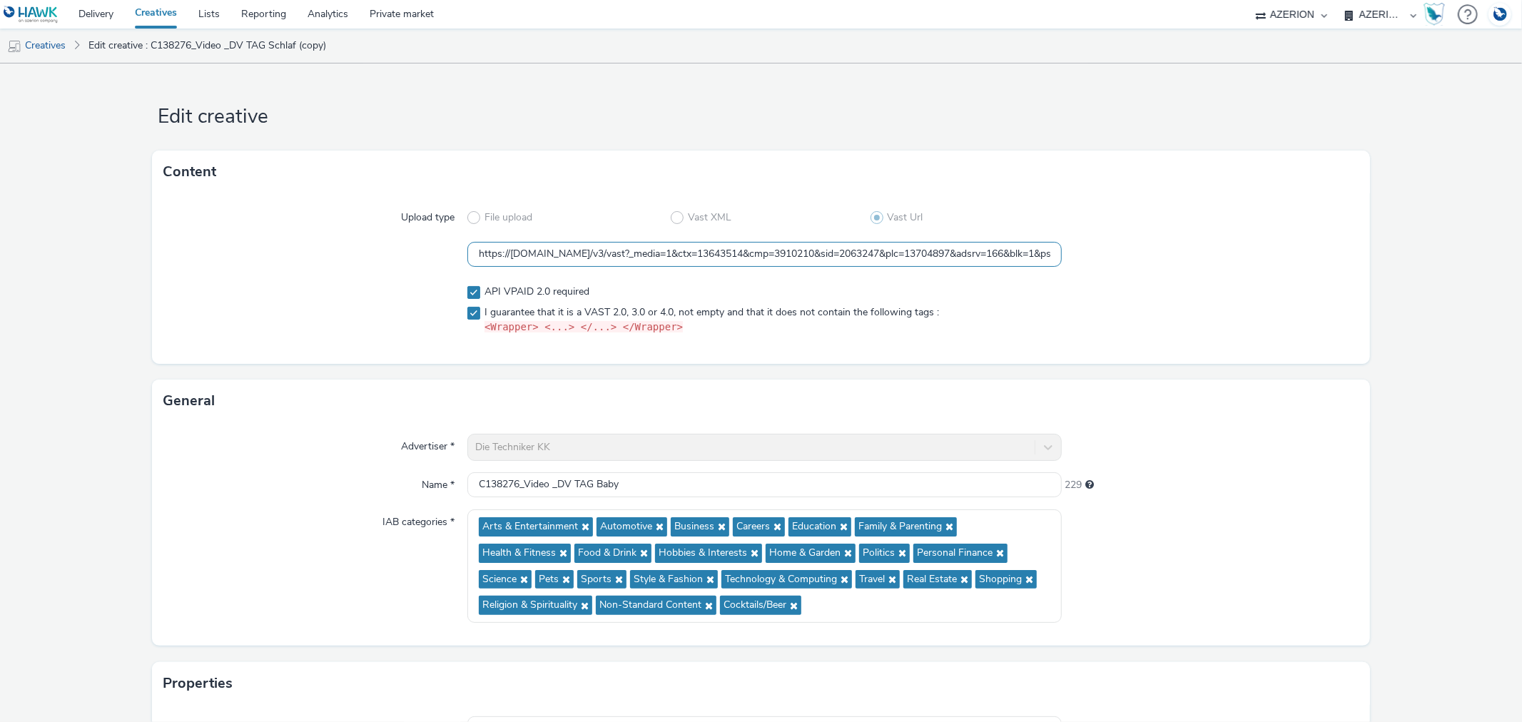
click at [629, 252] on input "https://[DOMAIN_NAME]/v3/vast?_media=1&ctx=13643514&cmp=3910210&sid=2063247&plc…" at bounding box center [764, 254] width 594 height 25
paste input "https://[DOMAIN_NAME]/v3/vast?_media=1&ctx=13643514&cmp=3910210&sid=2063247&plc…"
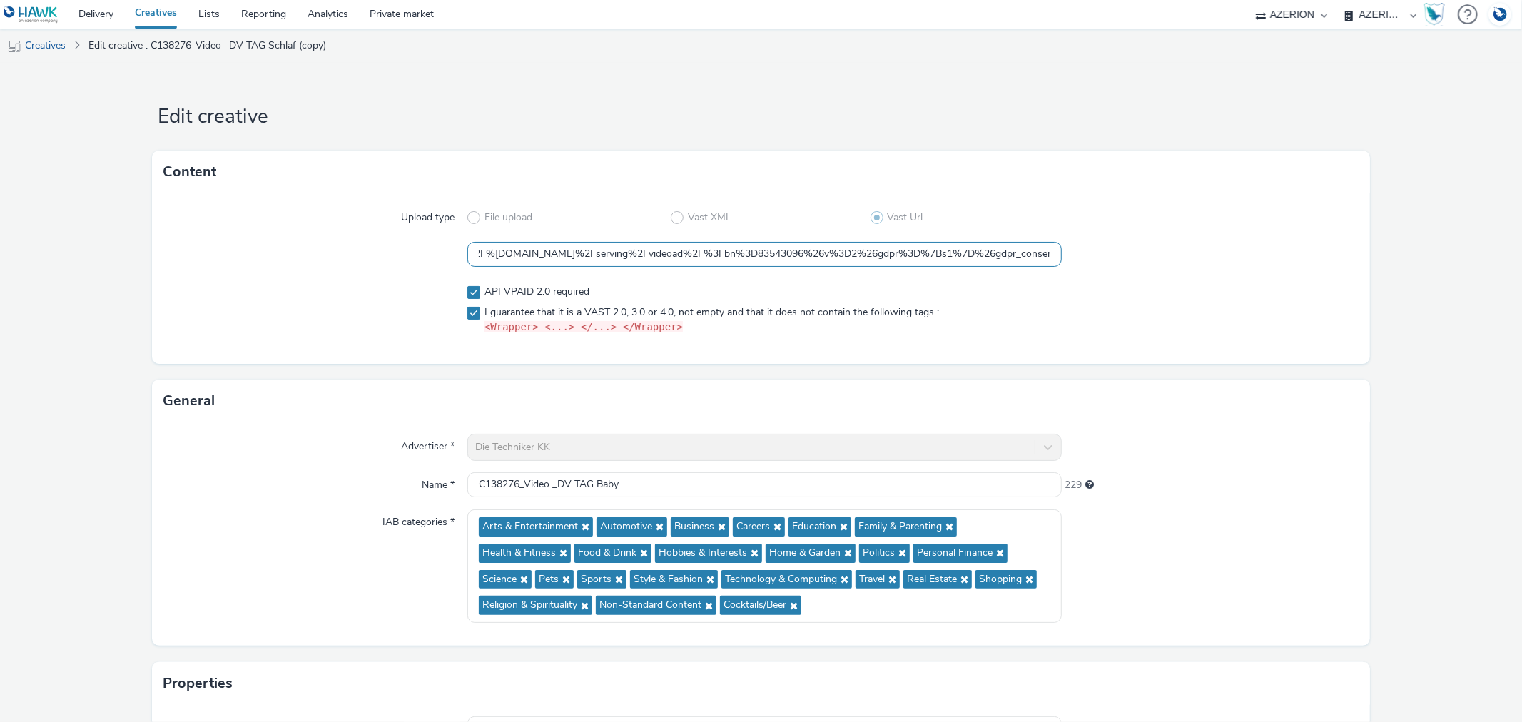
drag, startPoint x: 1020, startPoint y: 254, endPoint x: 987, endPoint y: 258, distance: 33.0
click at [987, 258] on input "https://[DOMAIN_NAME]/v3/vast?_media=1&ctx=13643514&cmp=3910210&sid=2063247&plc…" at bounding box center [764, 254] width 594 height 25
click at [1044, 258] on input "https://[DOMAIN_NAME]/v3/vast?_media=1&ctx=13643514&cmp=3910210&sid=2063247&plc…" at bounding box center [764, 254] width 594 height 25
drag, startPoint x: 1032, startPoint y: 259, endPoint x: 1006, endPoint y: 261, distance: 26.5
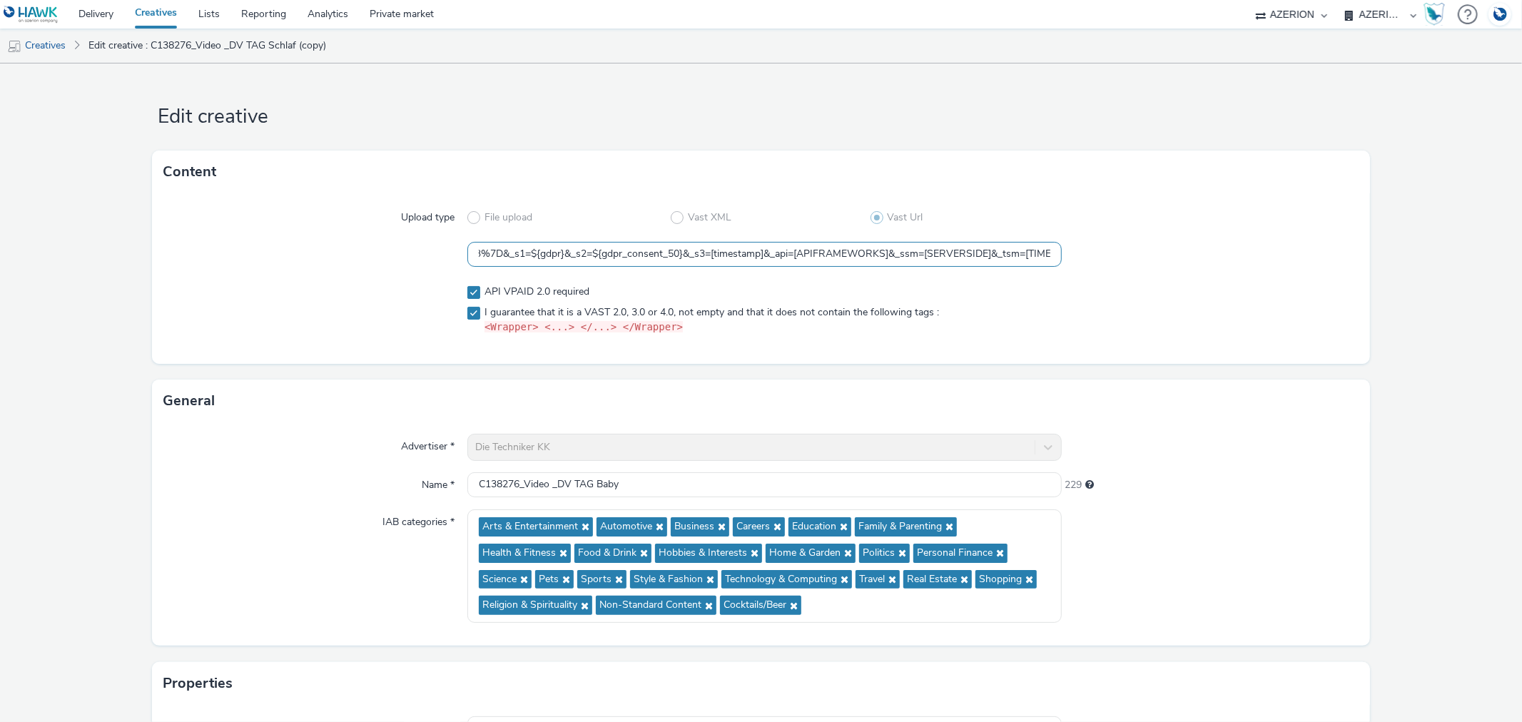
click at [1006, 261] on input "https://[DOMAIN_NAME]/v3/vast?_media=1&ctx=13643514&cmp=3910210&sid=2063247&plc…" at bounding box center [764, 254] width 594 height 25
click at [766, 255] on input "https://[DOMAIN_NAME]/v3/vast?_media=1&ctx=13643514&cmp=3910210&sid=2063247&plc…" at bounding box center [764, 254] width 594 height 25
drag, startPoint x: 764, startPoint y: 255, endPoint x: 818, endPoint y: 259, distance: 53.6
click at [818, 259] on input "https://[DOMAIN_NAME]/v3/vast?_media=1&ctx=13643514&cmp=3910210&sid=2063247&plc…" at bounding box center [764, 254] width 594 height 25
paste input "${CACHEBUSTER}"
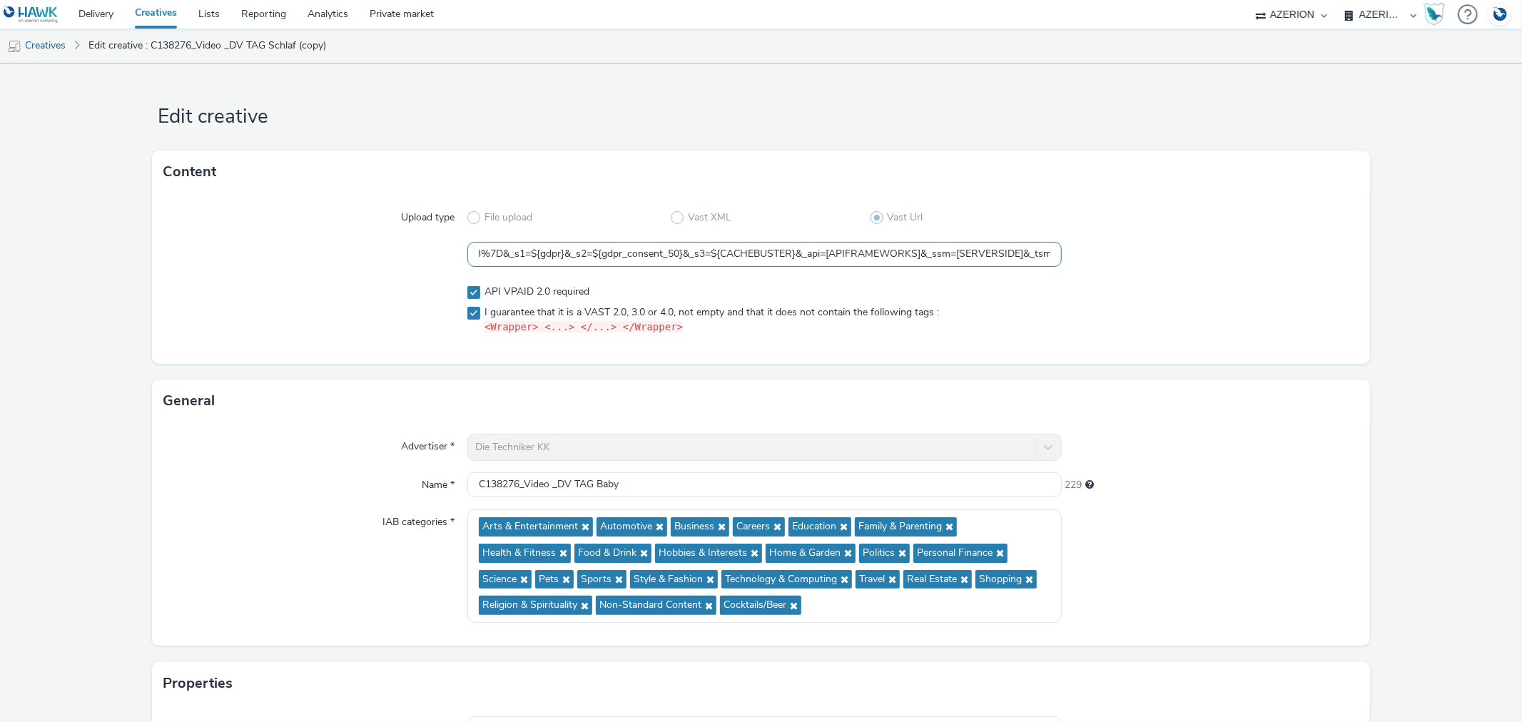
click at [1047, 254] on input "https://[DOMAIN_NAME]/v3/vast?_media=1&ctx=13643514&cmp=3910210&sid=2063247&plc…" at bounding box center [764, 254] width 594 height 25
drag, startPoint x: 1037, startPoint y: 257, endPoint x: 1050, endPoint y: 258, distance: 12.9
click at [1050, 258] on input "https://[DOMAIN_NAME]/v3/vast?_media=1&ctx=13643514&cmp=3910210&sid=2063247&plc…" at bounding box center [764, 254] width 594 height 25
click at [543, 253] on input "https://[DOMAIN_NAME]/v3/vast?_media=1&ctx=13643514&cmp=3910210&sid=2063247&plc…" at bounding box center [764, 254] width 594 height 25
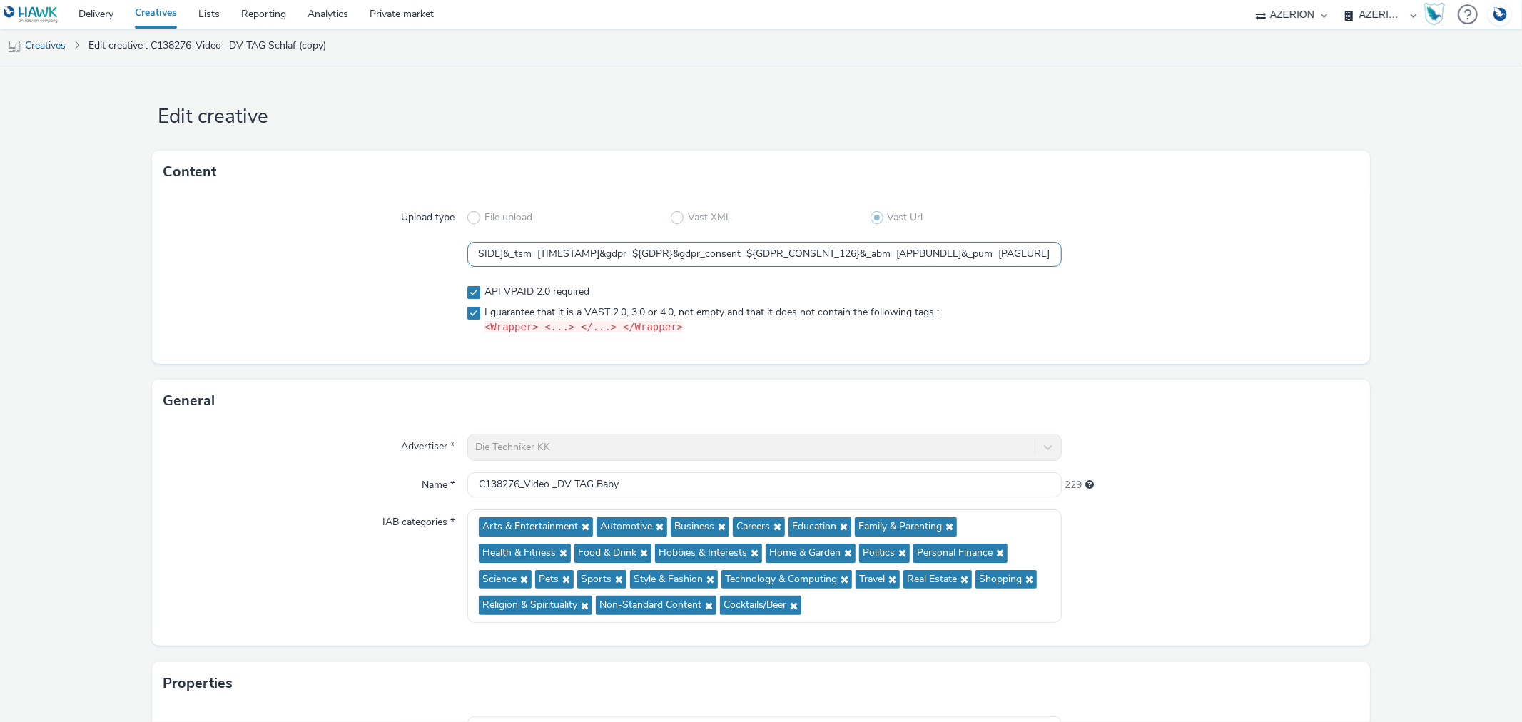
click at [546, 255] on input "https://[DOMAIN_NAME]/v3/vast?_media=1&ctx=13643514&cmp=3910210&sid=2063247&plc…" at bounding box center [764, 254] width 594 height 25
drag, startPoint x: 550, startPoint y: 253, endPoint x: 896, endPoint y: 300, distance: 349.2
click at [611, 257] on input "https://[DOMAIN_NAME]/v3/vast?_media=1&ctx=13643514&cmp=3910210&sid=2063247&plc…" at bounding box center [764, 254] width 594 height 25
paste input "${CACHEBUSTER}"
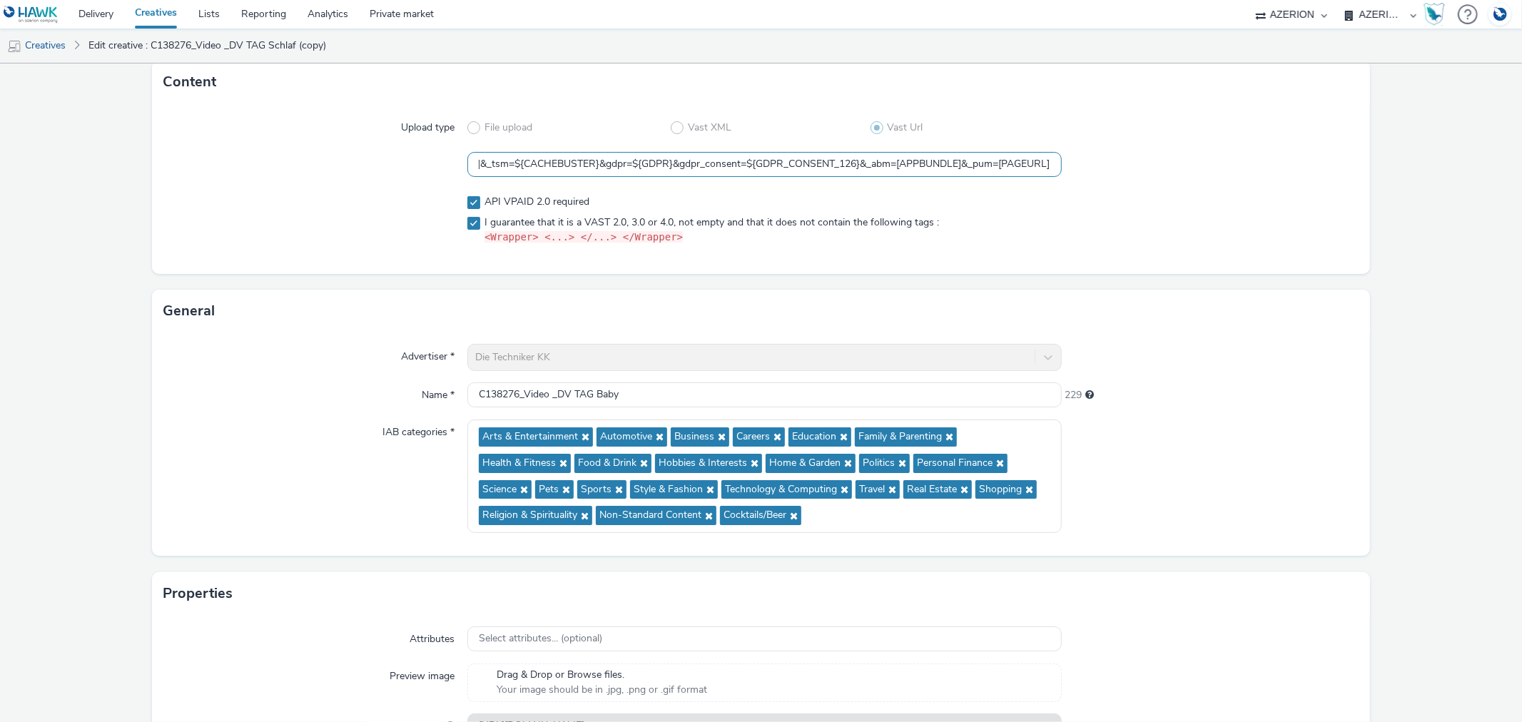
scroll to position [181, 0]
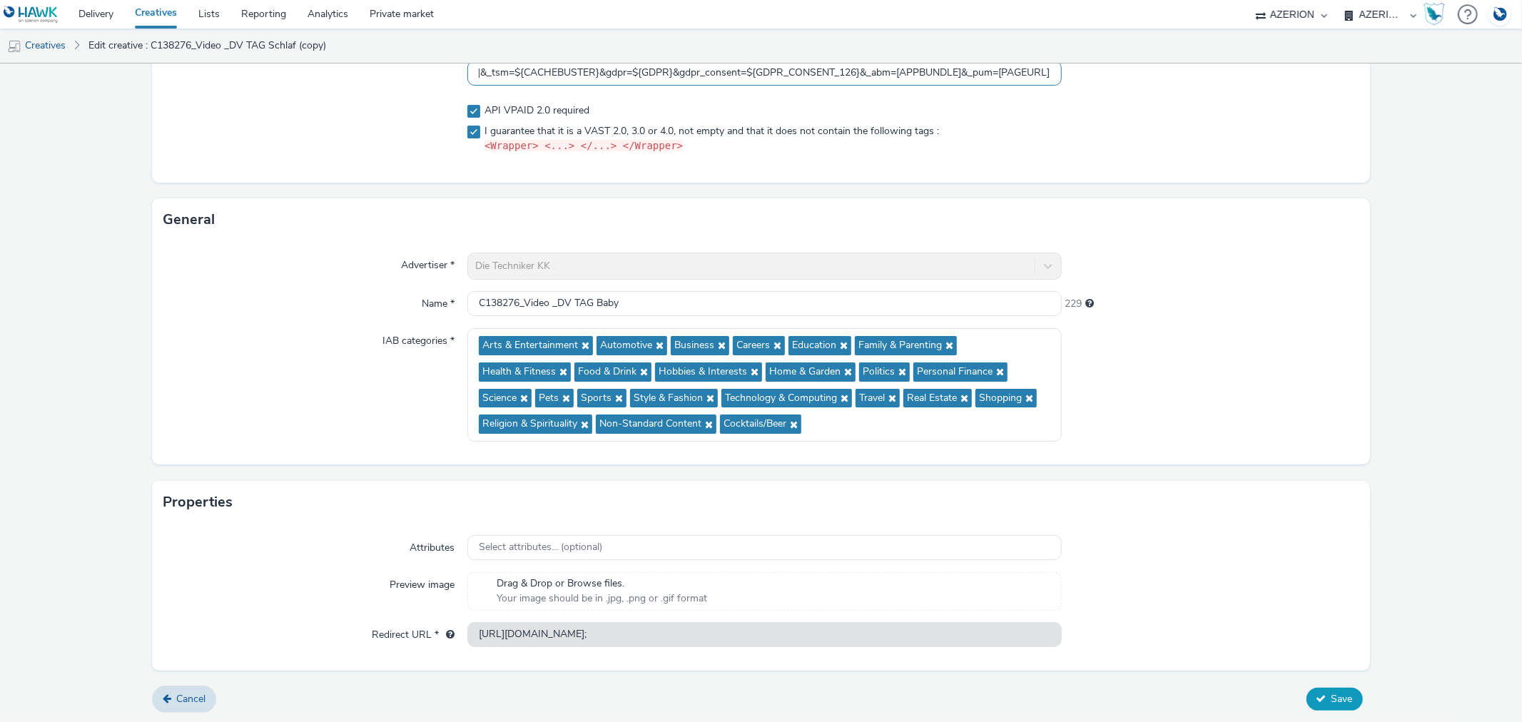
type input "https://[DOMAIN_NAME]/v3/vast?_media=1&ctx=13643514&cmp=3910210&sid=2063247&plc…"
click at [1337, 697] on span "Save" at bounding box center [1341, 699] width 21 height 14
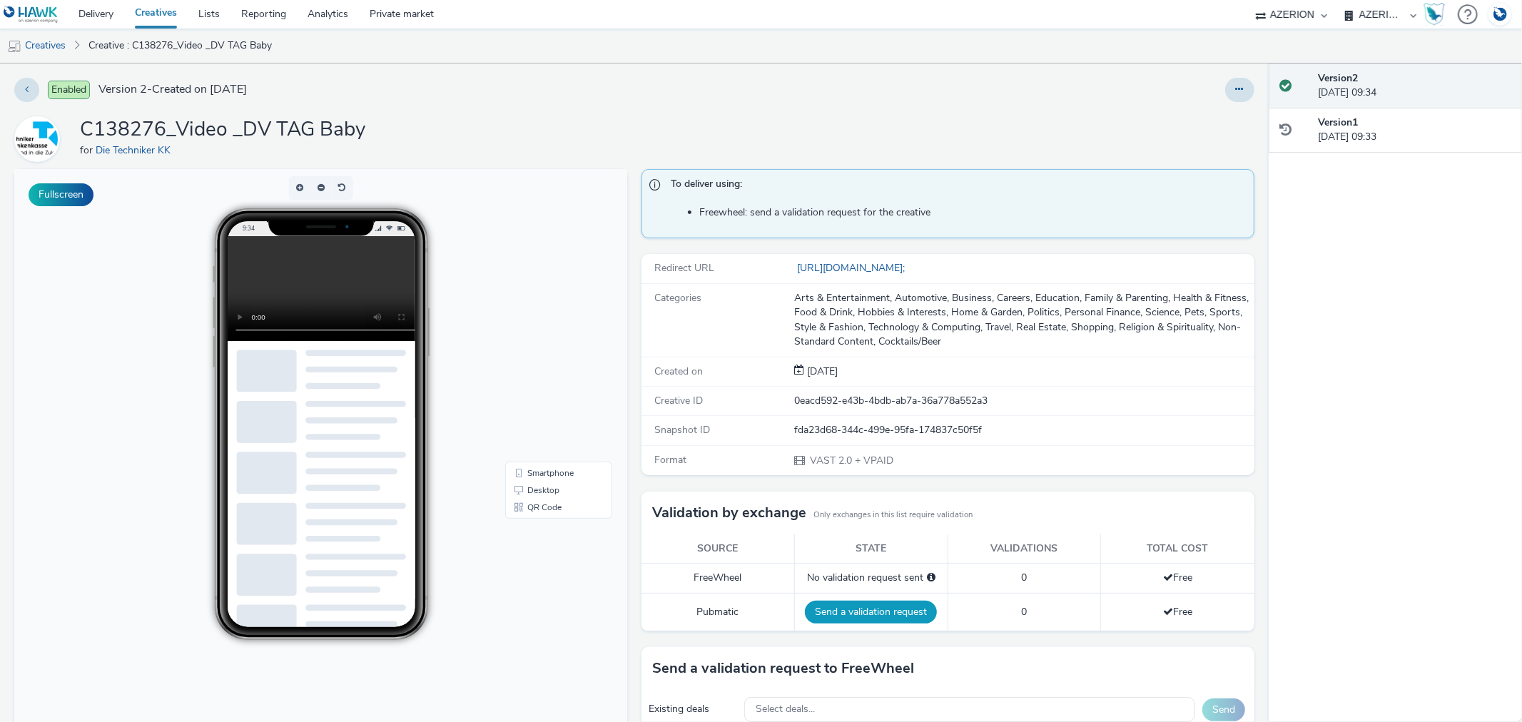
click at [819, 610] on button "Send a validation request" at bounding box center [871, 612] width 132 height 23
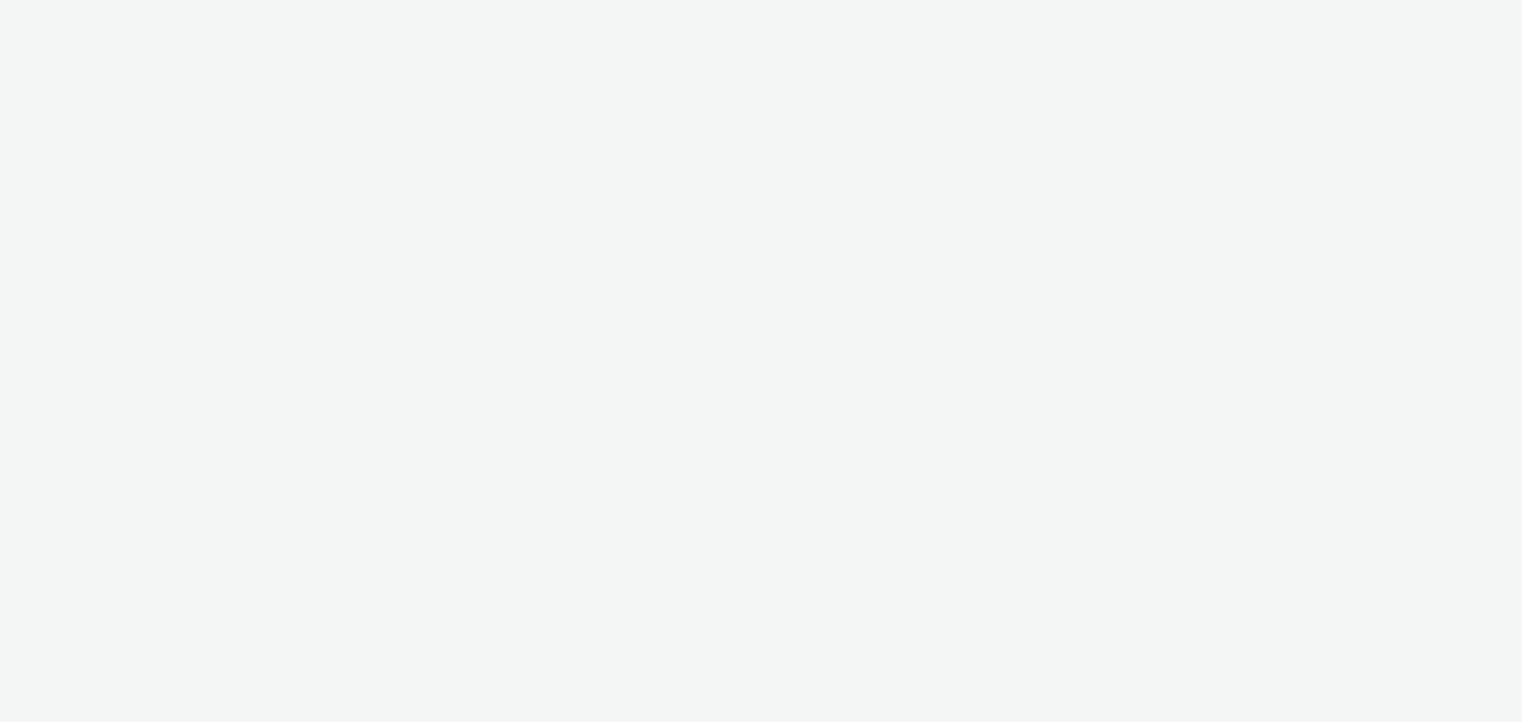
select select "b626f941-834b-427f-b453-0a2b95f57350"
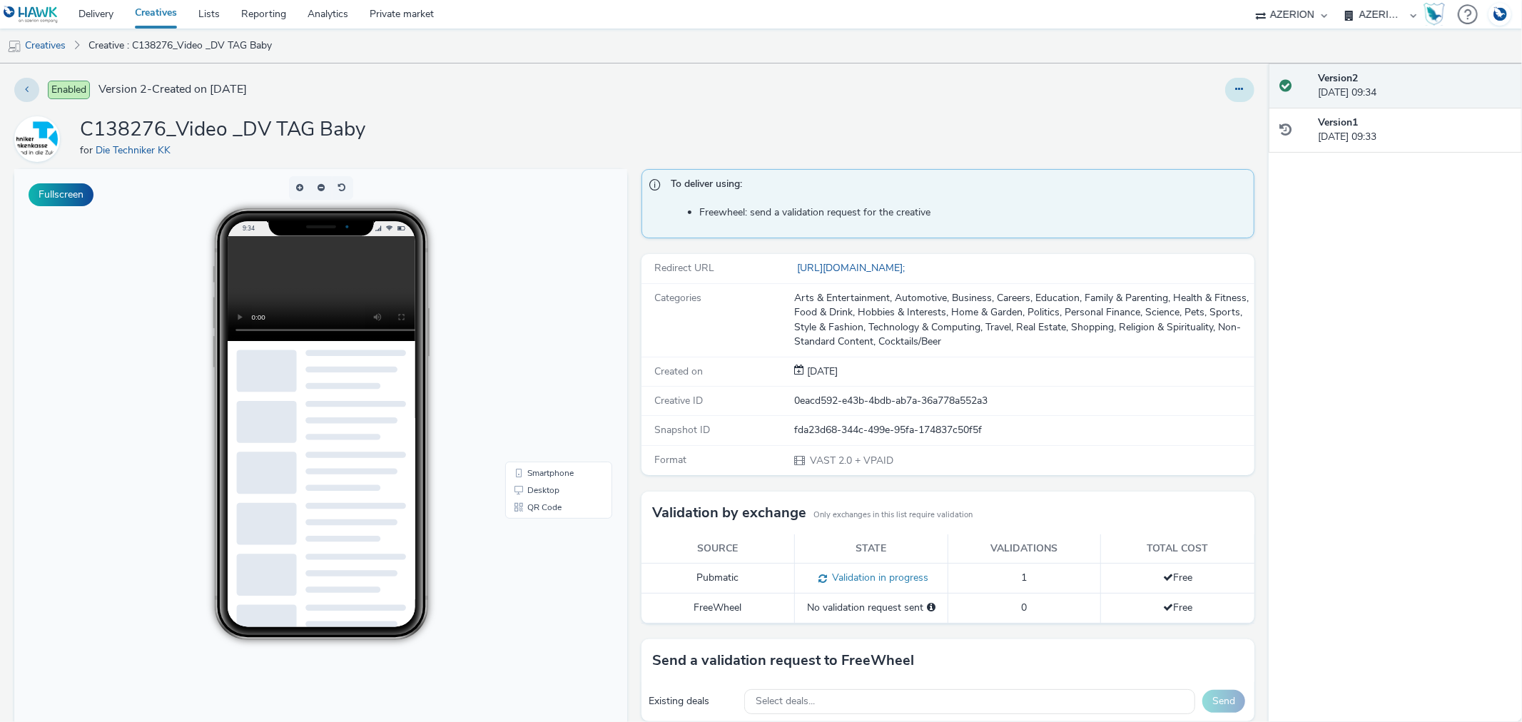
click at [1225, 86] on button at bounding box center [1239, 90] width 29 height 24
click at [1165, 145] on link "Duplicate" at bounding box center [1200, 147] width 107 height 29
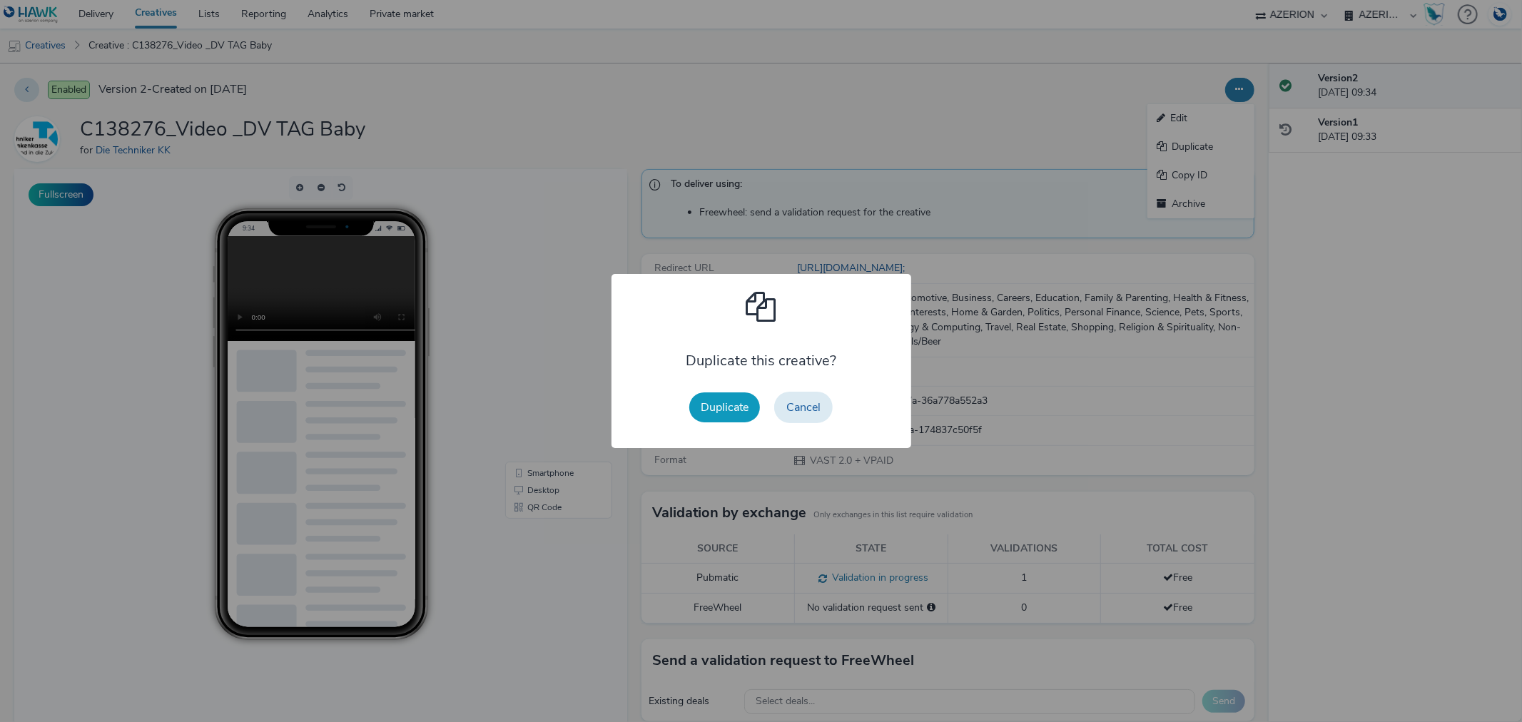
click at [730, 415] on button "Duplicate" at bounding box center [724, 407] width 71 height 30
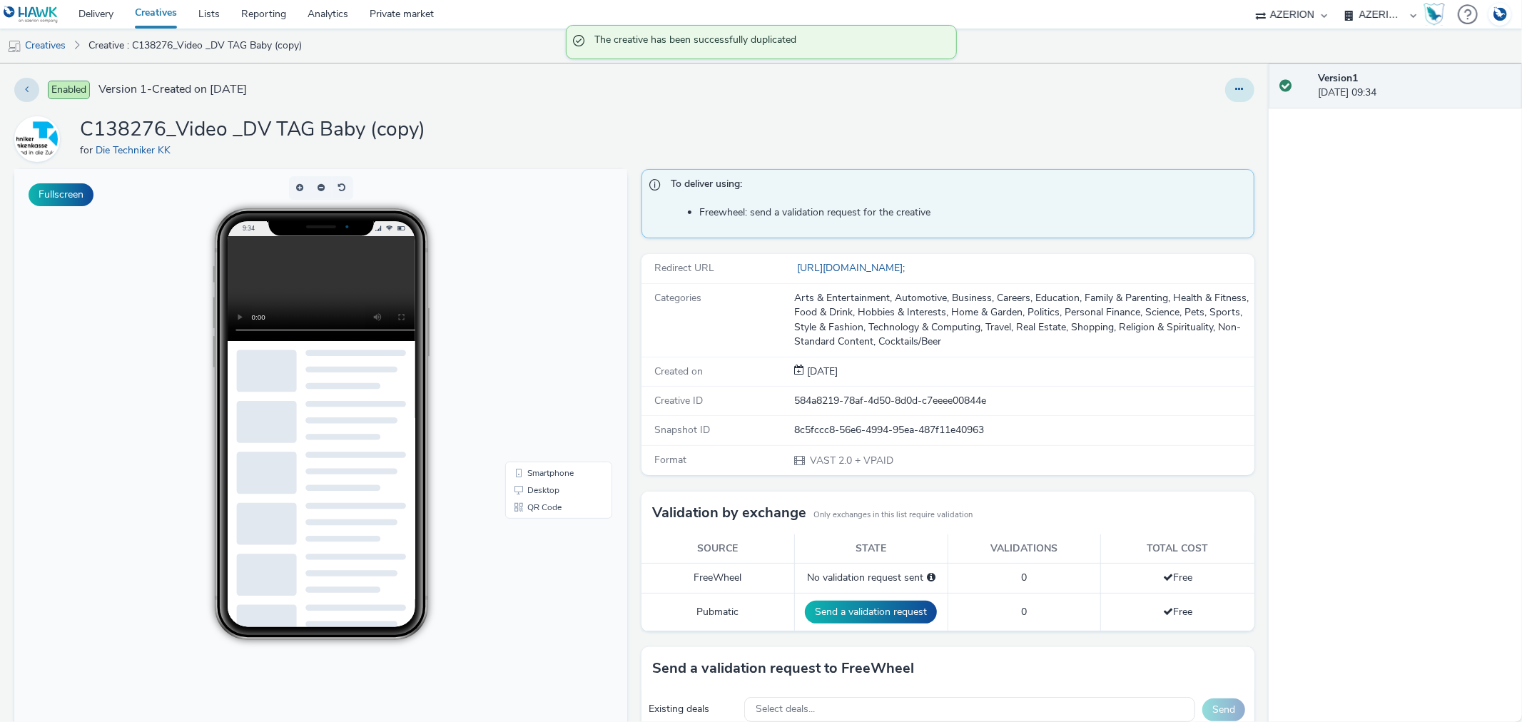
click at [1225, 88] on button at bounding box center [1239, 90] width 29 height 24
click at [1176, 120] on link "Edit" at bounding box center [1200, 118] width 107 height 29
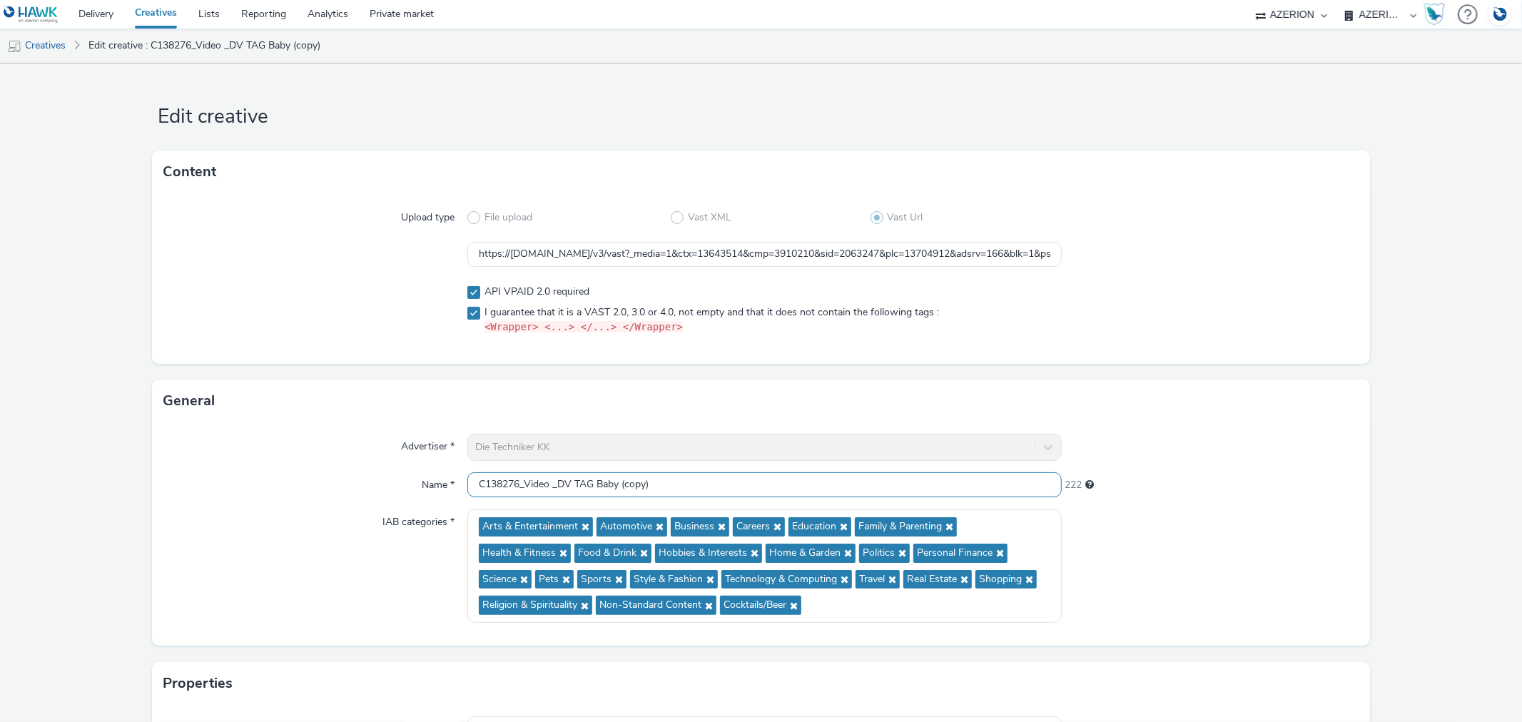
drag, startPoint x: 596, startPoint y: 484, endPoint x: 787, endPoint y: 477, distance: 190.6
click at [786, 477] on input "C138276_Video _DV TAG Baby (copy)" at bounding box center [764, 484] width 594 height 25
type input "C138276_Video _DV TAG Aimo"
click at [754, 250] on input "https://[DOMAIN_NAME]/v3/vast?_media=1&ctx=13643514&cmp=3910210&sid=2063247&plc…" at bounding box center [764, 254] width 594 height 25
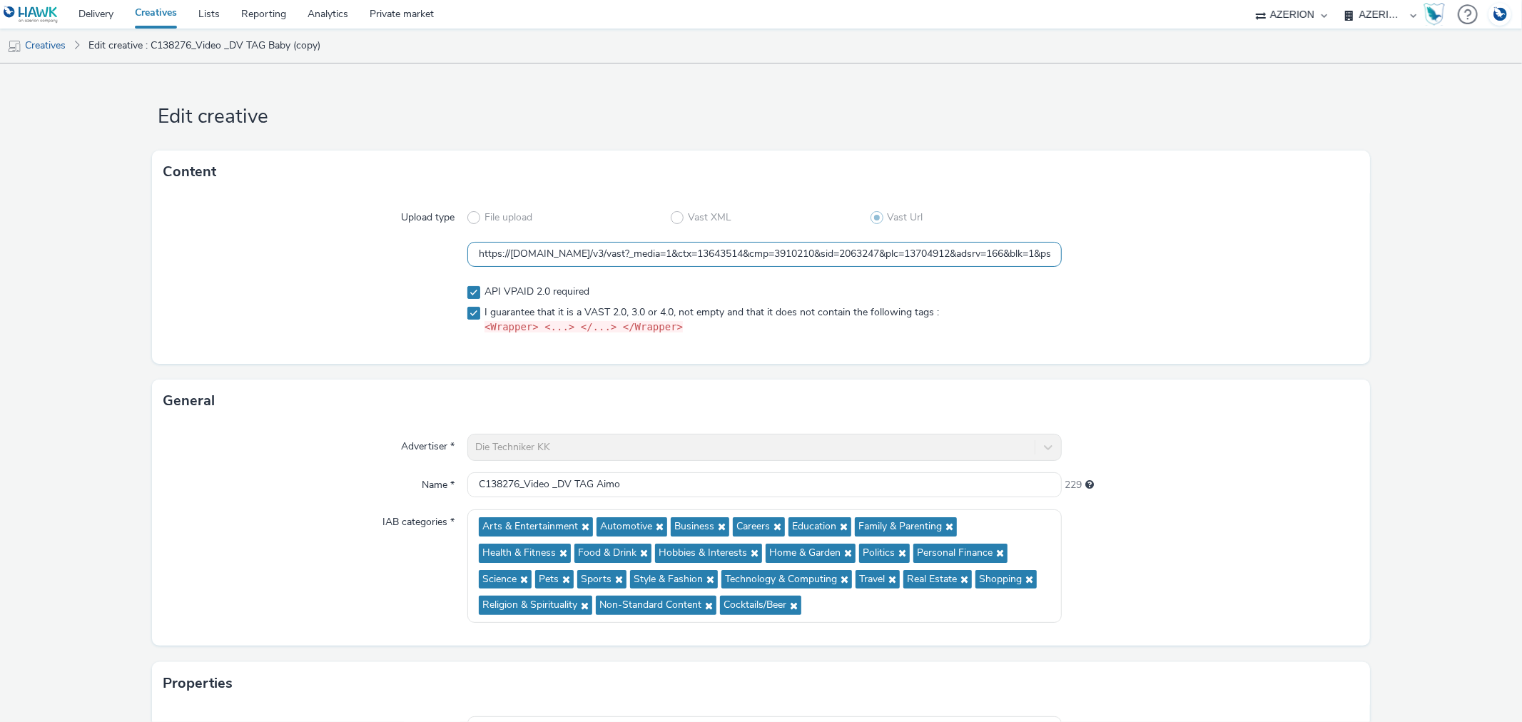
click at [754, 250] on input "https://[DOMAIN_NAME]/v3/vast?_media=1&ctx=13643514&cmp=3910210&sid=2063247&plc…" at bounding box center [764, 254] width 594 height 25
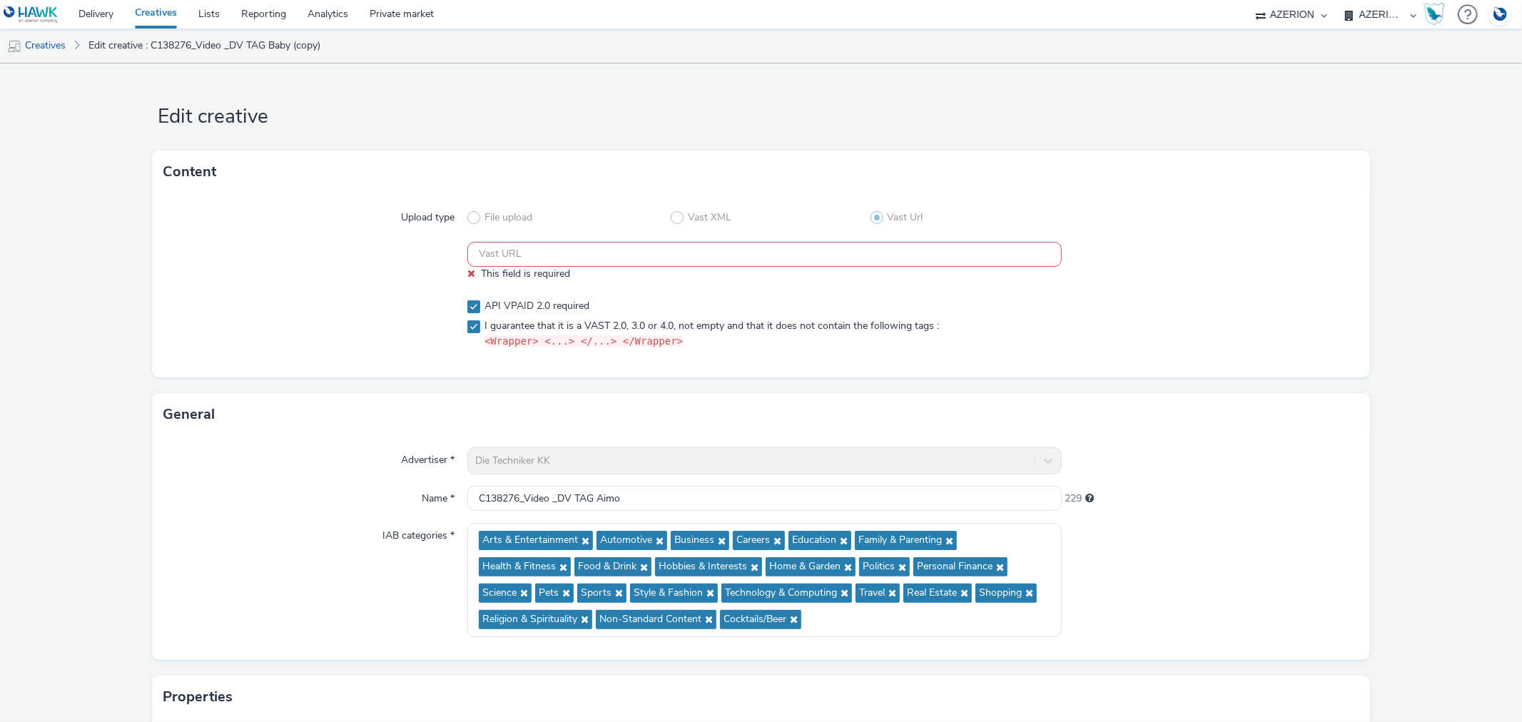
click at [643, 253] on input "text" at bounding box center [764, 254] width 594 height 25
paste input "https://vast.doubleverify.com/v3/vast?_media=1&ctx=13643514&cmp=3910210&sid=206…"
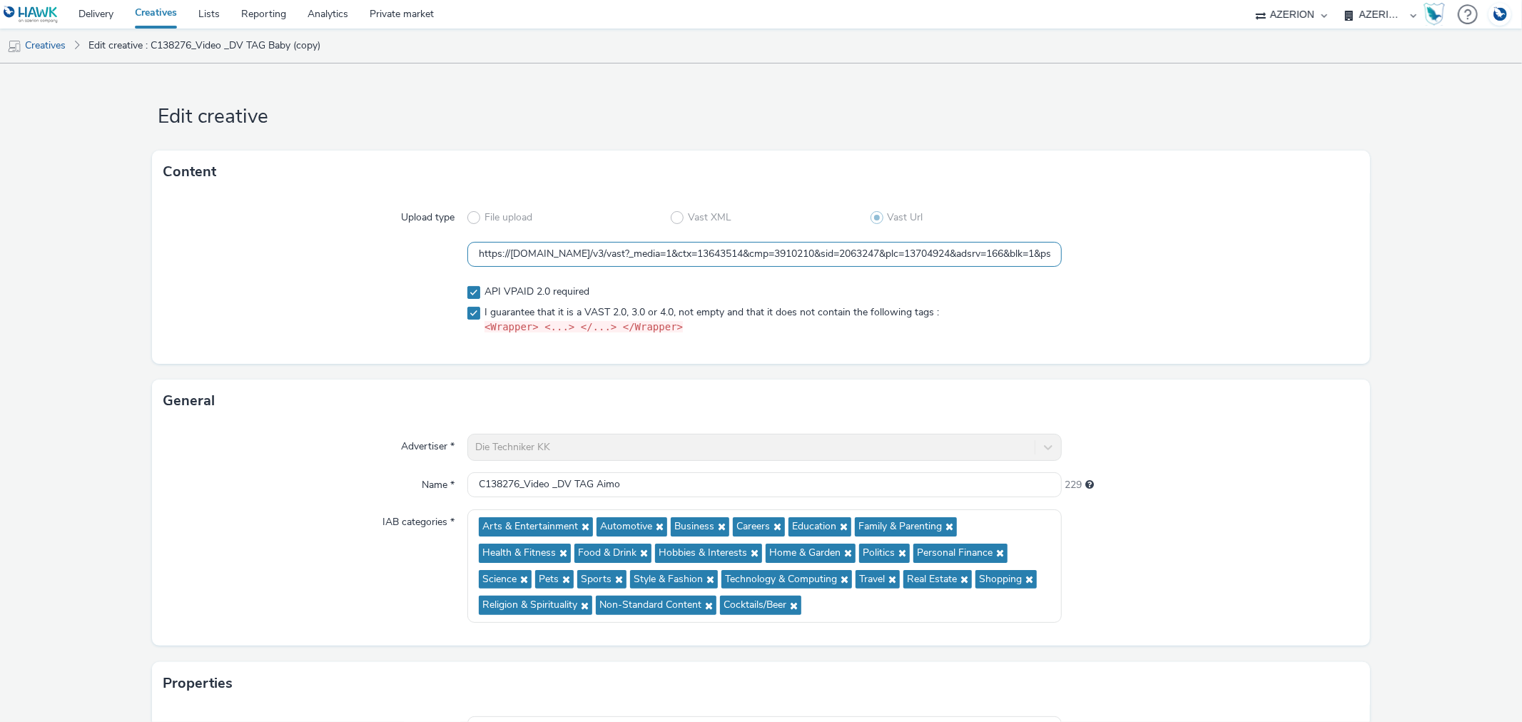
drag, startPoint x: 1028, startPoint y: 257, endPoint x: 1173, endPoint y: 281, distance: 147.5
click at [1028, 257] on input "https://vast.doubleverify.com/v3/vast?_media=1&ctx=13643514&cmp=3910210&sid=206…" at bounding box center [764, 254] width 594 height 25
drag, startPoint x: 865, startPoint y: 255, endPoint x: 917, endPoint y: 252, distance: 52.9
click at [917, 252] on input "https://vast.doubleverify.com/v3/vast?_media=1&ctx=13643514&cmp=3910210&sid=206…" at bounding box center [764, 254] width 594 height 25
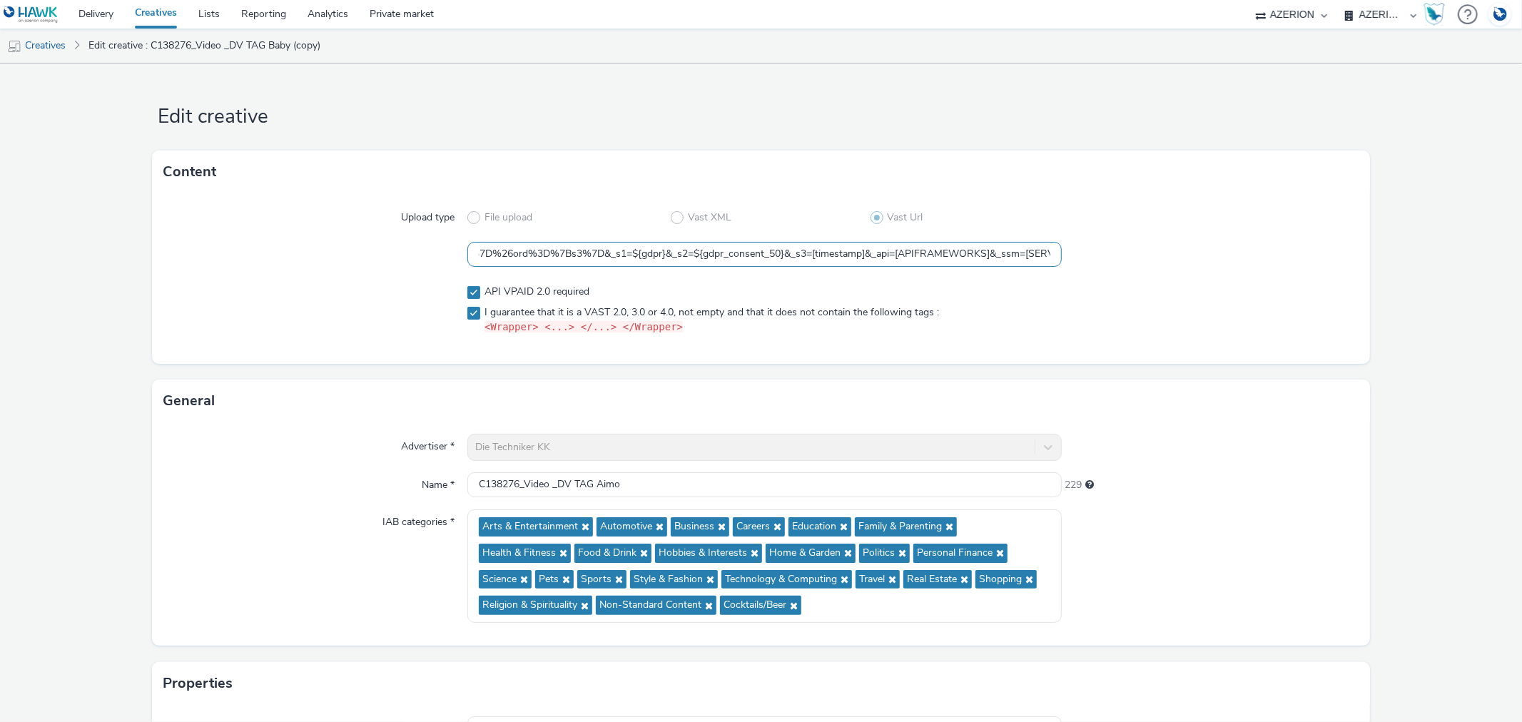
paste input "${CACHEBUSTER}"
click at [1029, 261] on input "https://vast.doubleverify.com/v3/vast?_media=1&ctx=13643514&cmp=3910210&sid=206…" at bounding box center [764, 254] width 594 height 25
drag, startPoint x: 880, startPoint y: 254, endPoint x: 944, endPoint y: 257, distance: 64.3
click at [944, 257] on input "https://vast.doubleverify.com/v3/vast?_media=1&ctx=13643514&cmp=3910210&sid=206…" at bounding box center [764, 254] width 594 height 25
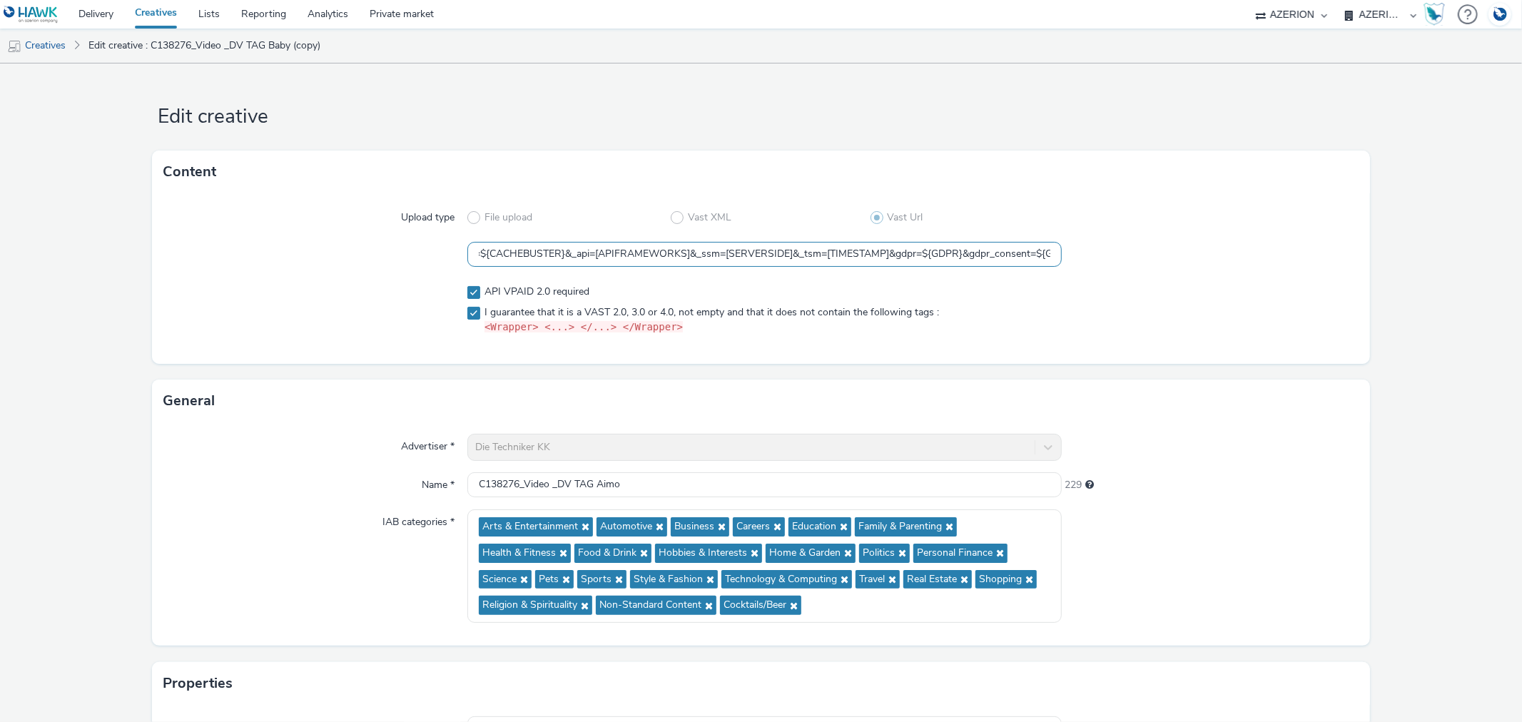
paste input "${CACHEBUSTER}"
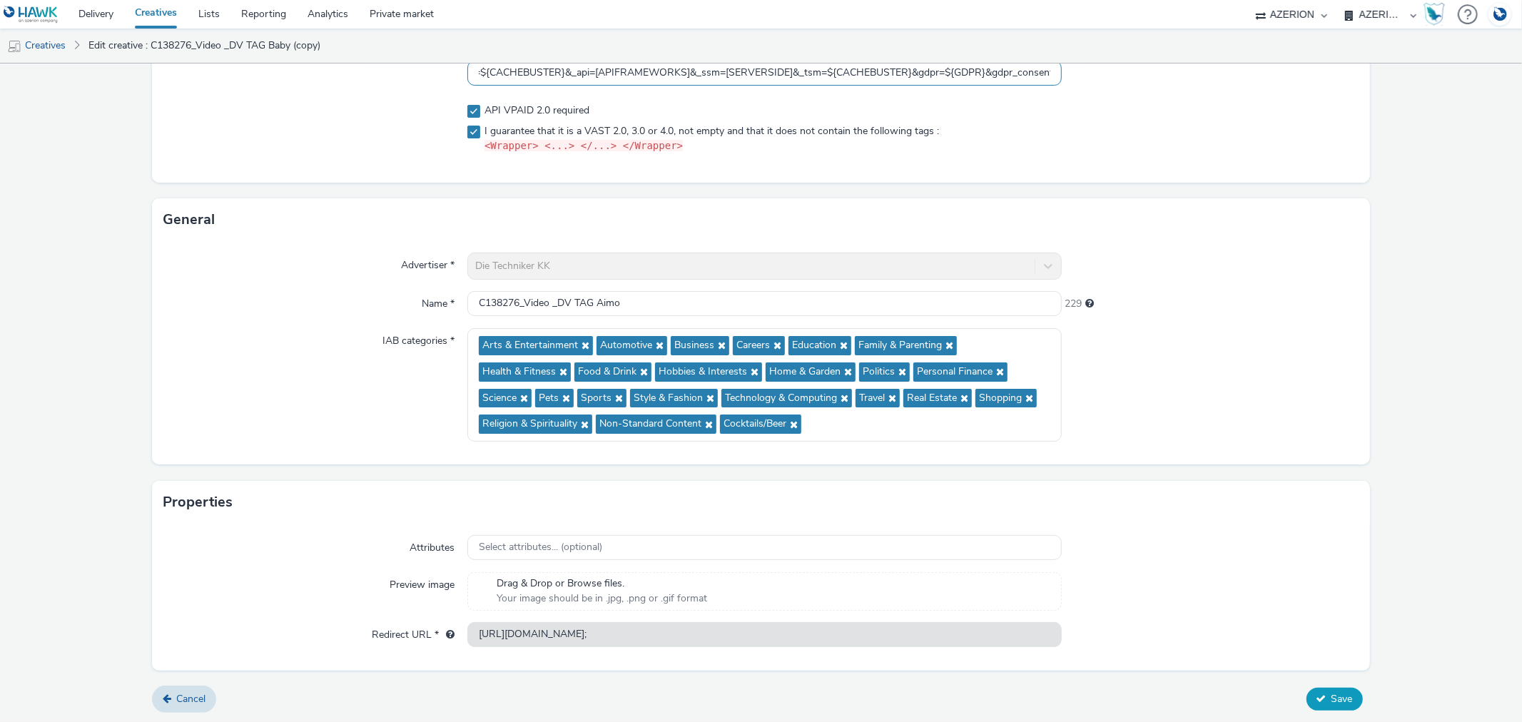
type input "https://vast.doubleverify.com/v3/vast?_media=1&ctx=13643514&cmp=3910210&sid=206…"
click at [1331, 694] on span "Save" at bounding box center [1341, 699] width 21 height 14
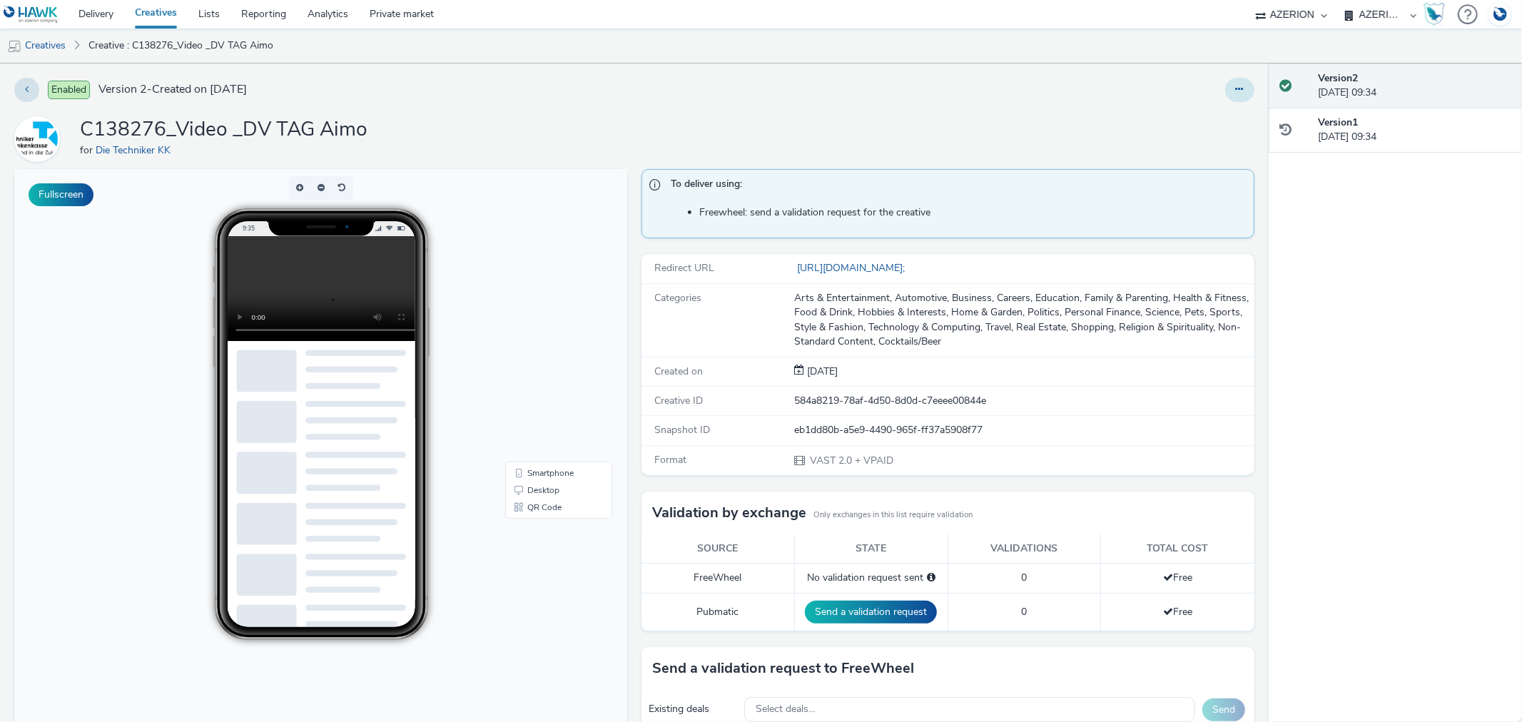
click at [1236, 88] on icon at bounding box center [1240, 89] width 8 height 10
click at [1179, 145] on link "Duplicate" at bounding box center [1200, 147] width 107 height 29
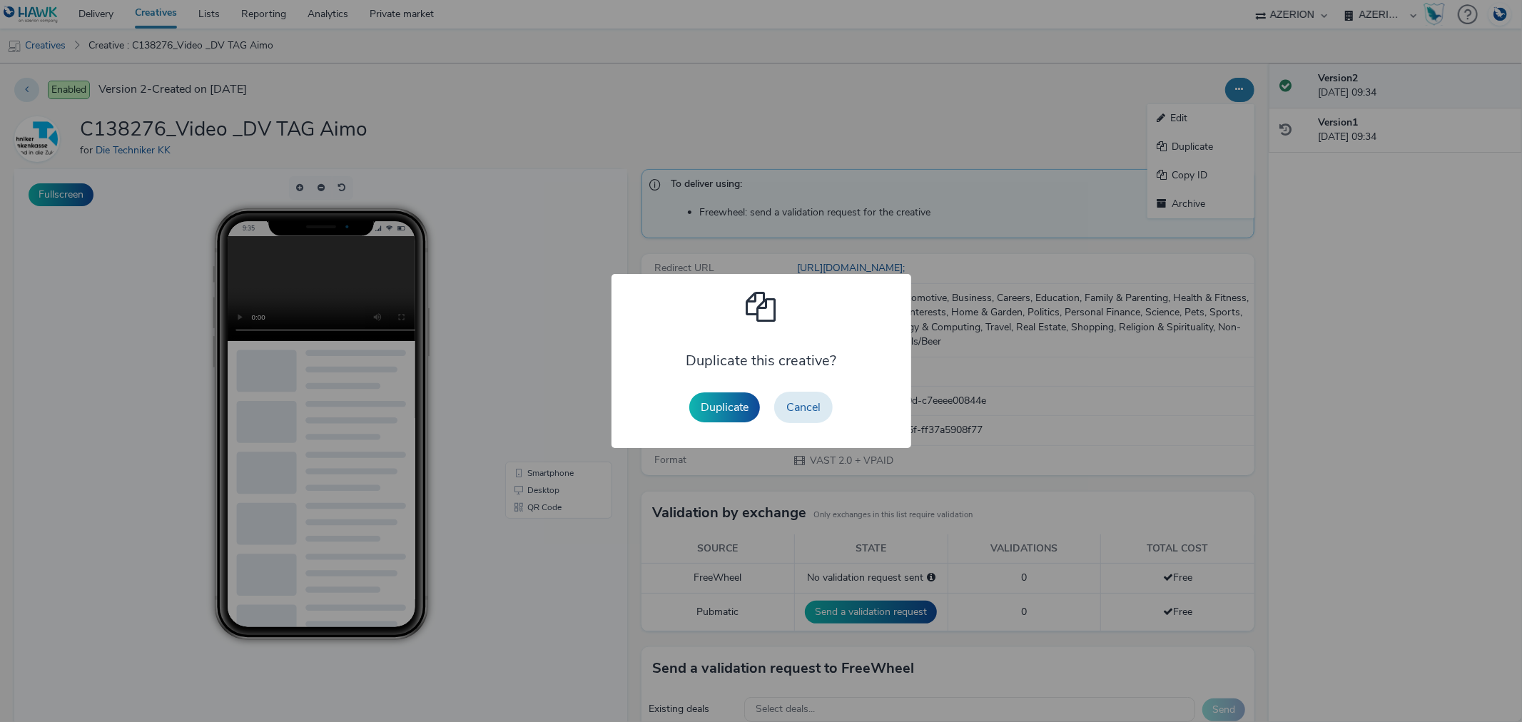
drag, startPoint x: 738, startPoint y: 404, endPoint x: 792, endPoint y: 427, distance: 58.6
click at [737, 404] on button "Duplicate" at bounding box center [724, 407] width 71 height 30
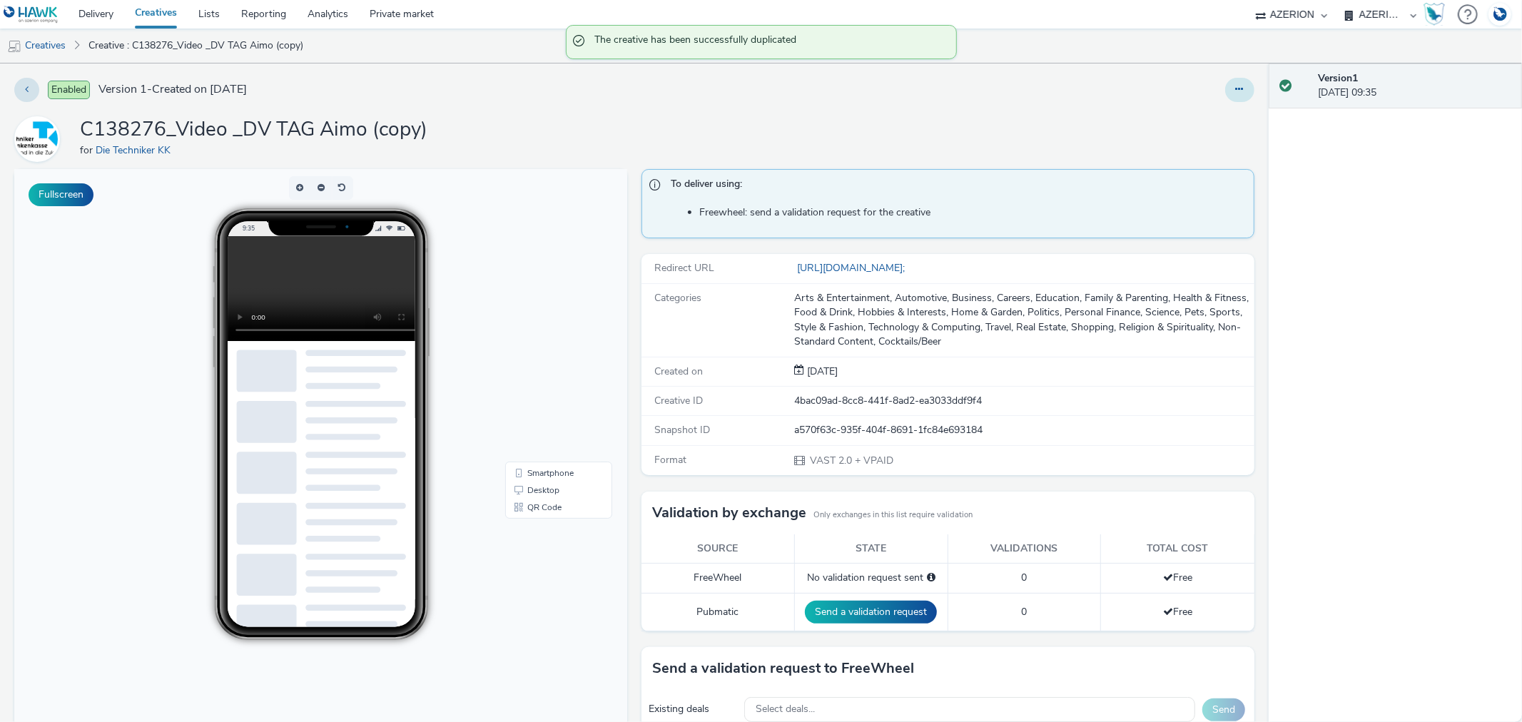
click at [1225, 83] on button at bounding box center [1239, 90] width 29 height 24
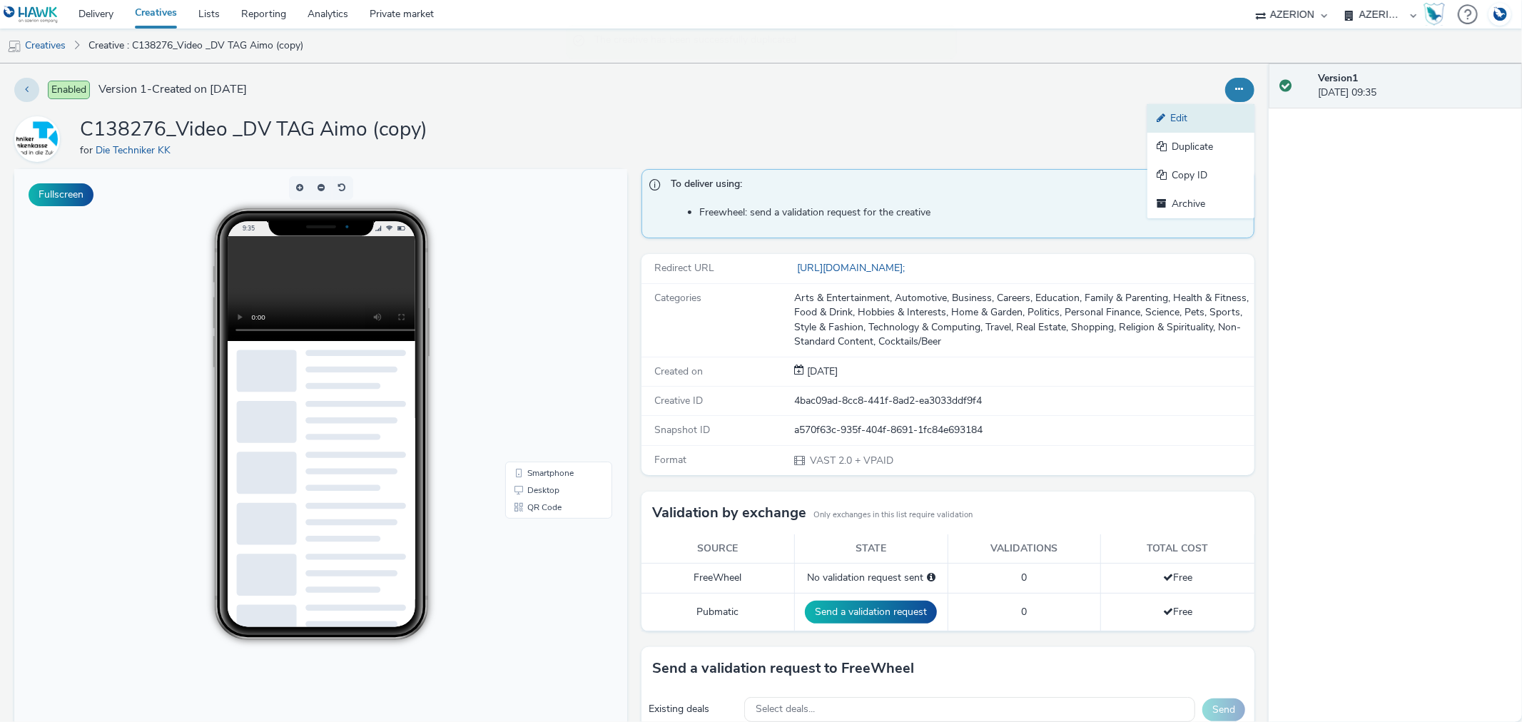
click at [1188, 114] on link "Edit" at bounding box center [1200, 118] width 107 height 29
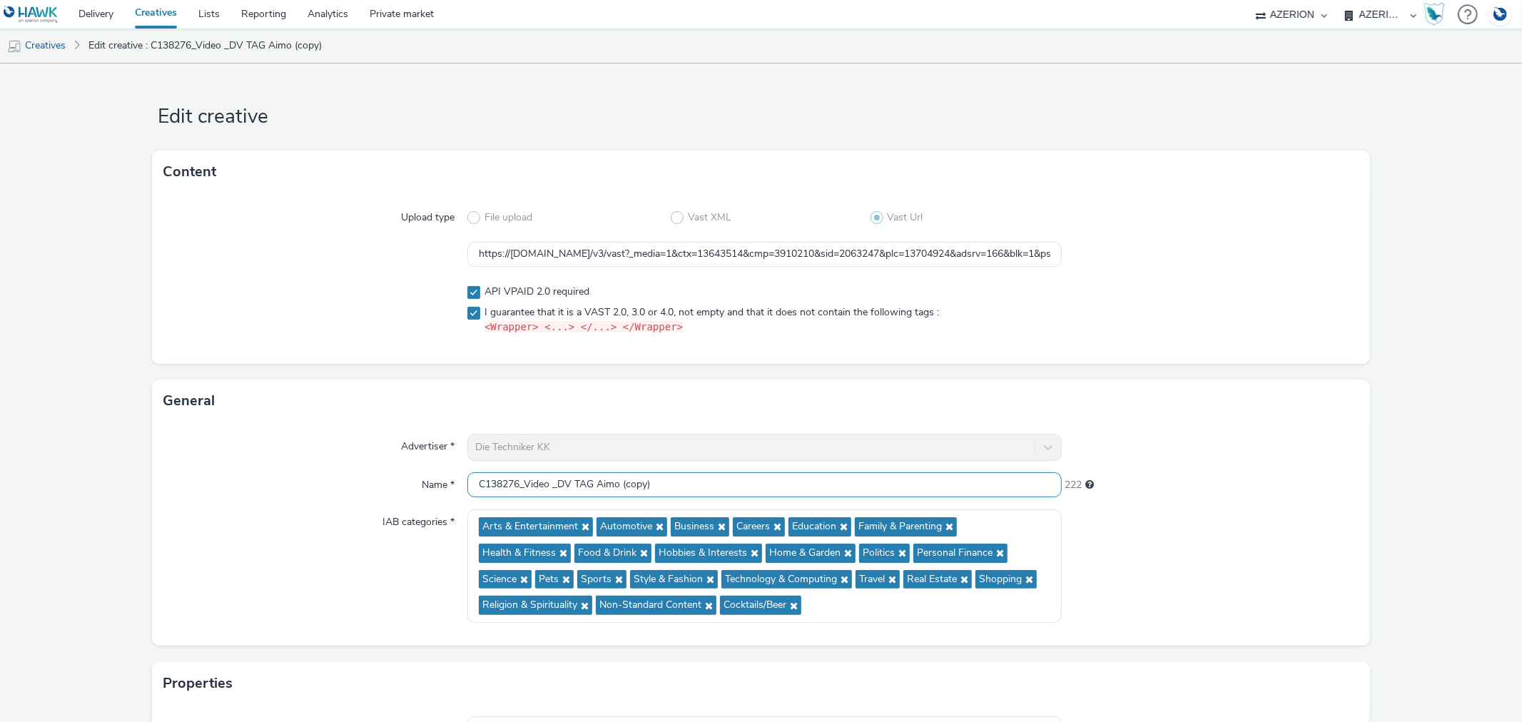
drag, startPoint x: 595, startPoint y: 481, endPoint x: 733, endPoint y: 486, distance: 138.5
click at [733, 486] on input "C138276_Video _DV TAG Aimo (copy)" at bounding box center [764, 484] width 594 height 25
type input "C138276_Video _DV TAG Kurse"
click at [717, 257] on input "https://vast.doubleverify.com/v3/vast?_media=1&ctx=13643514&cmp=3910210&sid=206…" at bounding box center [764, 254] width 594 height 25
click at [717, 255] on input "https://vast.doubleverify.com/v3/vast?_media=1&ctx=13643514&cmp=3910210&sid=206…" at bounding box center [764, 254] width 594 height 25
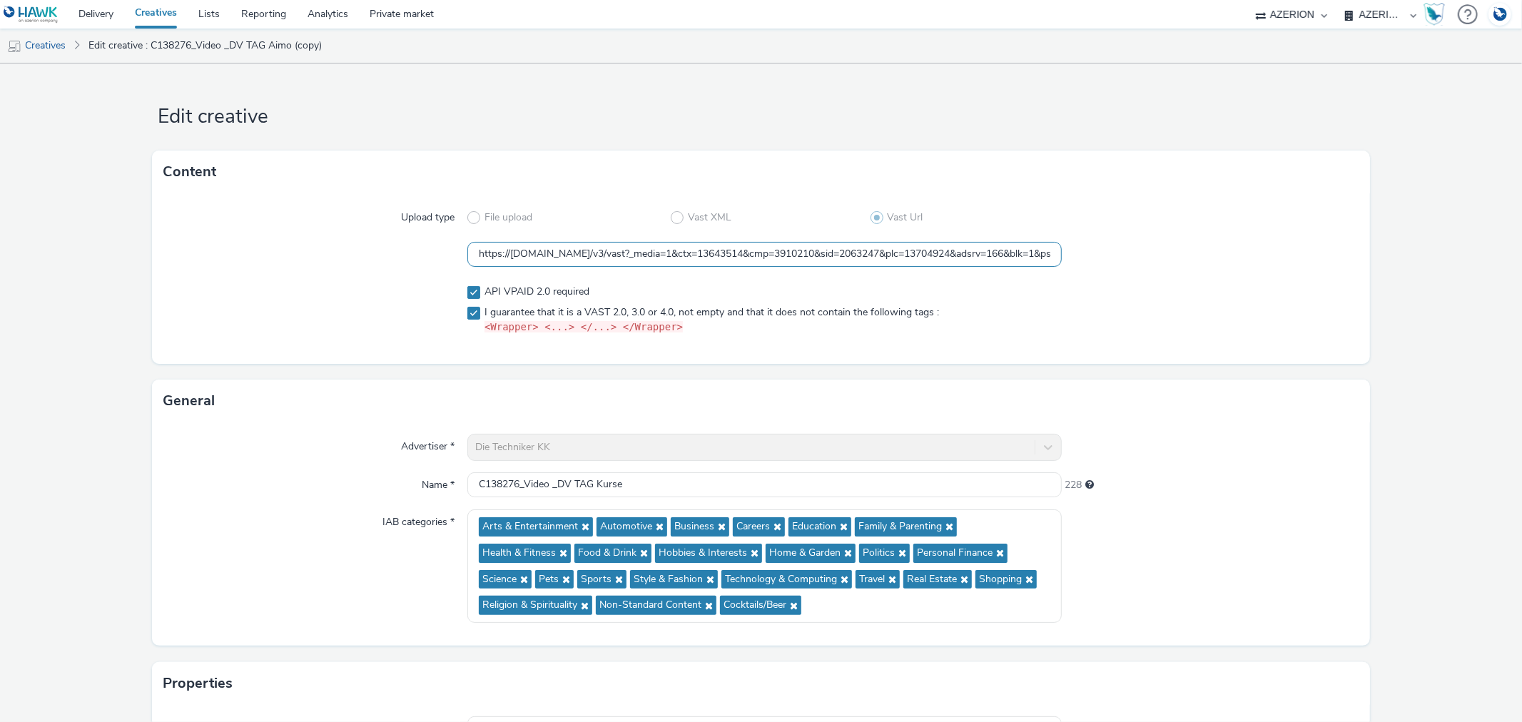
click at [717, 255] on input "https://vast.doubleverify.com/v3/vast?_media=1&ctx=13643514&cmp=3910210&sid=206…" at bounding box center [764, 254] width 594 height 25
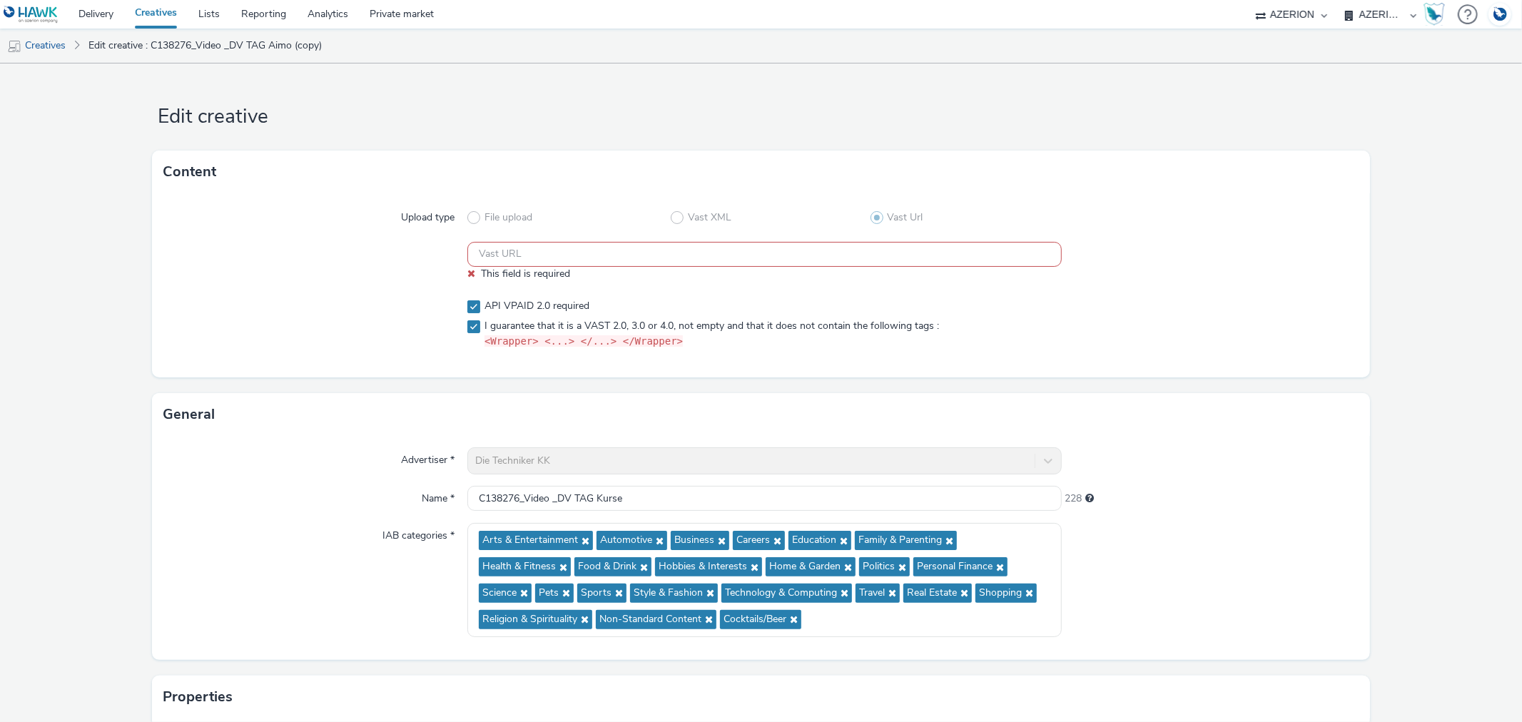
click at [661, 254] on input "text" at bounding box center [764, 254] width 594 height 25
paste input "https://vast.doubleverify.com/v3/vast?_media=1&ctx=13643514&cmp=3910210&sid=206…"
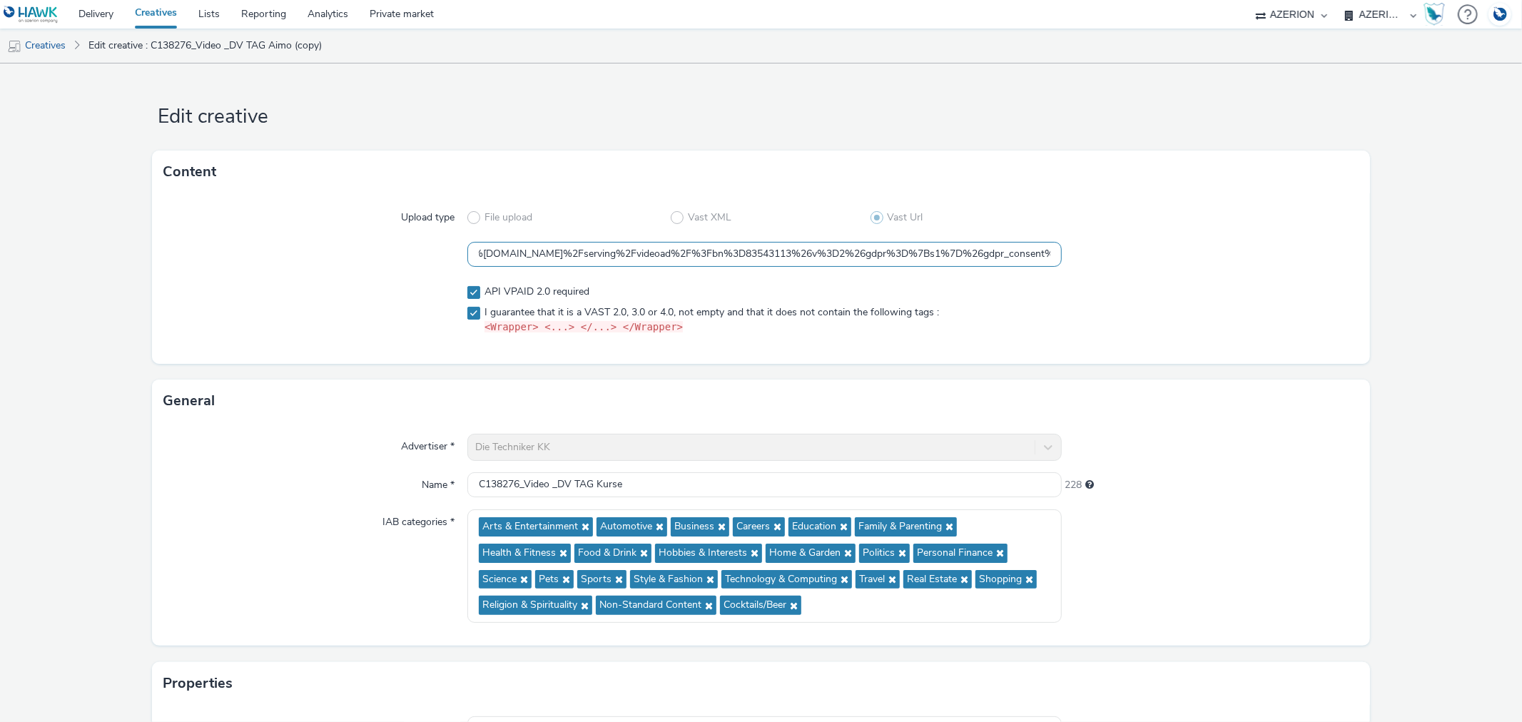
drag, startPoint x: 972, startPoint y: 261, endPoint x: 1050, endPoint y: 261, distance: 77.8
click at [1050, 261] on input "https://vast.doubleverify.com/v3/vast?_media=1&ctx=13643514&cmp=3910210&sid=206…" at bounding box center [764, 254] width 594 height 25
drag, startPoint x: 1019, startPoint y: 258, endPoint x: 1049, endPoint y: 259, distance: 30.7
click at [1019, 258] on input "https://vast.doubleverify.com/v3/vast?_media=1&ctx=13643514&cmp=3910210&sid=206…" at bounding box center [764, 254] width 594 height 25
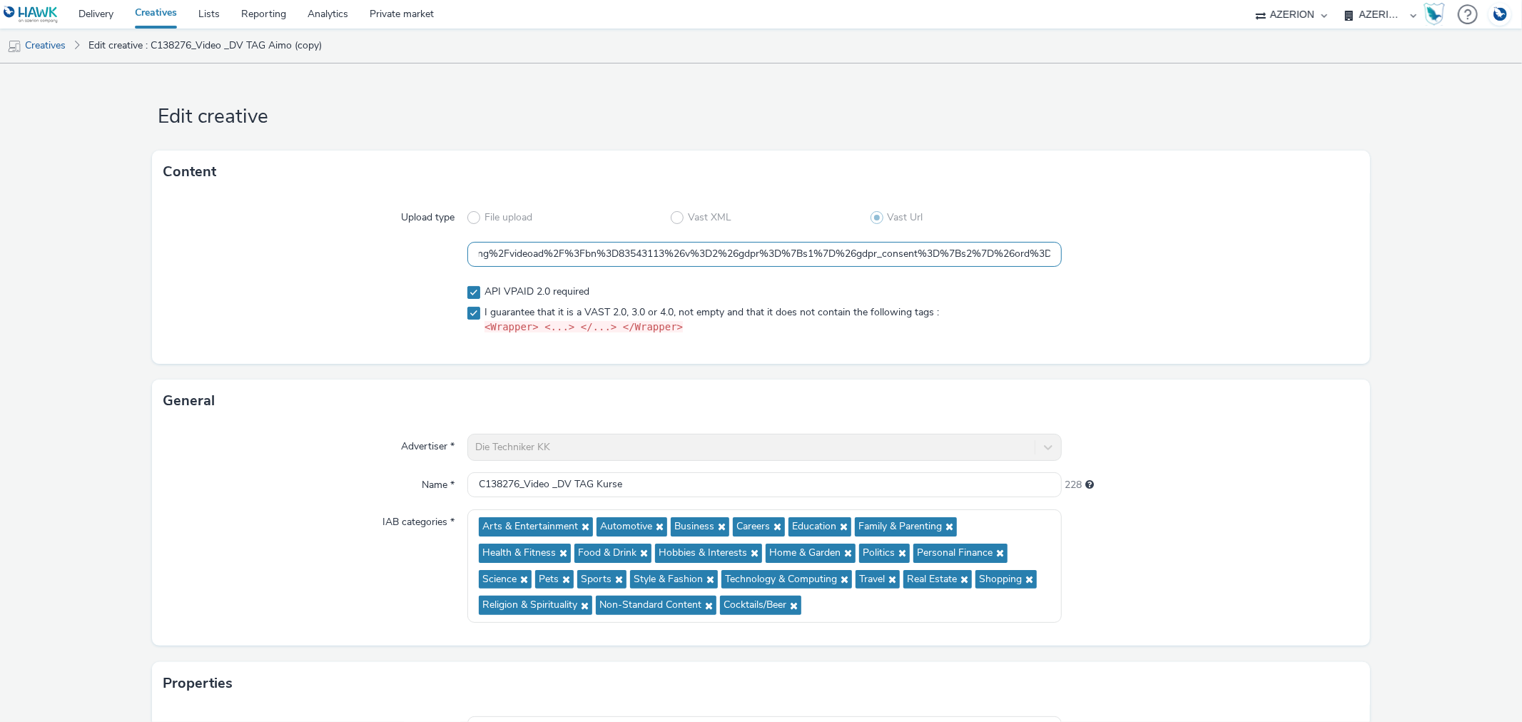
click at [1028, 259] on input "https://vast.doubleverify.com/v3/vast?_media=1&ctx=13643514&cmp=3910210&sid=206…" at bounding box center [764, 254] width 594 height 25
click at [1035, 253] on input "https://vast.doubleverify.com/v3/vast?_media=1&ctx=13643514&cmp=3910210&sid=206…" at bounding box center [764, 254] width 594 height 25
click at [650, 254] on input "https://vast.doubleverify.com/v3/vast?_media=1&ctx=13643514&cmp=3910210&sid=206…" at bounding box center [764, 254] width 594 height 25
drag, startPoint x: 660, startPoint y: 253, endPoint x: 714, endPoint y: 255, distance: 54.3
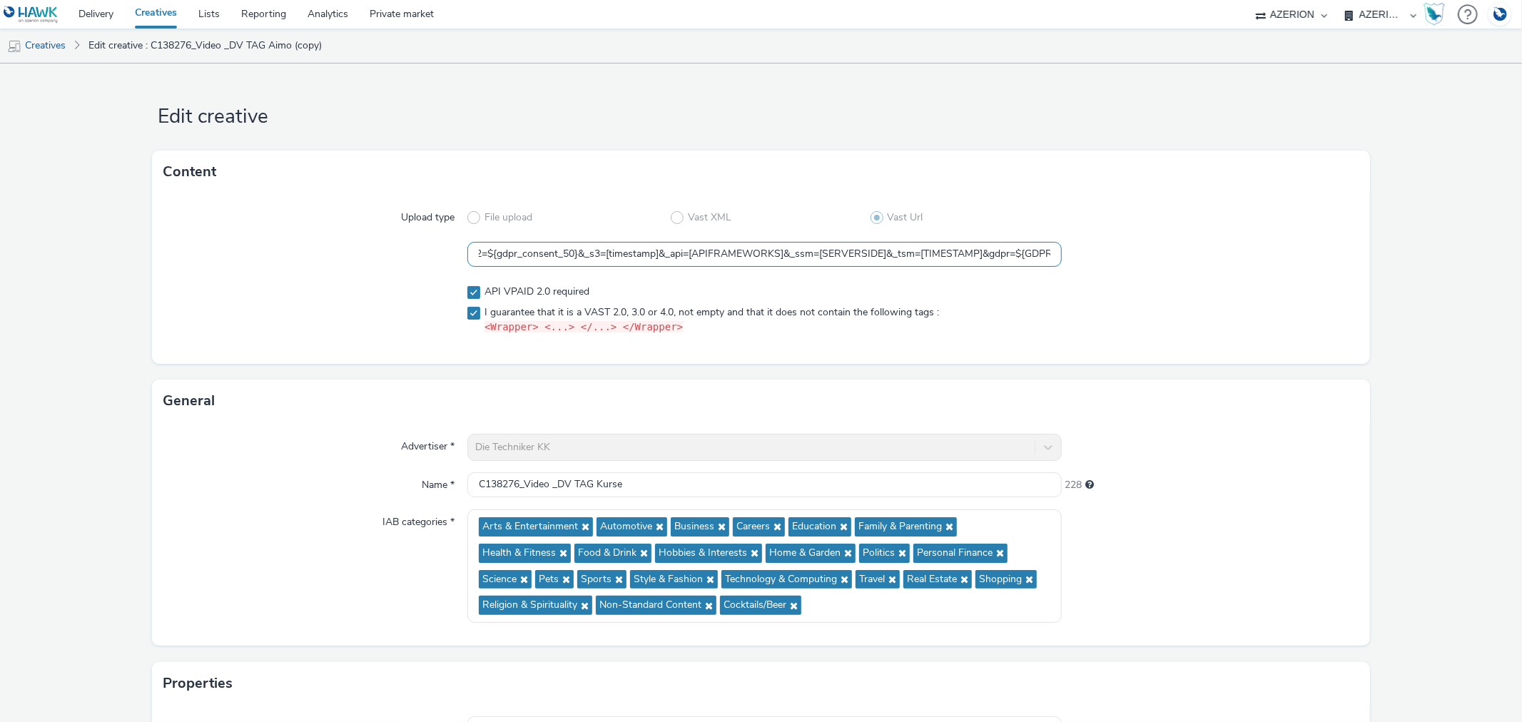
click at [714, 255] on input "https://vast.doubleverify.com/v3/vast?_media=1&ctx=13643514&cmp=3910210&sid=206…" at bounding box center [764, 254] width 594 height 25
paste input "${CACHEBUSTER}"
drag, startPoint x: 1002, startPoint y: 253, endPoint x: 1054, endPoint y: 255, distance: 52.1
click at [1054, 255] on div "https://vast.doubleverify.com/v3/vast?_media=1&ctx=13643514&cmp=3910210&sid=206…" at bounding box center [760, 255] width 1194 height 26
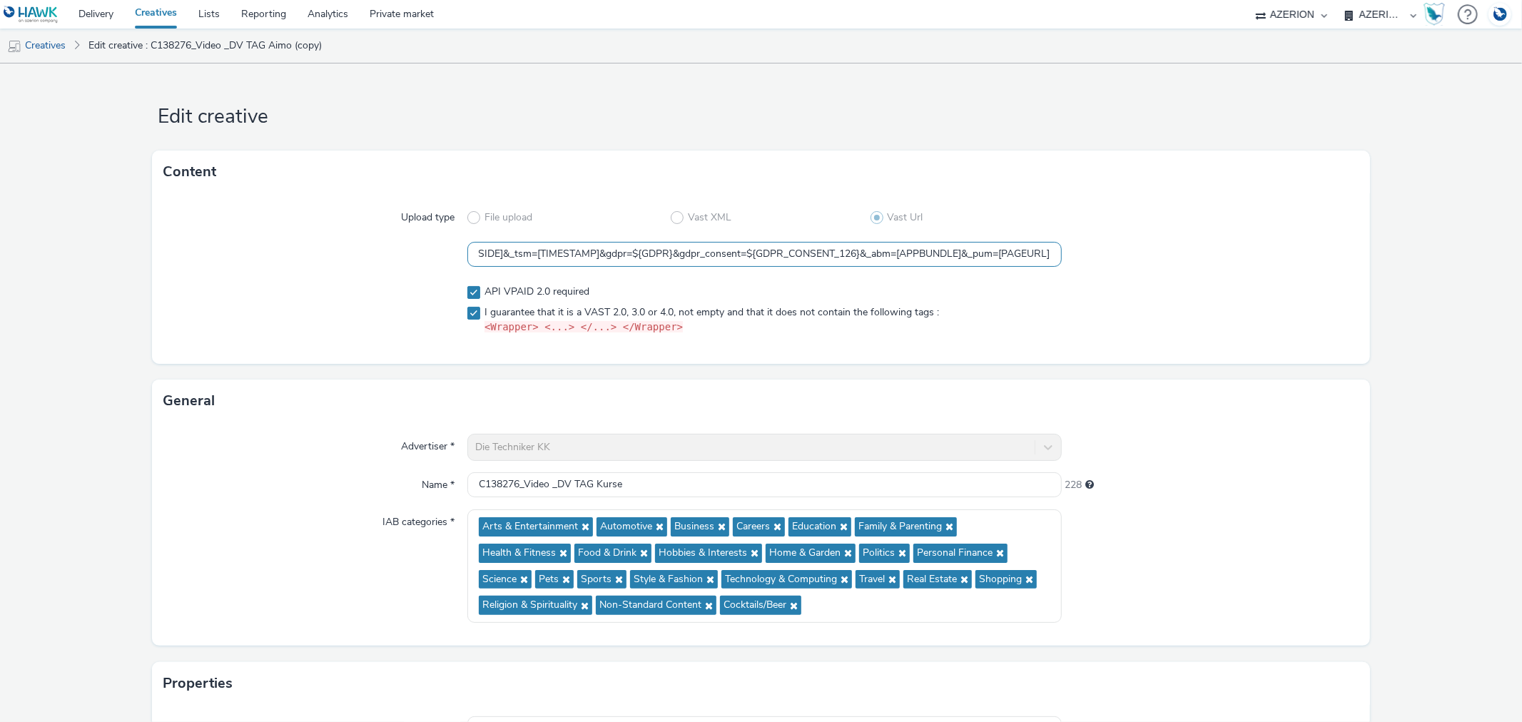
click at [558, 253] on input "https://vast.doubleverify.com/v3/vast?_media=1&ctx=13643514&cmp=3910210&sid=206…" at bounding box center [764, 254] width 594 height 25
drag, startPoint x: 552, startPoint y: 251, endPoint x: 614, endPoint y: 255, distance: 62.2
click at [614, 255] on input "https://vast.doubleverify.com/v3/vast?_media=1&ctx=13643514&cmp=3910210&sid=206…" at bounding box center [764, 254] width 594 height 25
paste input "${CACHEBUSTER}"
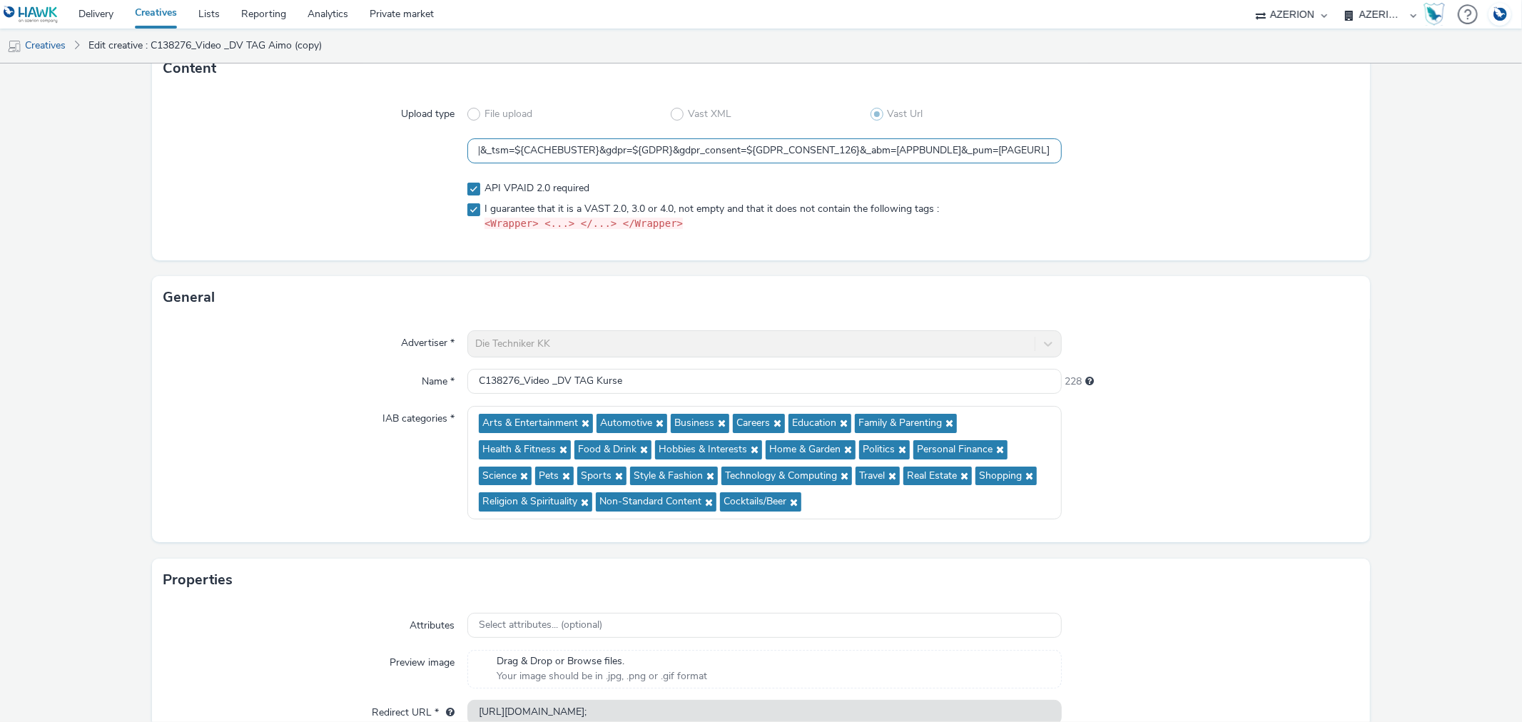
scroll to position [181, 0]
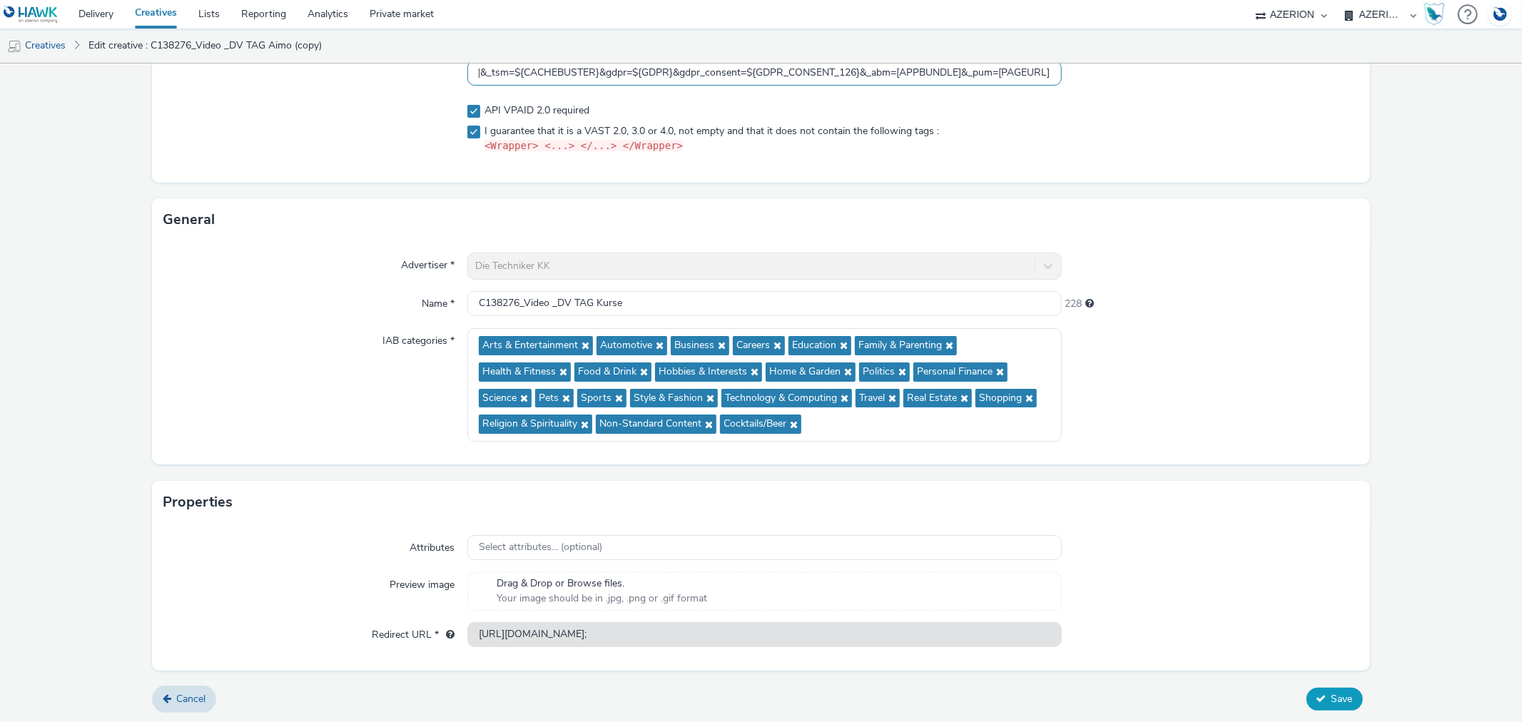
type input "https://vast.doubleverify.com/v3/vast?_media=1&ctx=13643514&cmp=3910210&sid=206…"
click at [1315, 697] on button "Save" at bounding box center [1334, 699] width 56 height 23
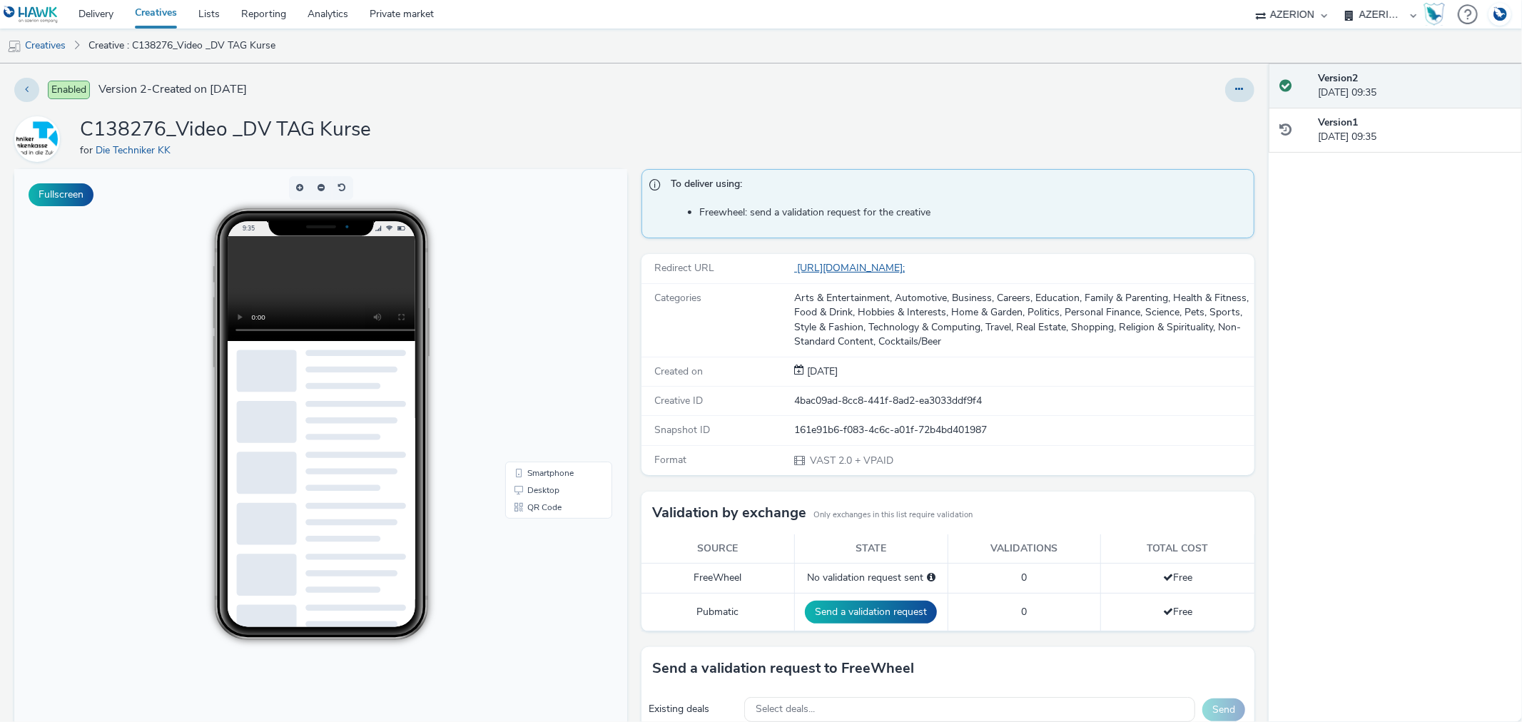
click at [910, 263] on link "https://server.adform.net/videoad/c/?bn=83543113;cdata=ESBybI-lanfkVHezCJKzGfgi…" at bounding box center [852, 268] width 116 height 14
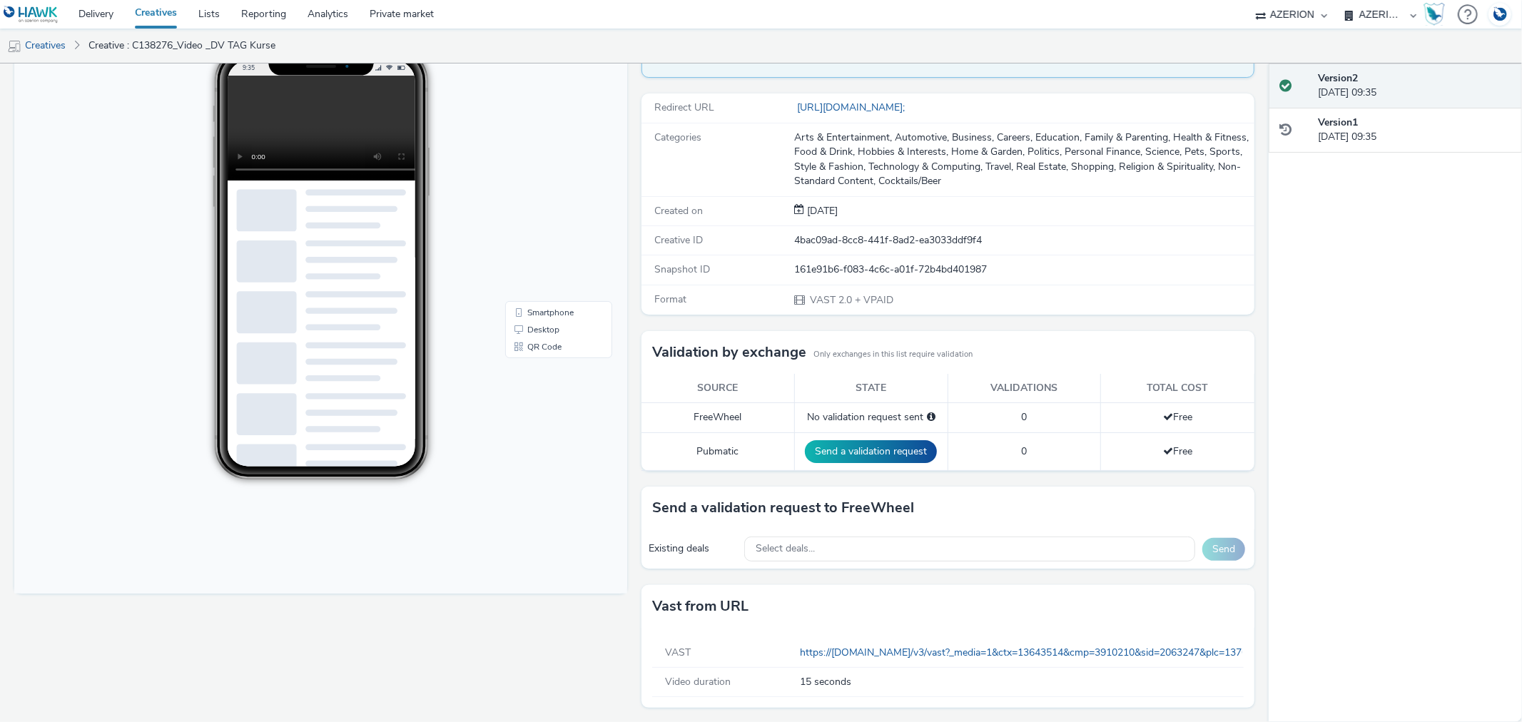
scroll to position [161, 0]
click at [845, 448] on button "Send a validation request" at bounding box center [871, 450] width 132 height 23
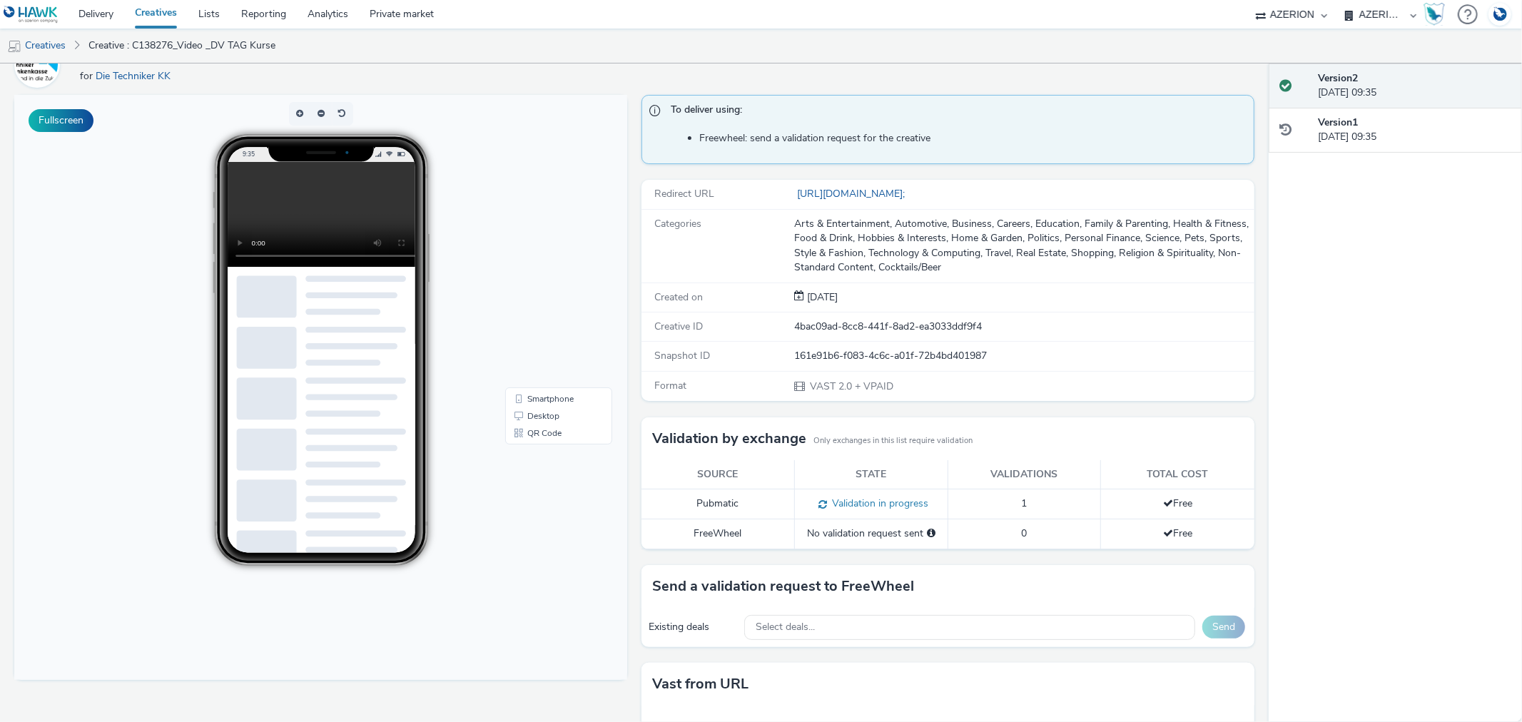
scroll to position [0, 0]
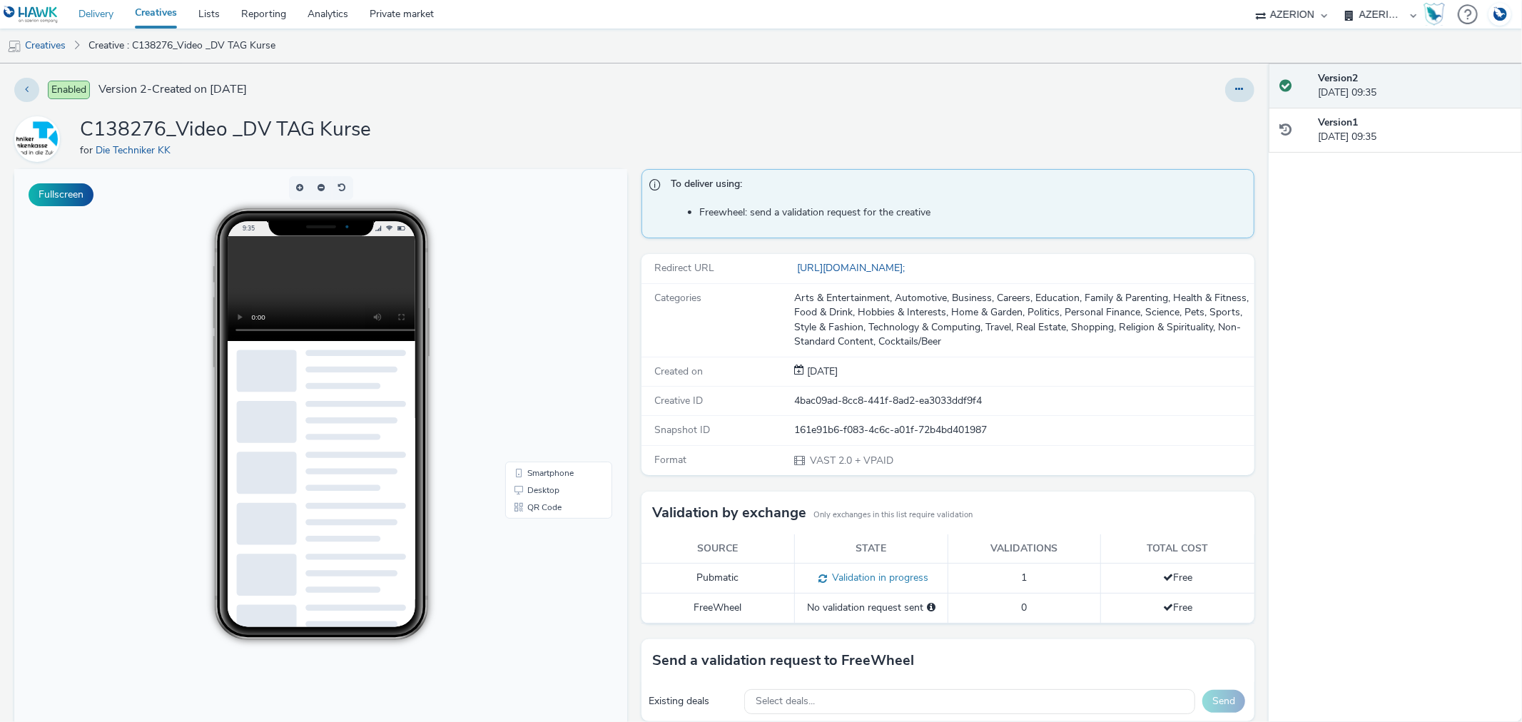
click at [104, 16] on link "Delivery" at bounding box center [96, 14] width 56 height 29
